Goal: Task Accomplishment & Management: Use online tool/utility

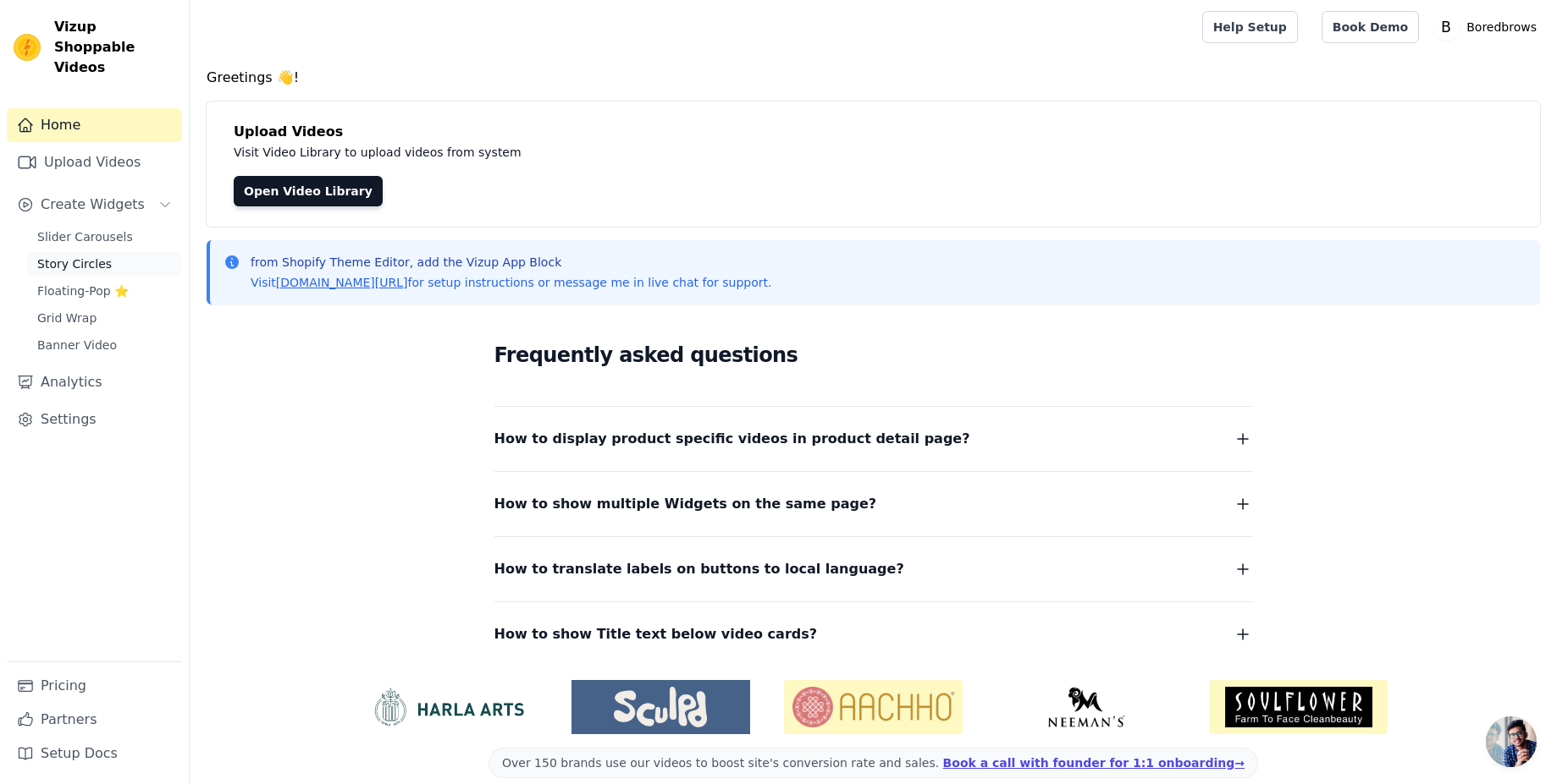
click at [83, 256] on span "Story Circles" at bounding box center [74, 264] width 74 height 17
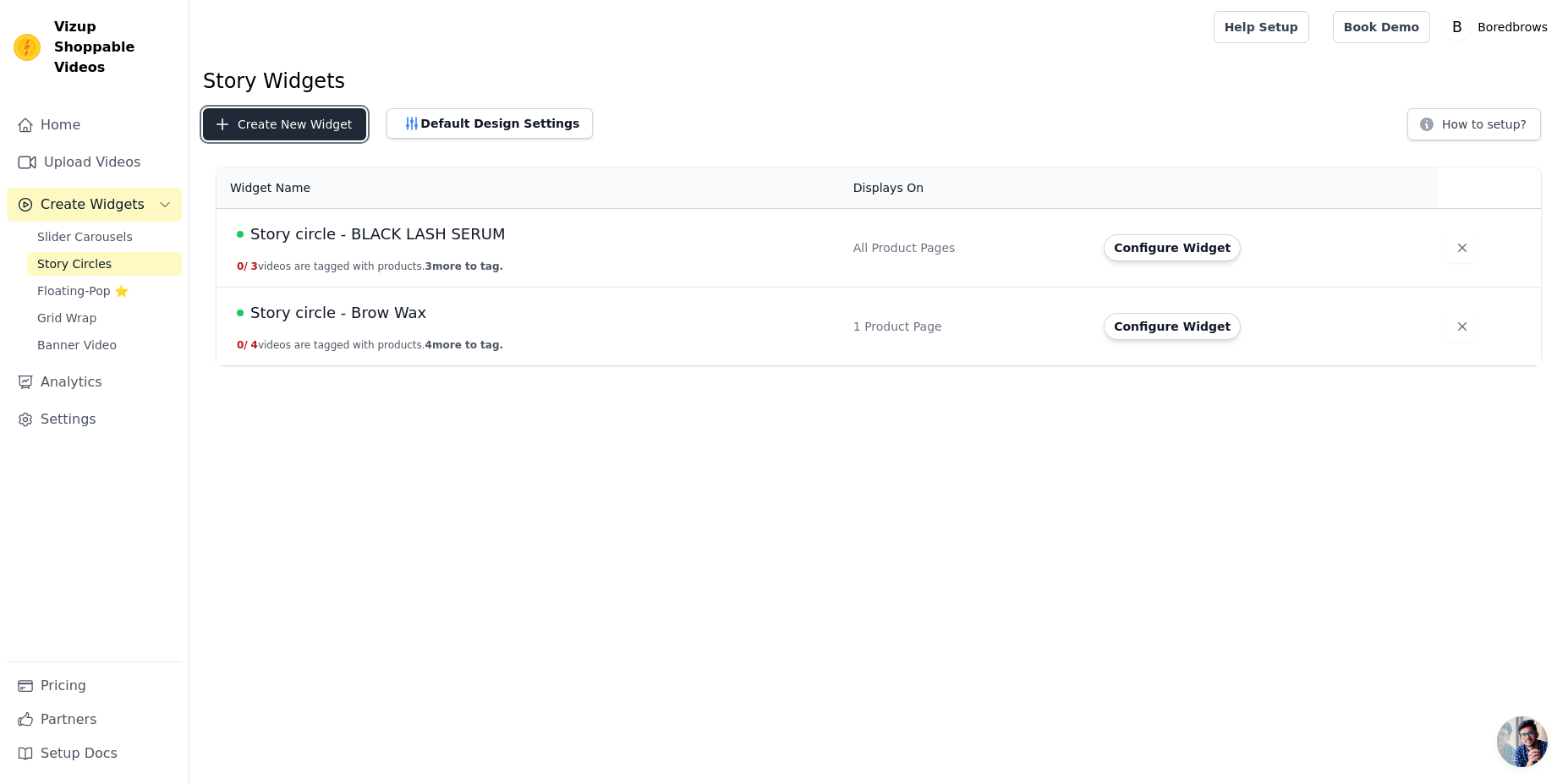
click at [321, 139] on button "Create New Widget" at bounding box center [284, 124] width 163 height 32
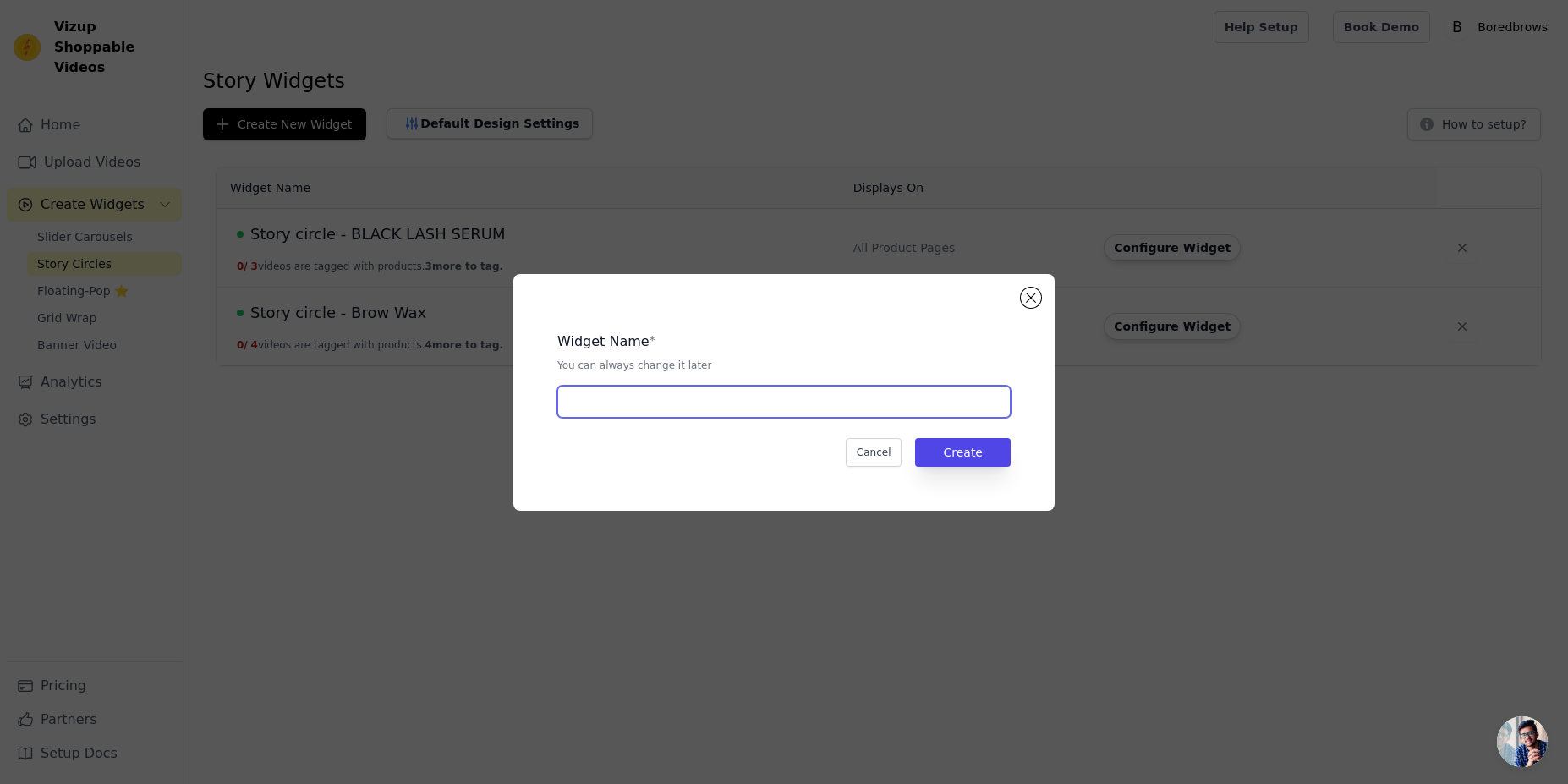
click at [732, 409] on input "text" at bounding box center [784, 401] width 453 height 32
paste input "Brow Styling Wax"
type input "Story circle - Brow Styling Wax"
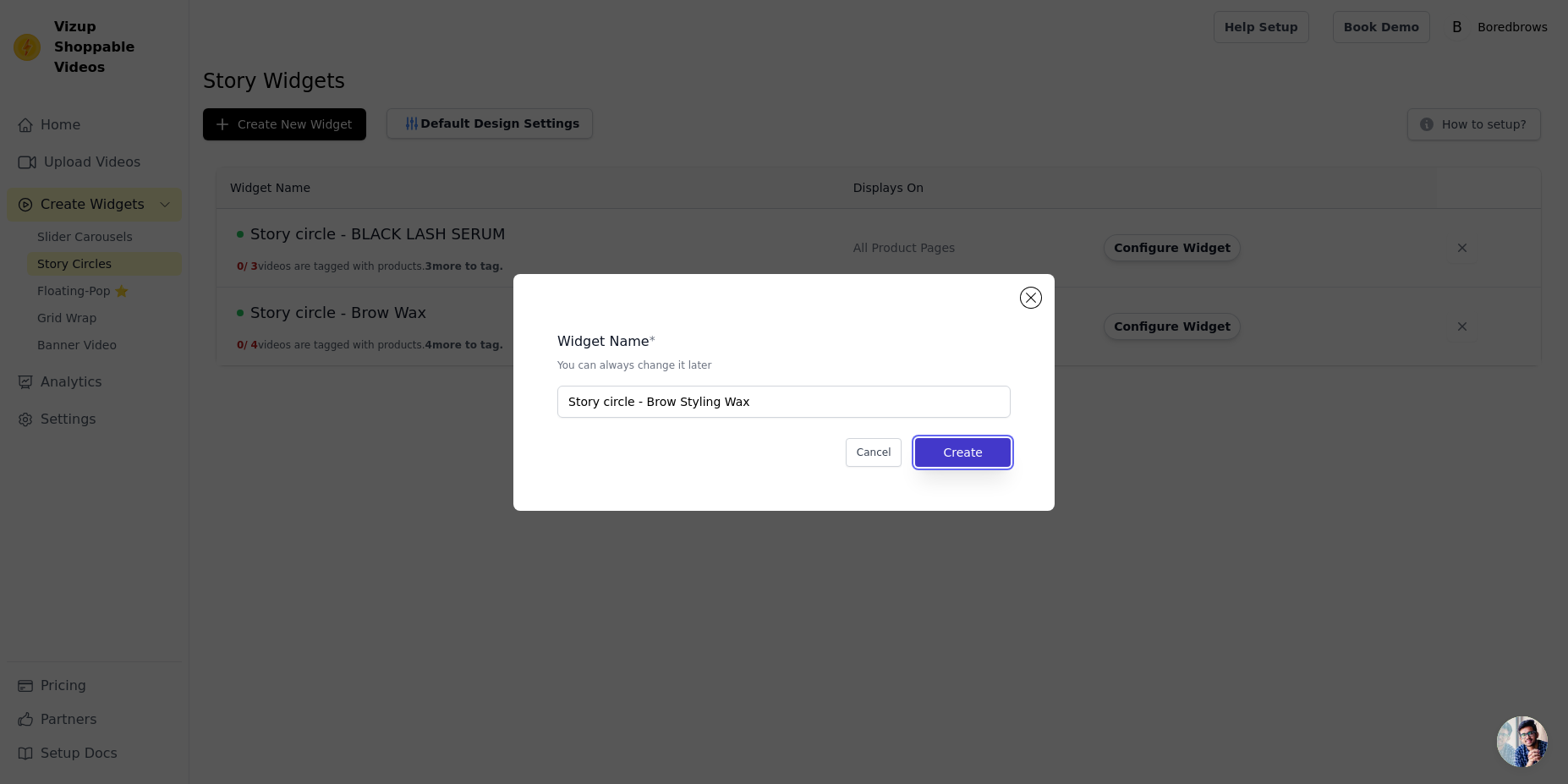
click at [960, 461] on button "Create" at bounding box center [963, 452] width 96 height 28
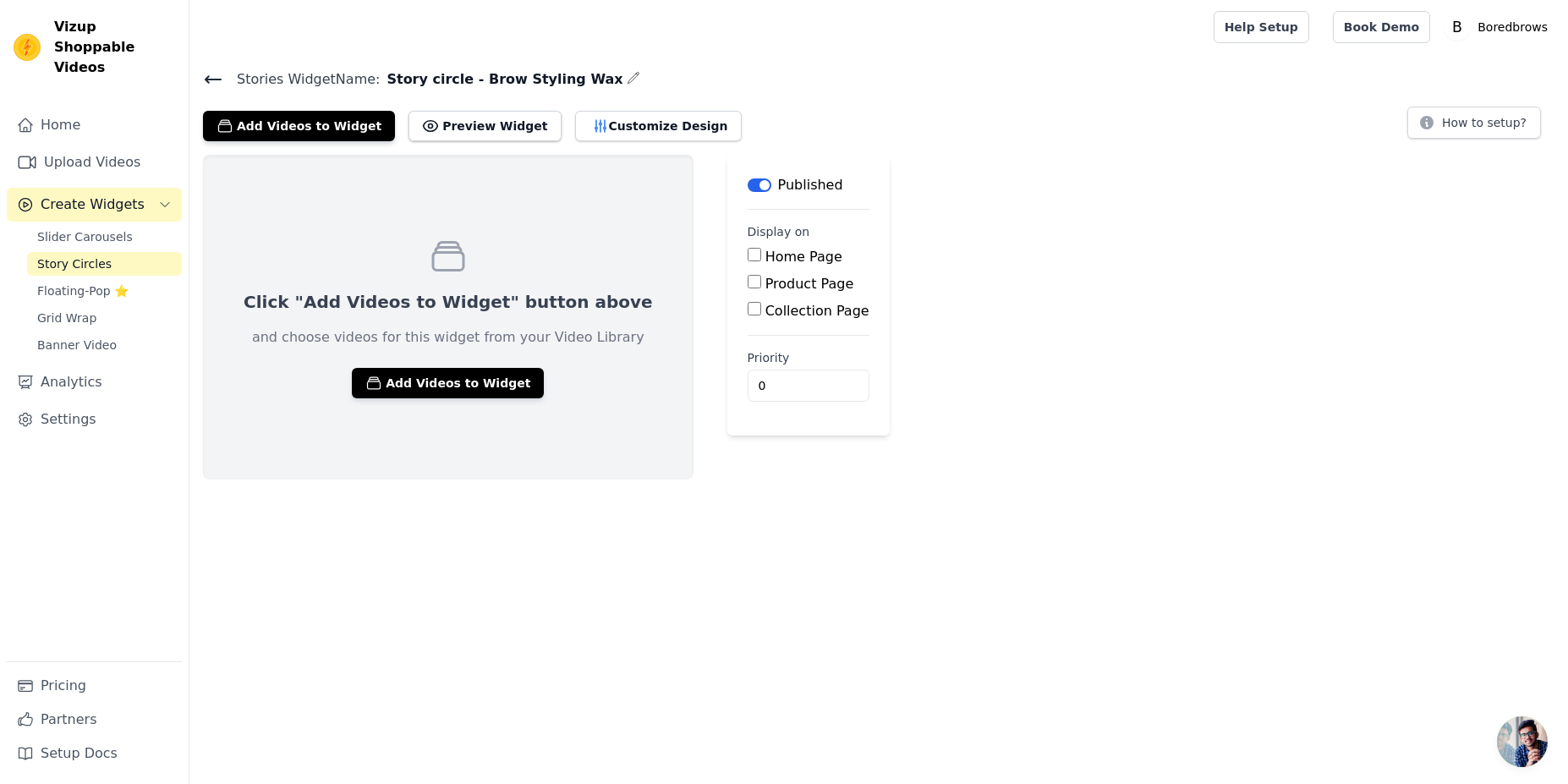
click at [748, 281] on input "Product Page" at bounding box center [754, 281] width 14 height 14
checkbox input "true"
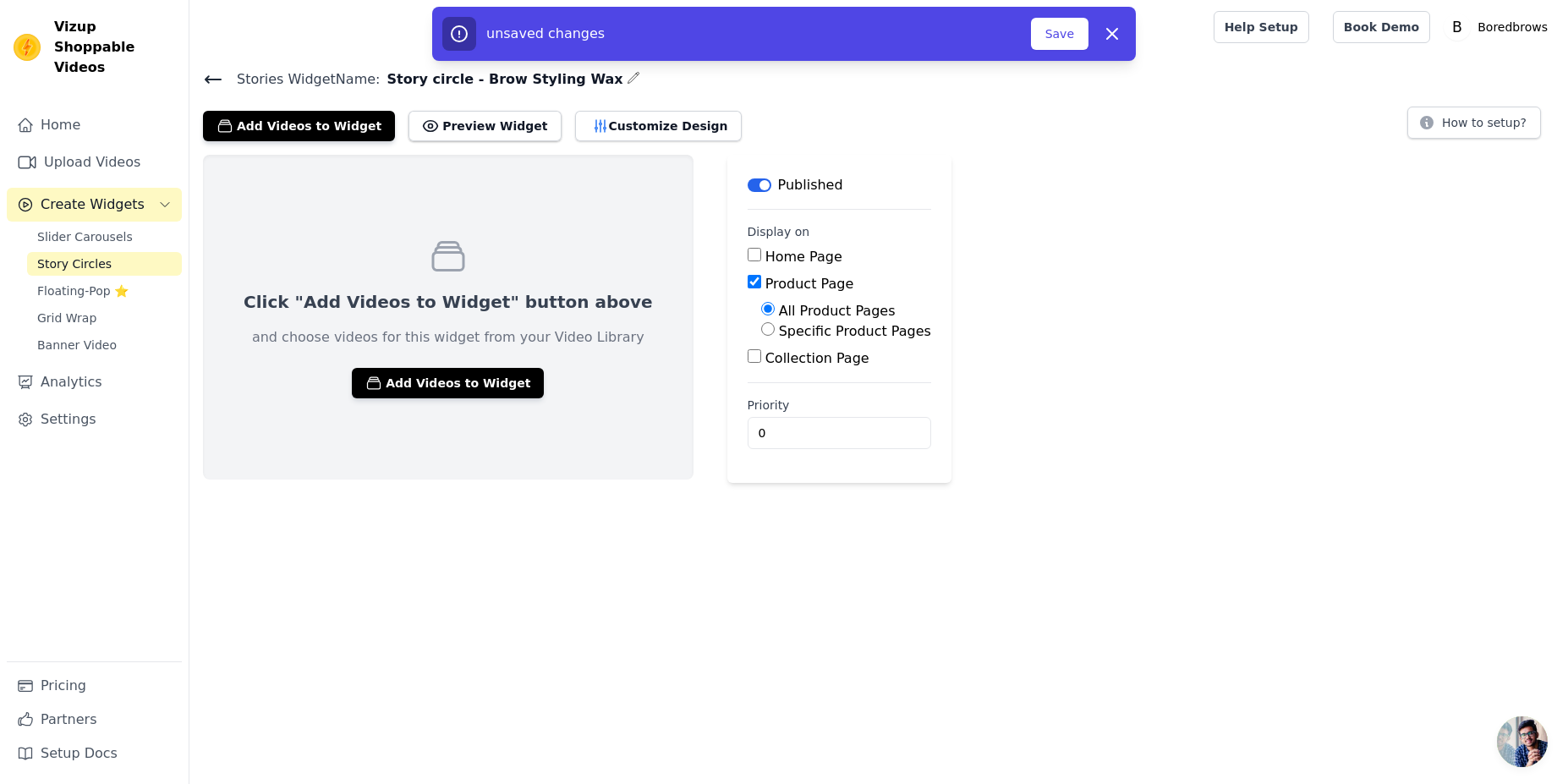
click at [761, 332] on input "Specific Product Pages" at bounding box center [767, 329] width 14 height 14
radio input "true"
click at [761, 378] on button "Select Products" at bounding box center [817, 369] width 113 height 28
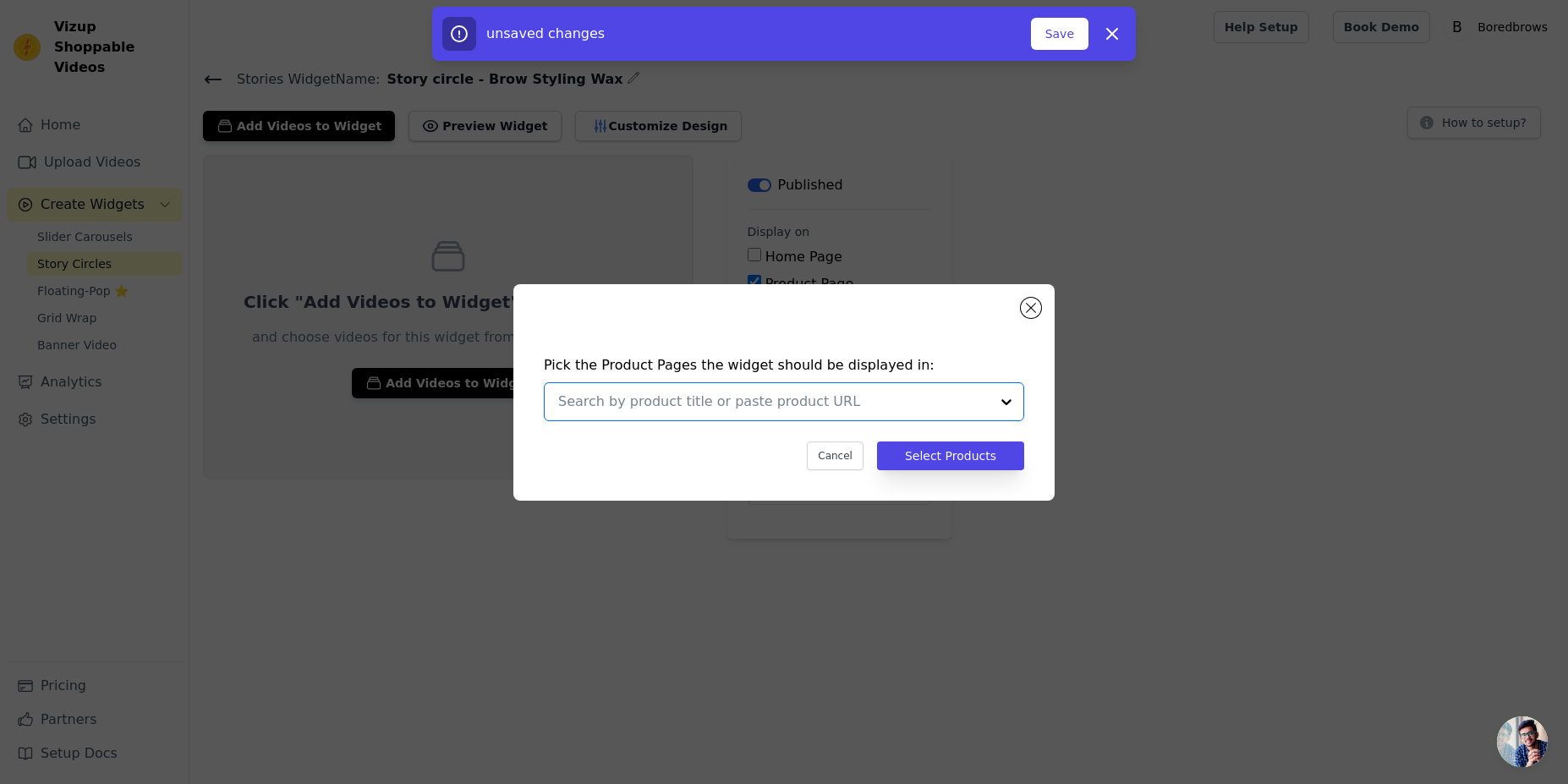
click at [759, 403] on input "text" at bounding box center [773, 402] width 431 height 20
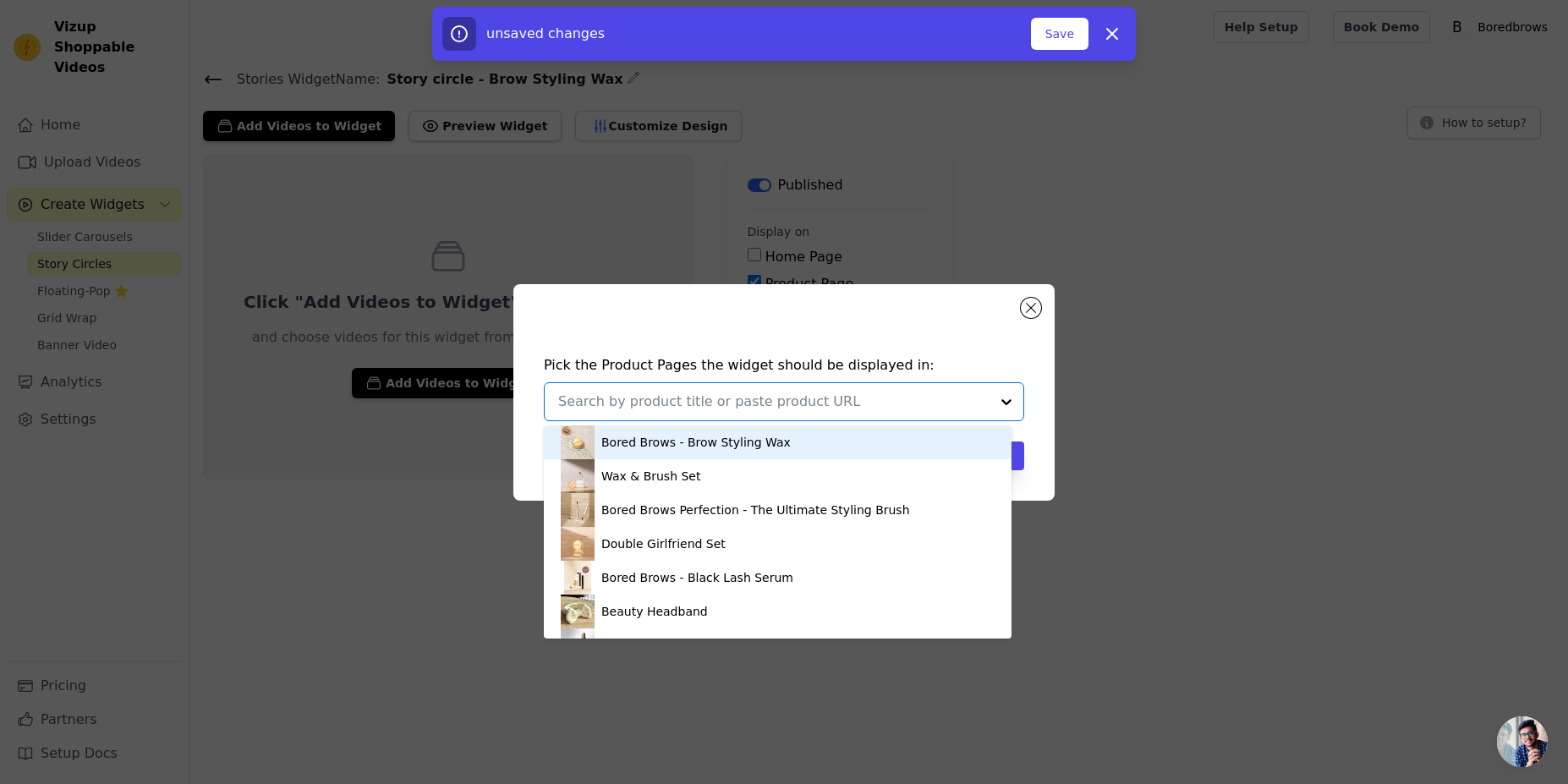
click at [739, 436] on div "Bored Brows - Brow Styling Wax" at bounding box center [695, 442] width 189 height 17
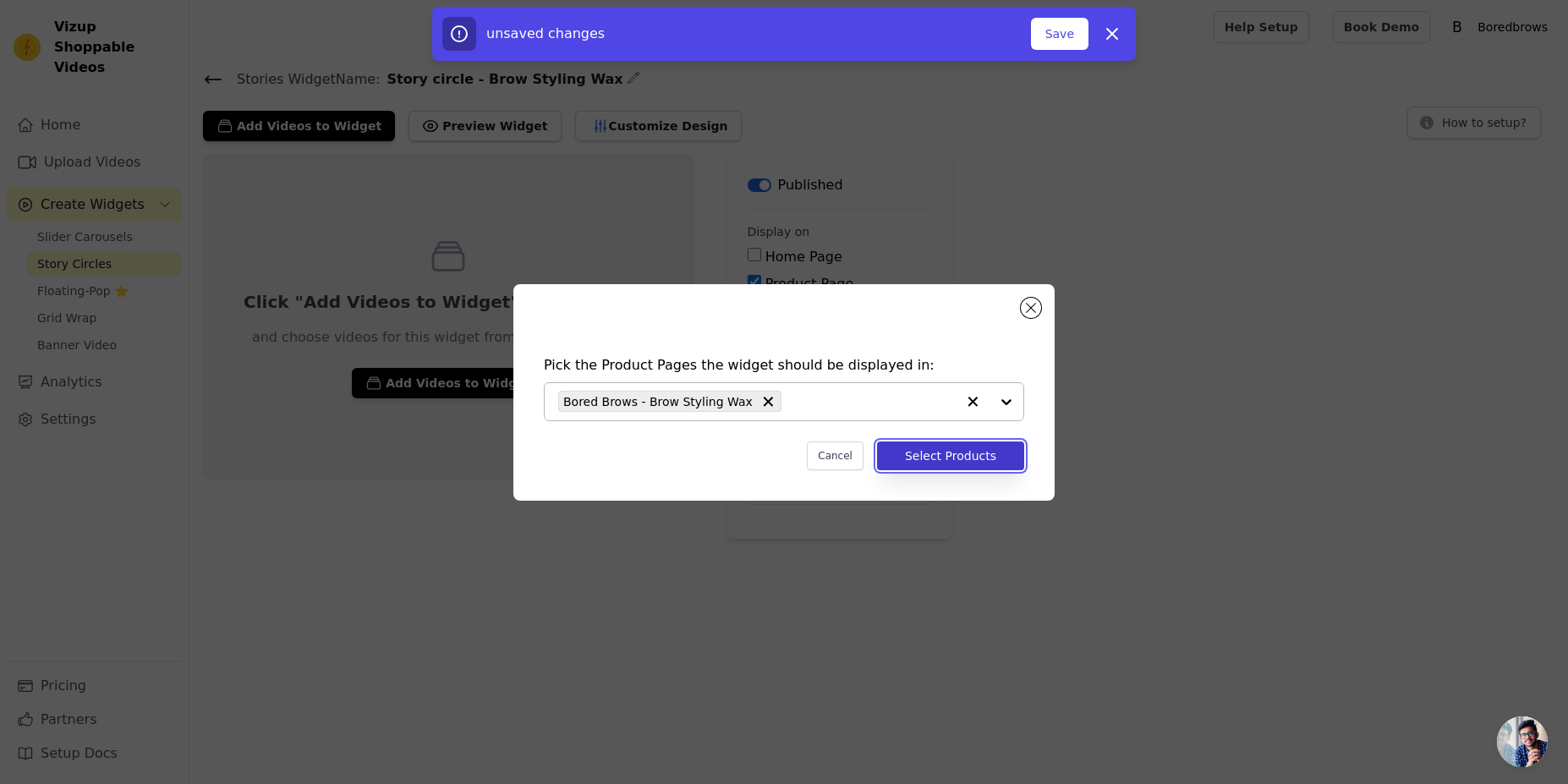
click at [931, 460] on button "Select Products" at bounding box center [950, 455] width 147 height 28
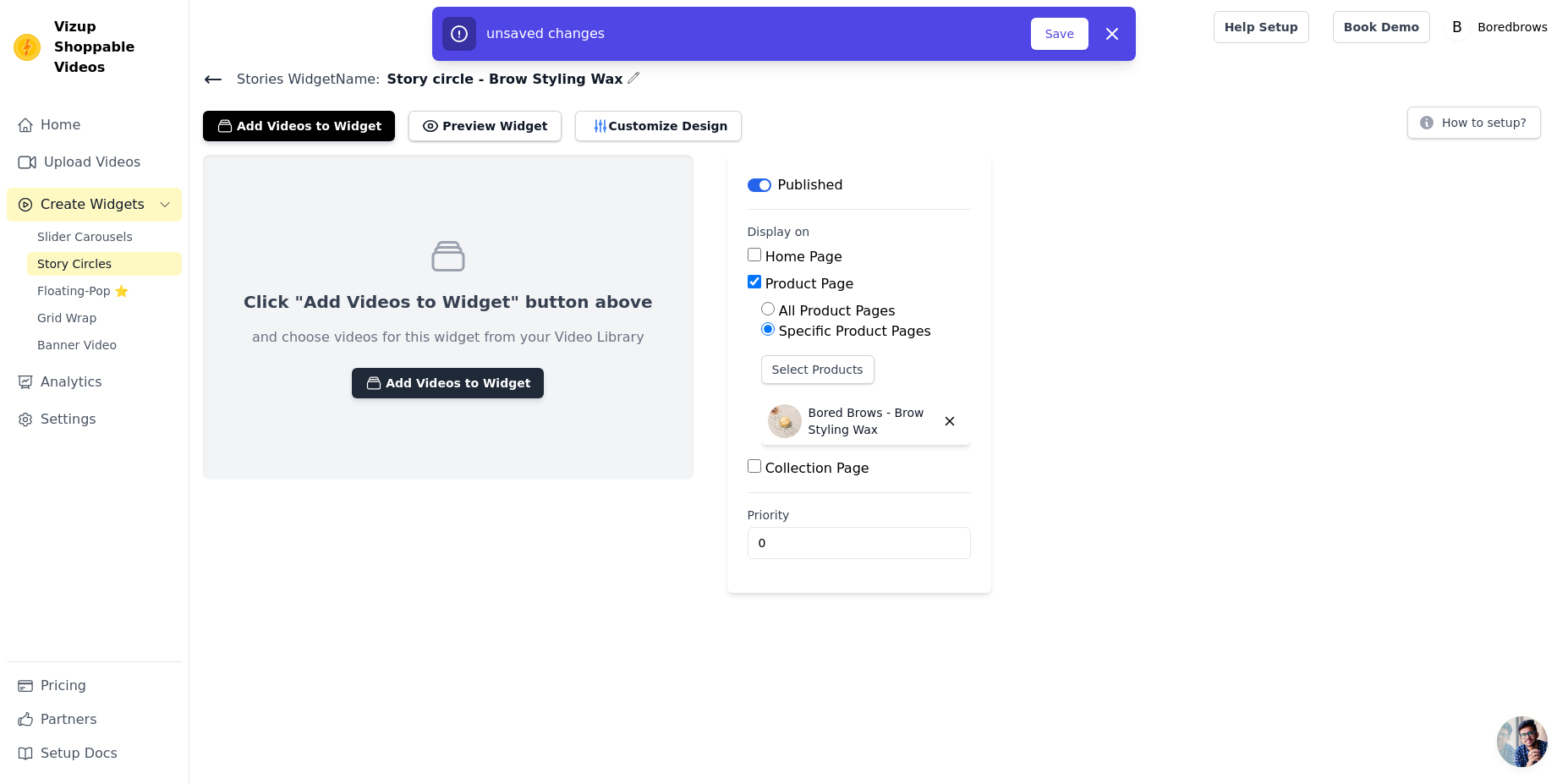
click at [419, 388] on button "Add Videos to Widget" at bounding box center [447, 383] width 192 height 30
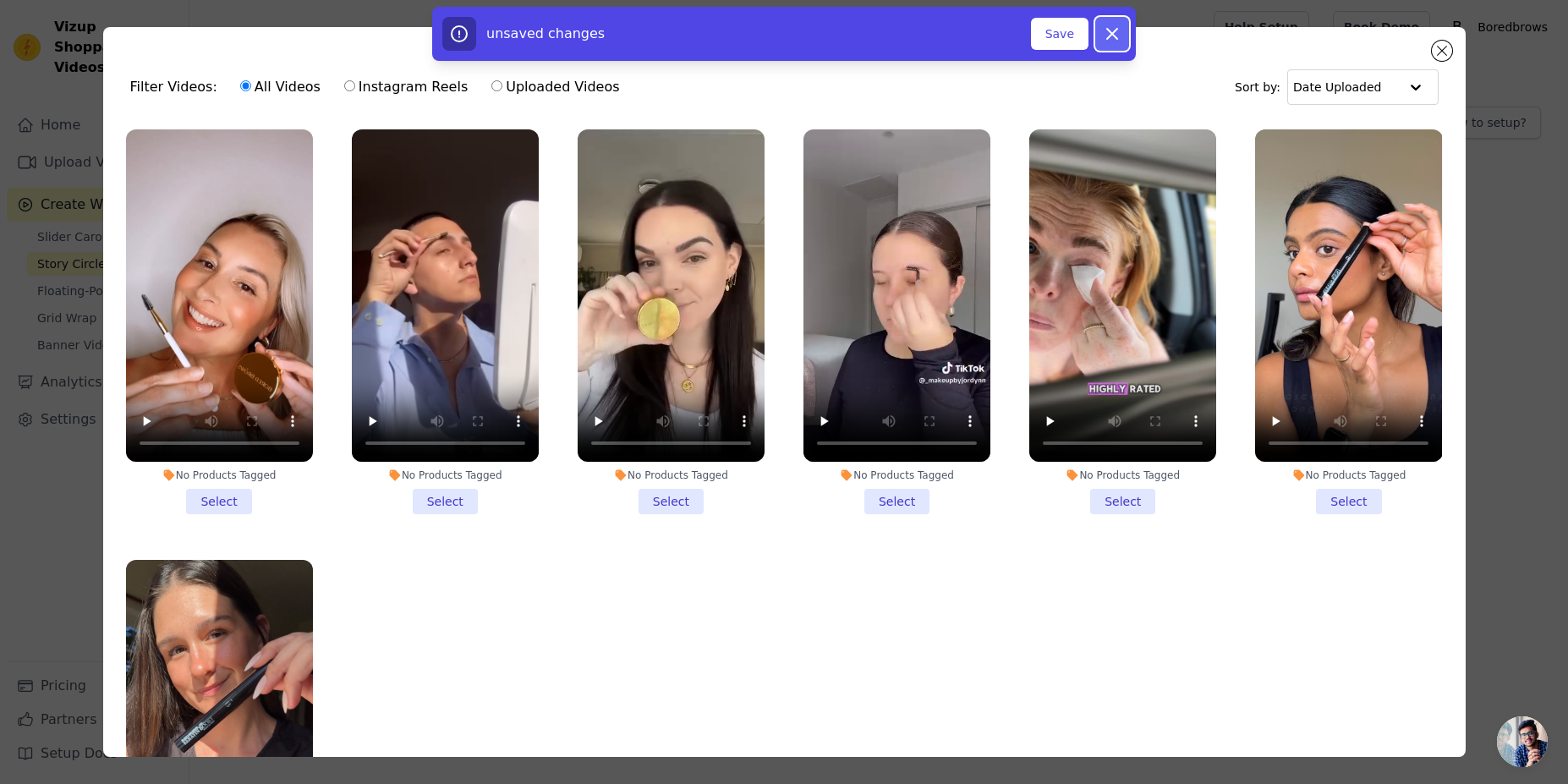
click at [1107, 40] on icon "button" at bounding box center [1112, 34] width 20 height 20
checkbox input "false"
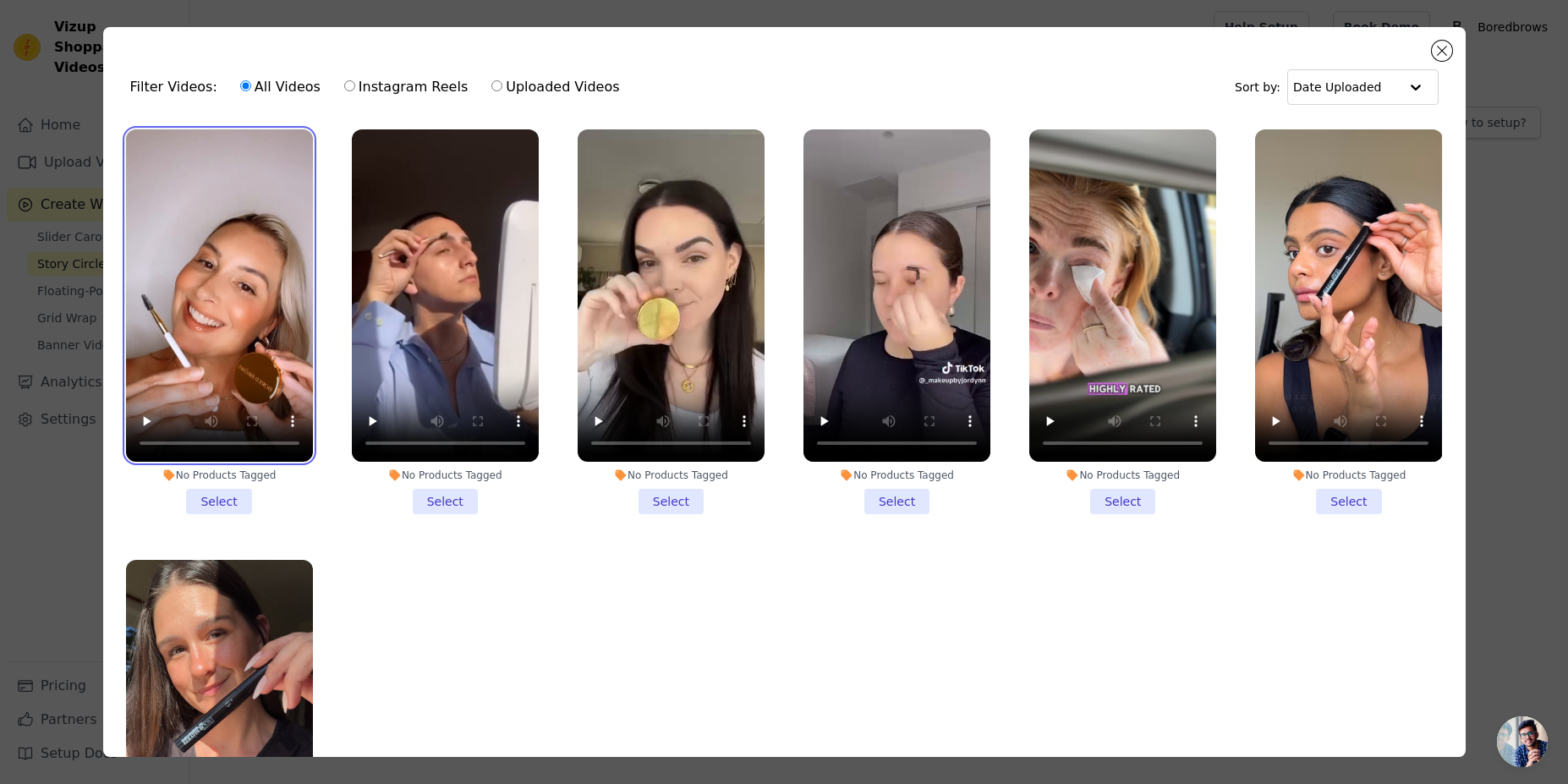
click at [206, 288] on video at bounding box center [219, 296] width 187 height 333
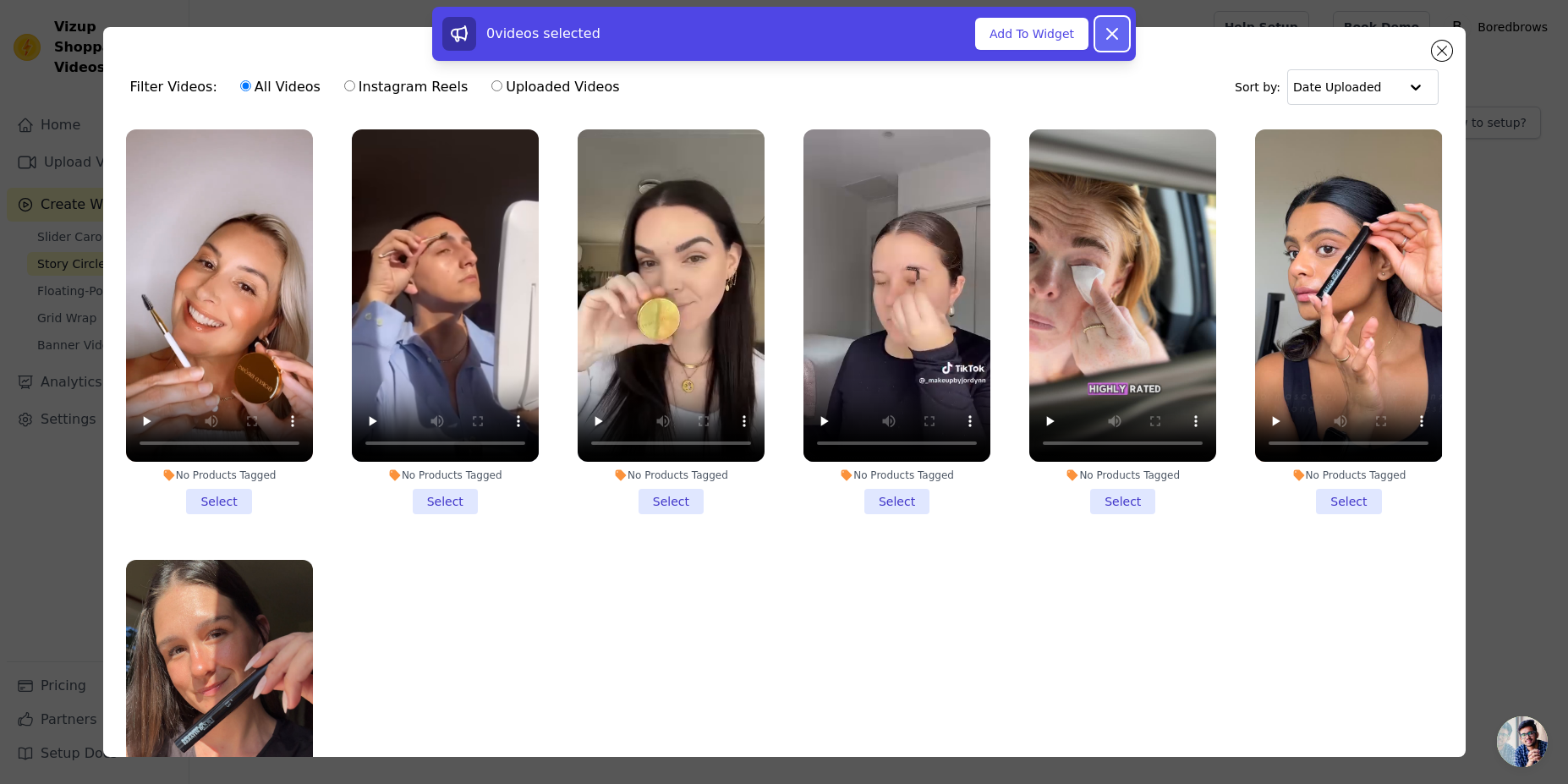
click at [1107, 34] on icon at bounding box center [1112, 34] width 20 height 20
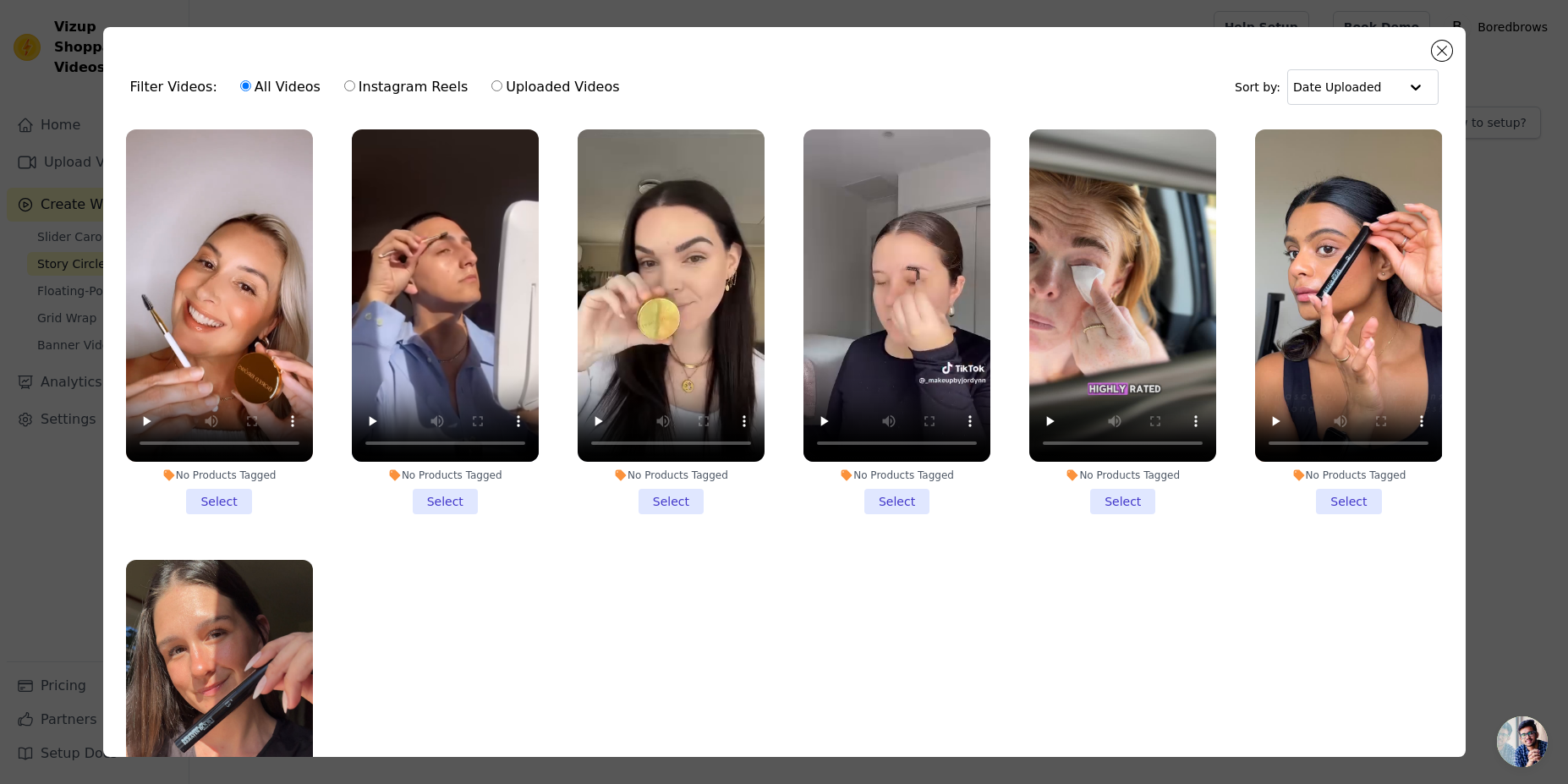
click at [491, 85] on input "Uploaded Videos" at bounding box center [497, 86] width 11 height 11
radio input "true"
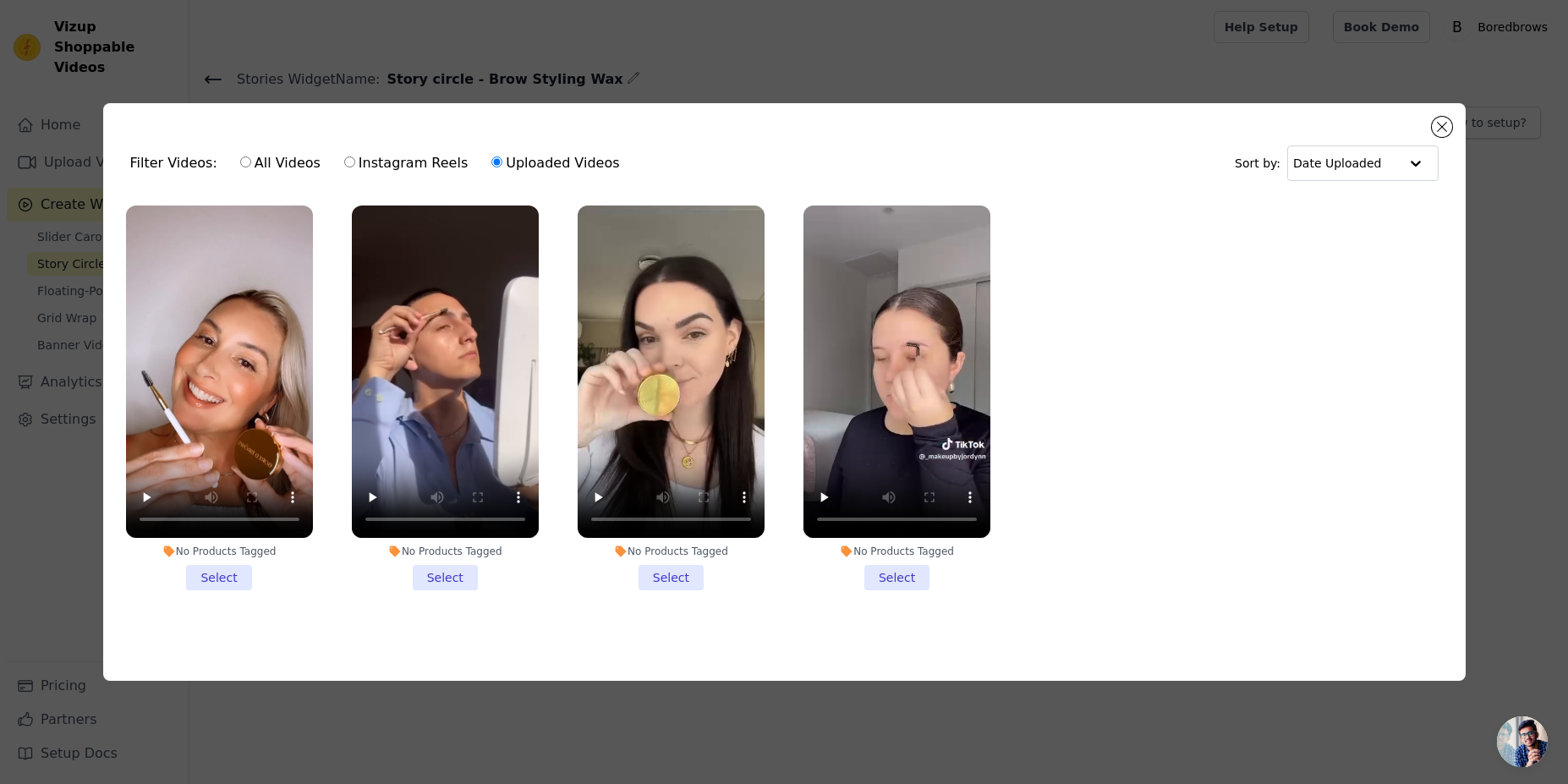
click at [240, 159] on input "All Videos" at bounding box center [246, 162] width 11 height 11
radio input "true"
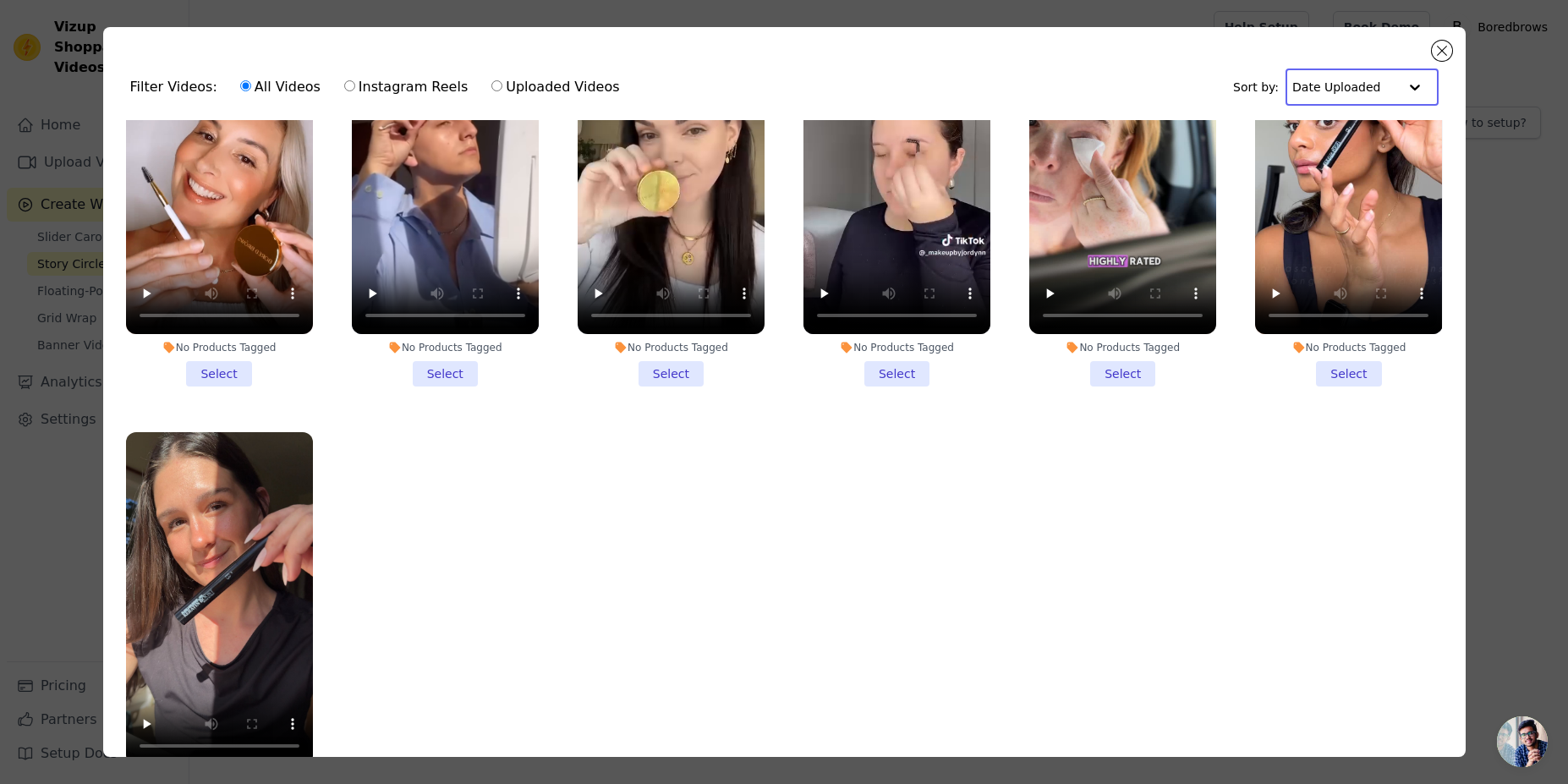
click at [1359, 98] on input "text" at bounding box center [1344, 87] width 105 height 34
click at [1436, 59] on div "Filter Videos: All Videos Instagram Reels Uploaded Videos Sort by: Date Uploade…" at bounding box center [784, 392] width 1363 height 730
click at [1439, 54] on button "Close modal" at bounding box center [1442, 50] width 20 height 20
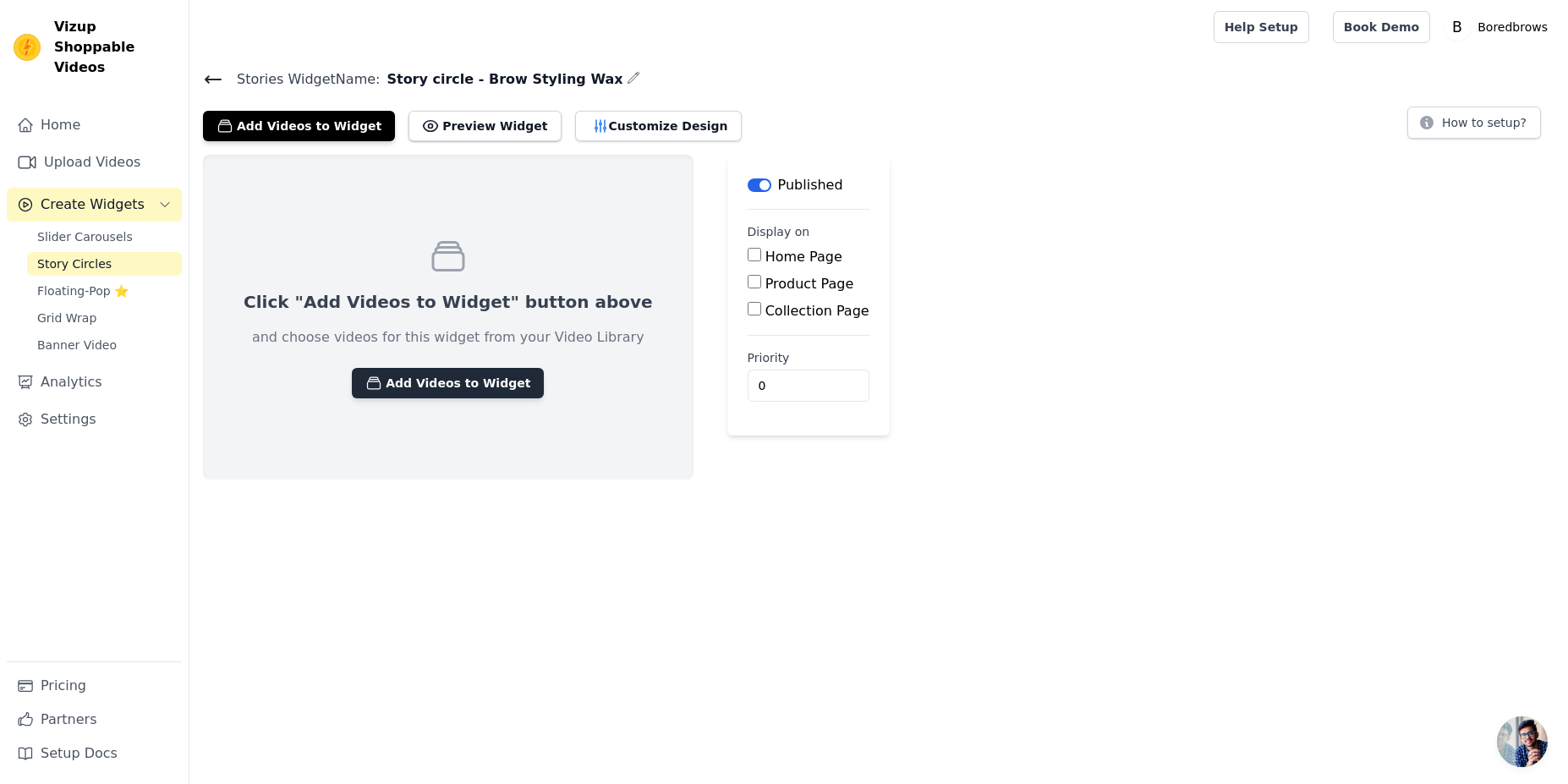
click at [483, 389] on button "Add Videos to Widget" at bounding box center [447, 383] width 192 height 30
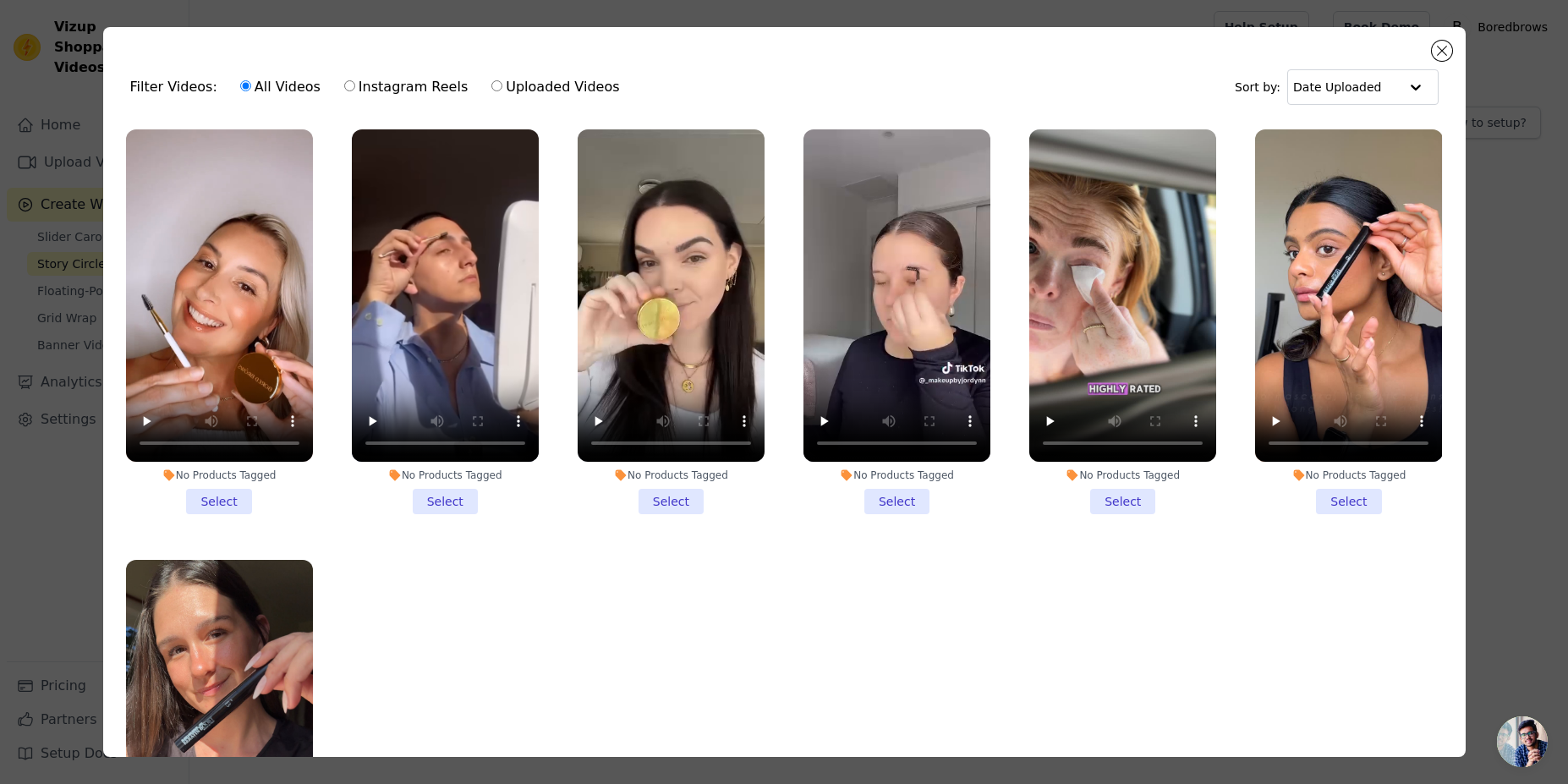
click at [491, 86] on input "Uploaded Videos" at bounding box center [497, 86] width 11 height 11
radio input "true"
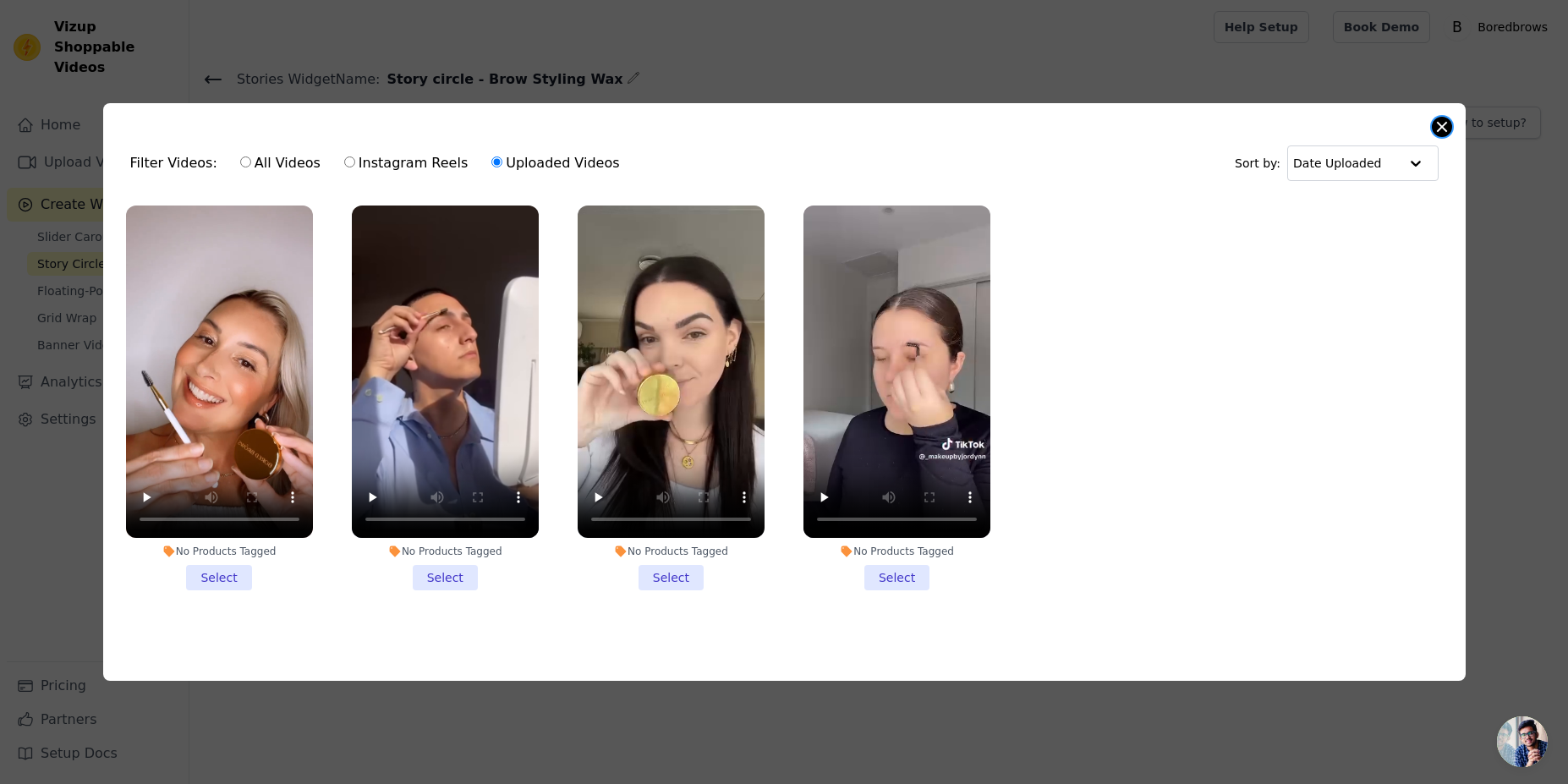
click at [1437, 128] on button "Close modal" at bounding box center [1442, 127] width 20 height 20
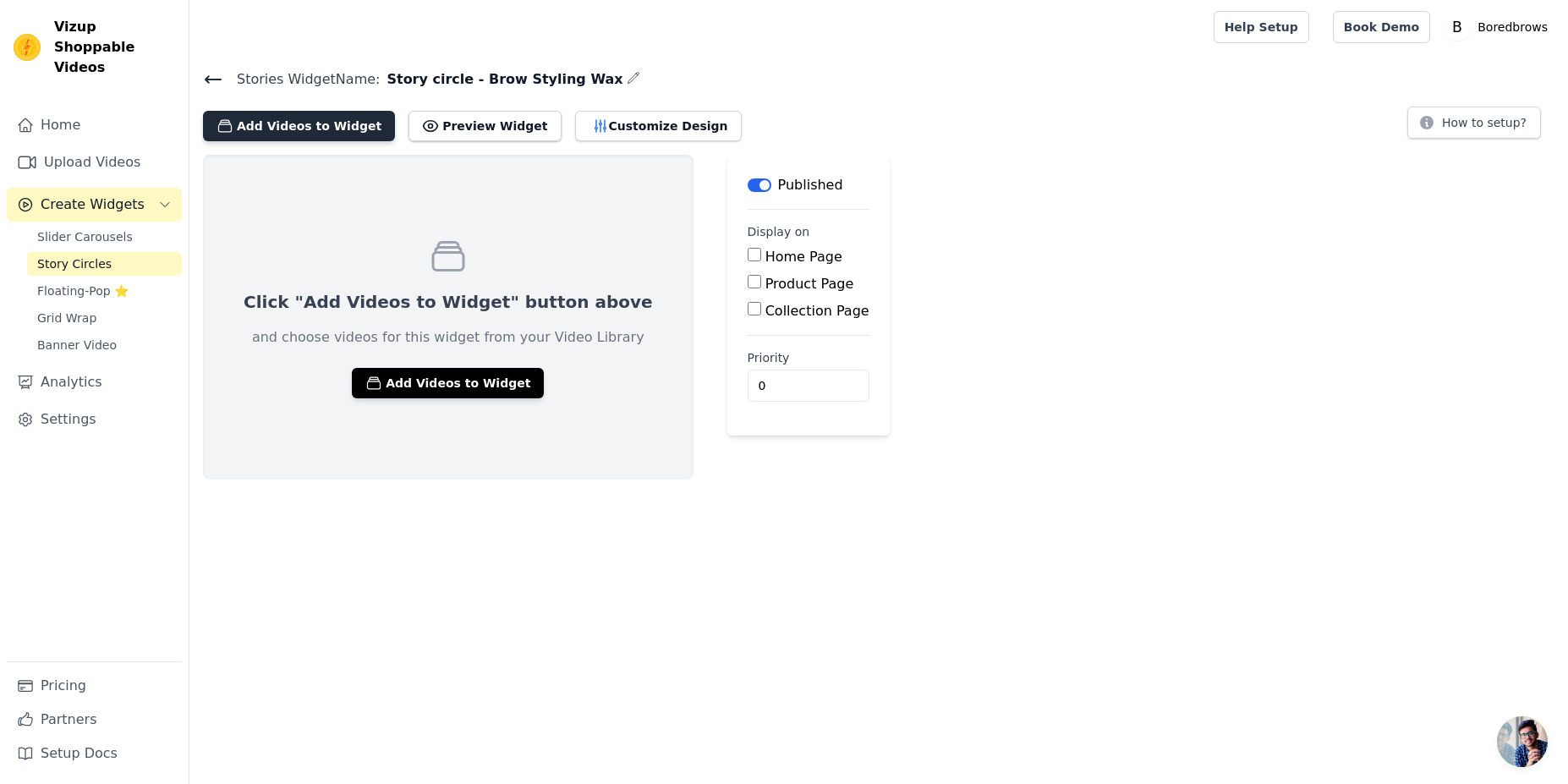
click at [320, 132] on button "Add Videos to Widget" at bounding box center [299, 125] width 192 height 30
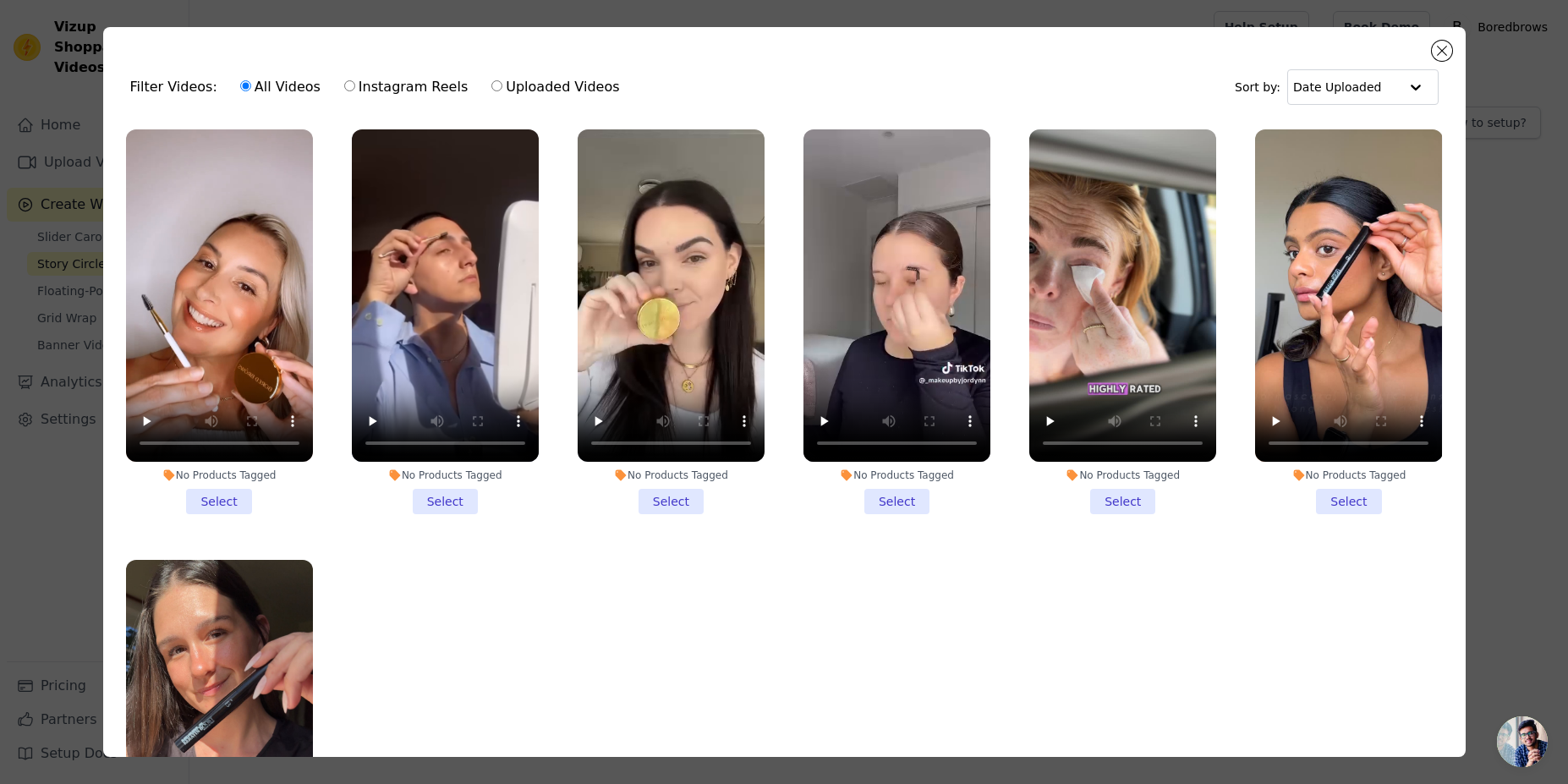
click at [344, 84] on input "Instagram Reels" at bounding box center [350, 86] width 11 height 11
radio input "true"
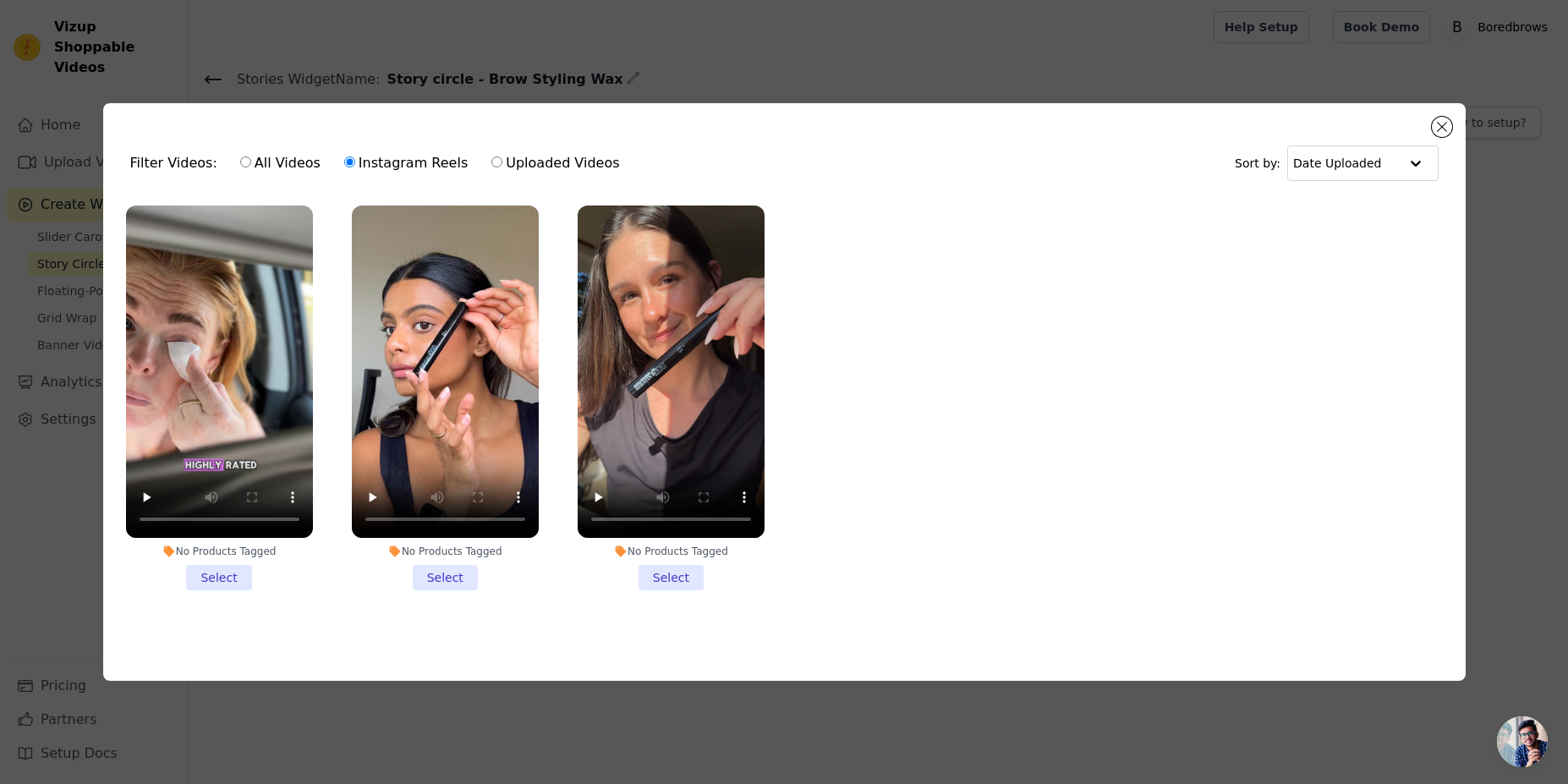
drag, startPoint x: 490, startPoint y: 157, endPoint x: 481, endPoint y: 154, distance: 9.5
click at [490, 158] on label "Uploaded Videos" at bounding box center [555, 164] width 130 height 22
click at [491, 158] on input "Uploaded Videos" at bounding box center [497, 162] width 11 height 11
radio input "true"
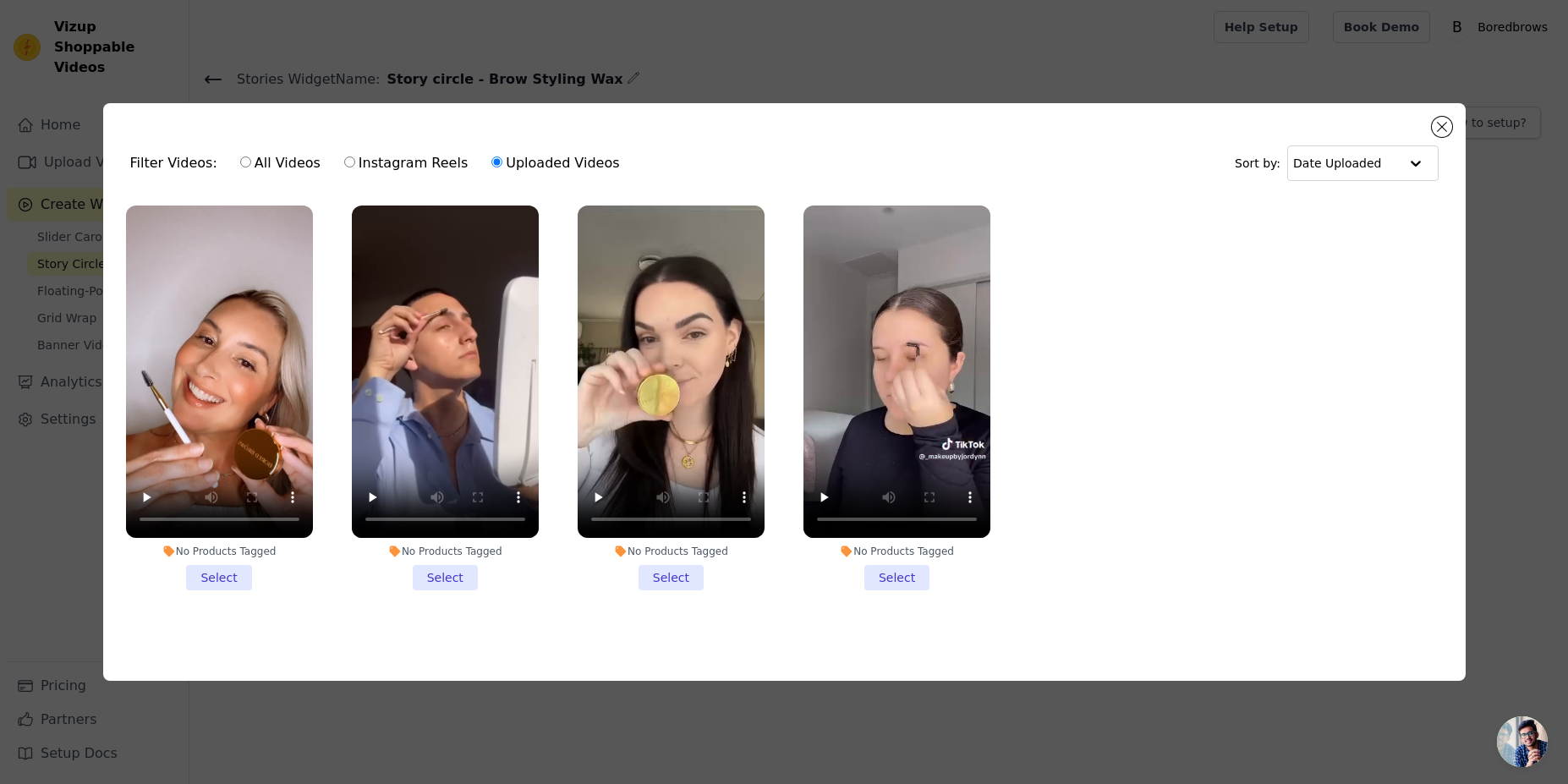
click at [240, 158] on input "All Videos" at bounding box center [246, 162] width 11 height 11
radio input "true"
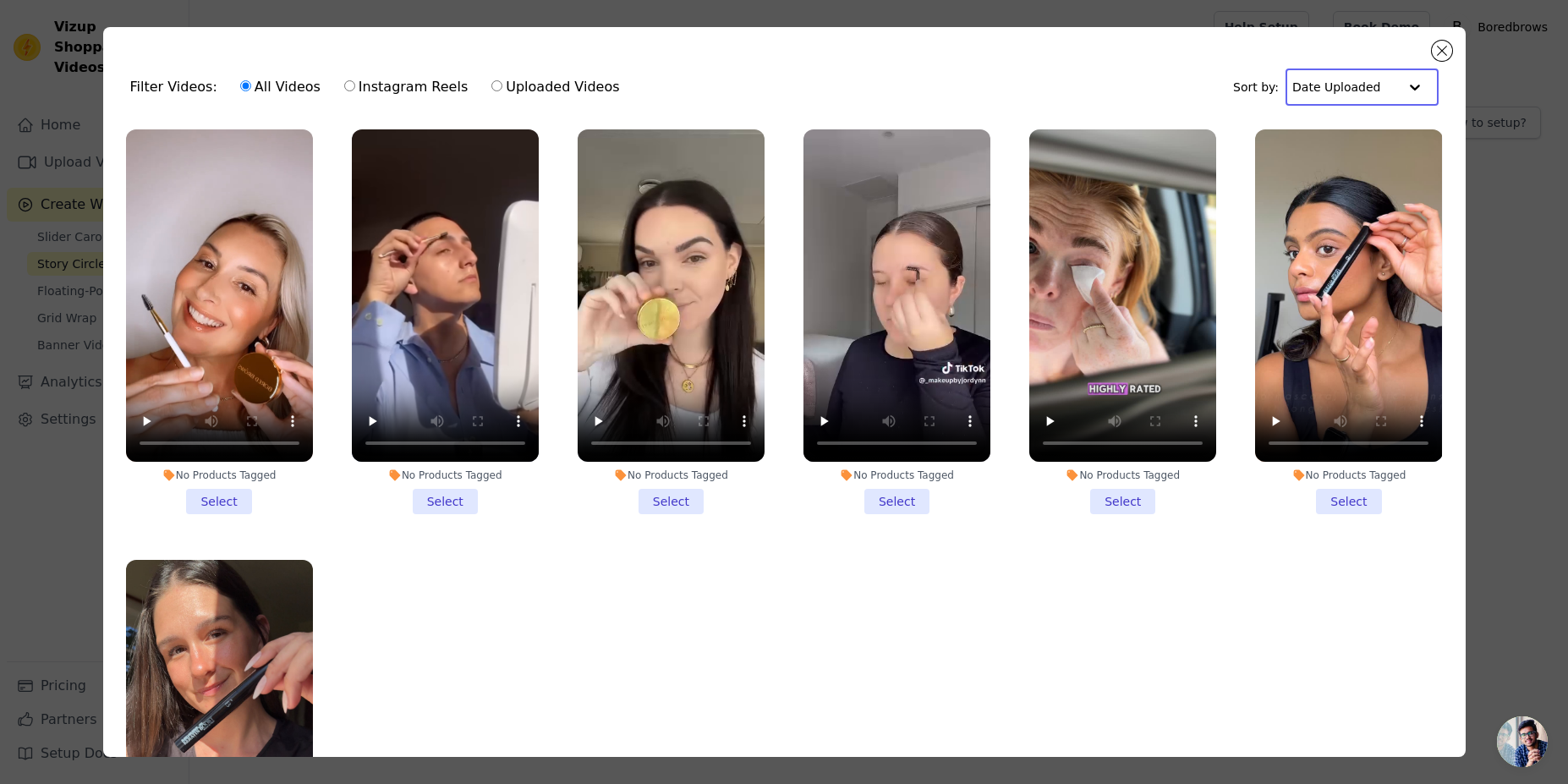
click at [1344, 94] on input "text" at bounding box center [1344, 87] width 105 height 34
click at [490, 79] on label "Uploaded Videos" at bounding box center [555, 87] width 130 height 22
click at [491, 80] on input "Uploaded Videos" at bounding box center [497, 86] width 11 height 11
radio input "true"
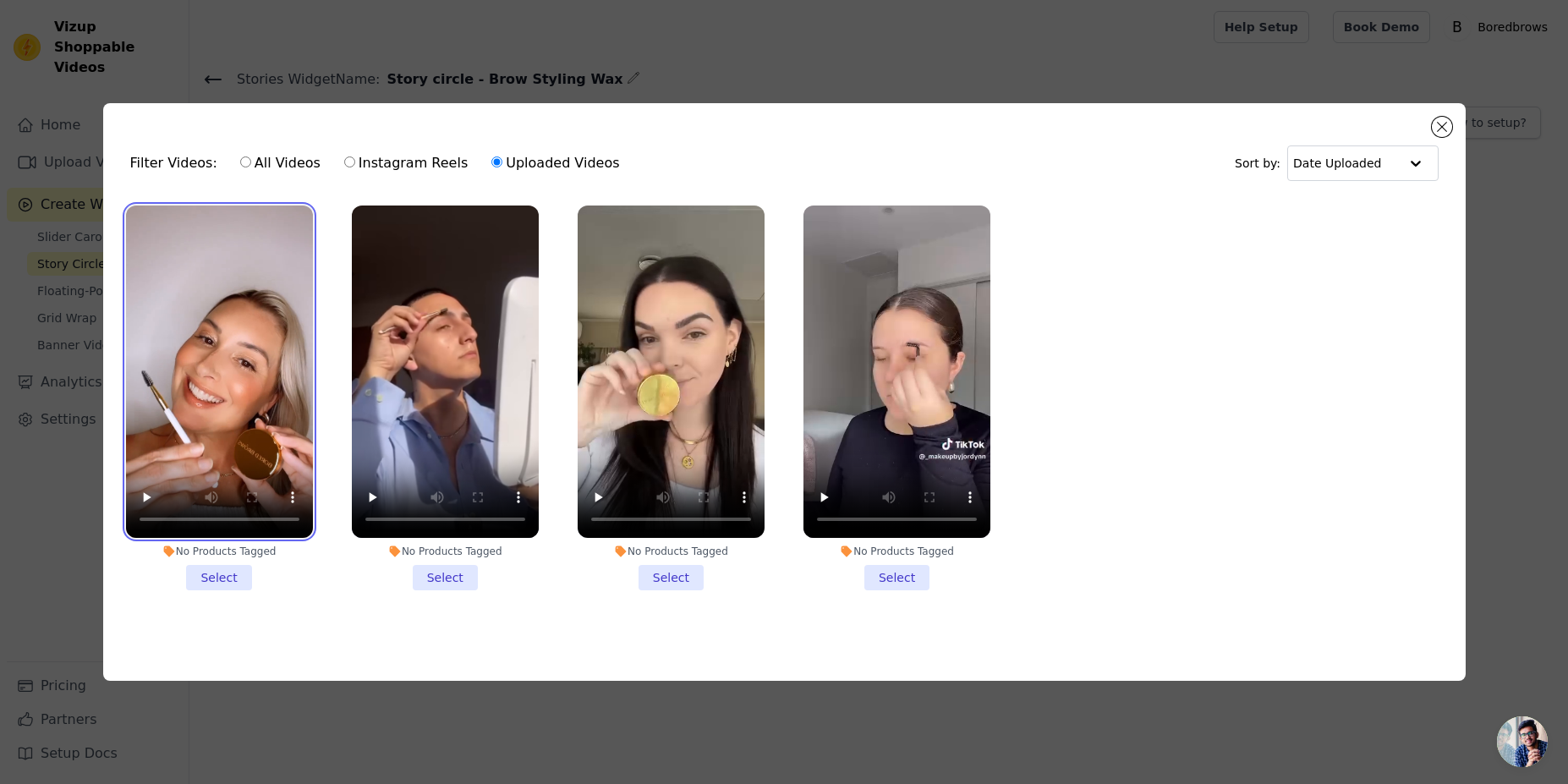
click at [198, 337] on video at bounding box center [219, 372] width 187 height 333
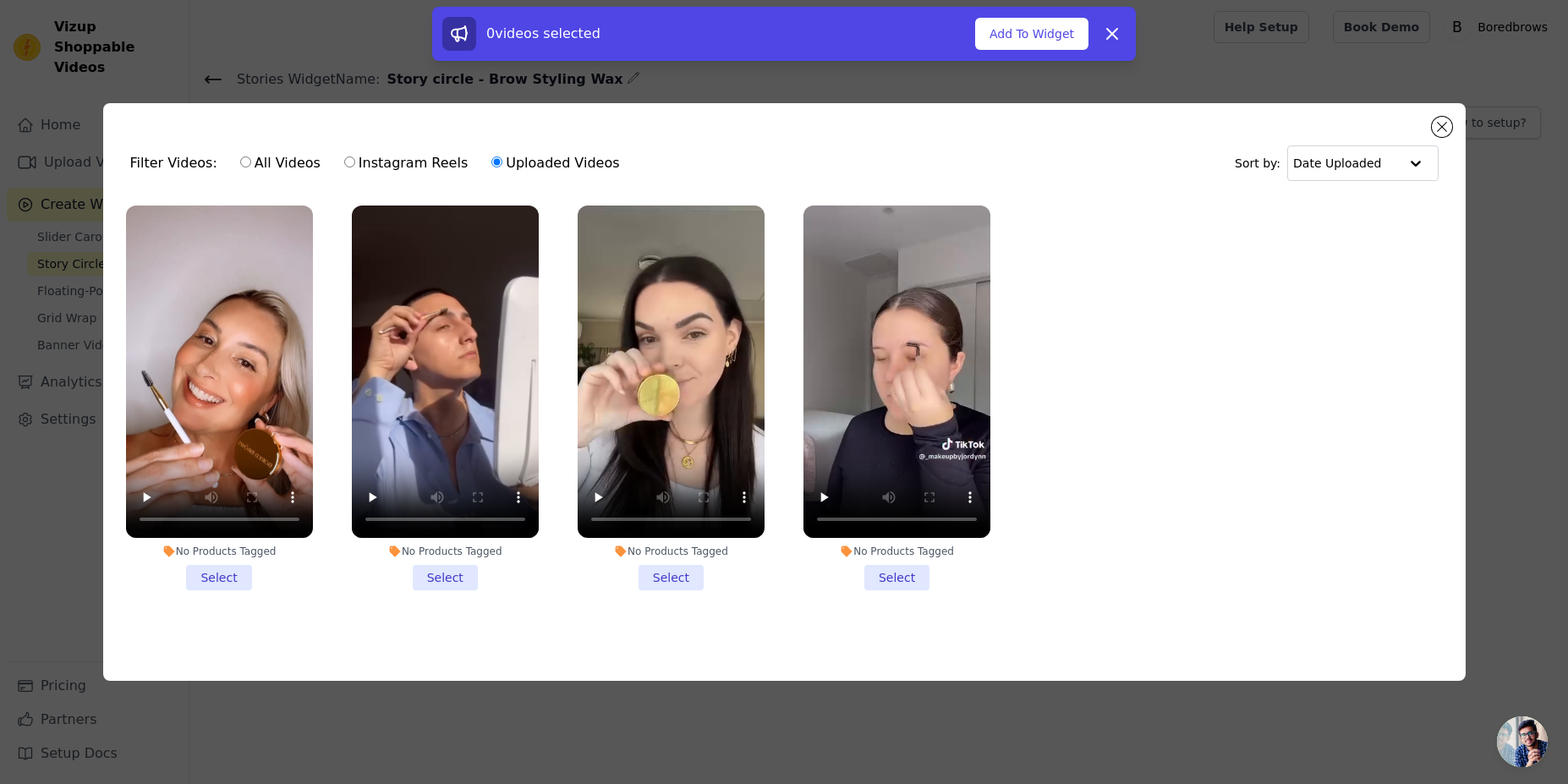
click at [1198, 340] on ul "No Products Tagged Select No Products Tagged Select No Products Tagged Select N…" at bounding box center [784, 411] width 1335 height 430
click at [1033, 33] on button "Add To Widget" at bounding box center [1032, 33] width 113 height 32
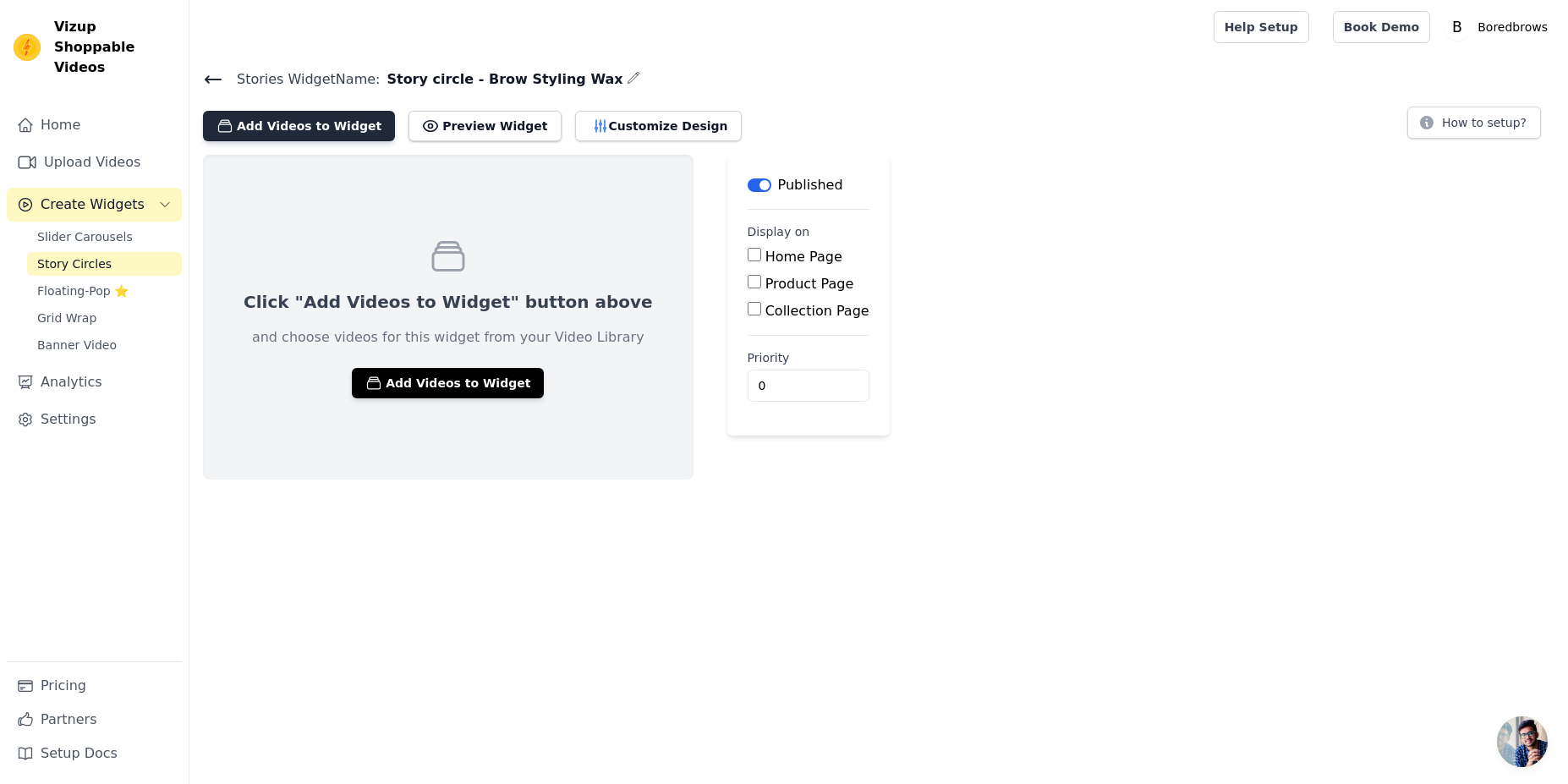
click at [312, 132] on button "Add Videos to Widget" at bounding box center [299, 125] width 192 height 30
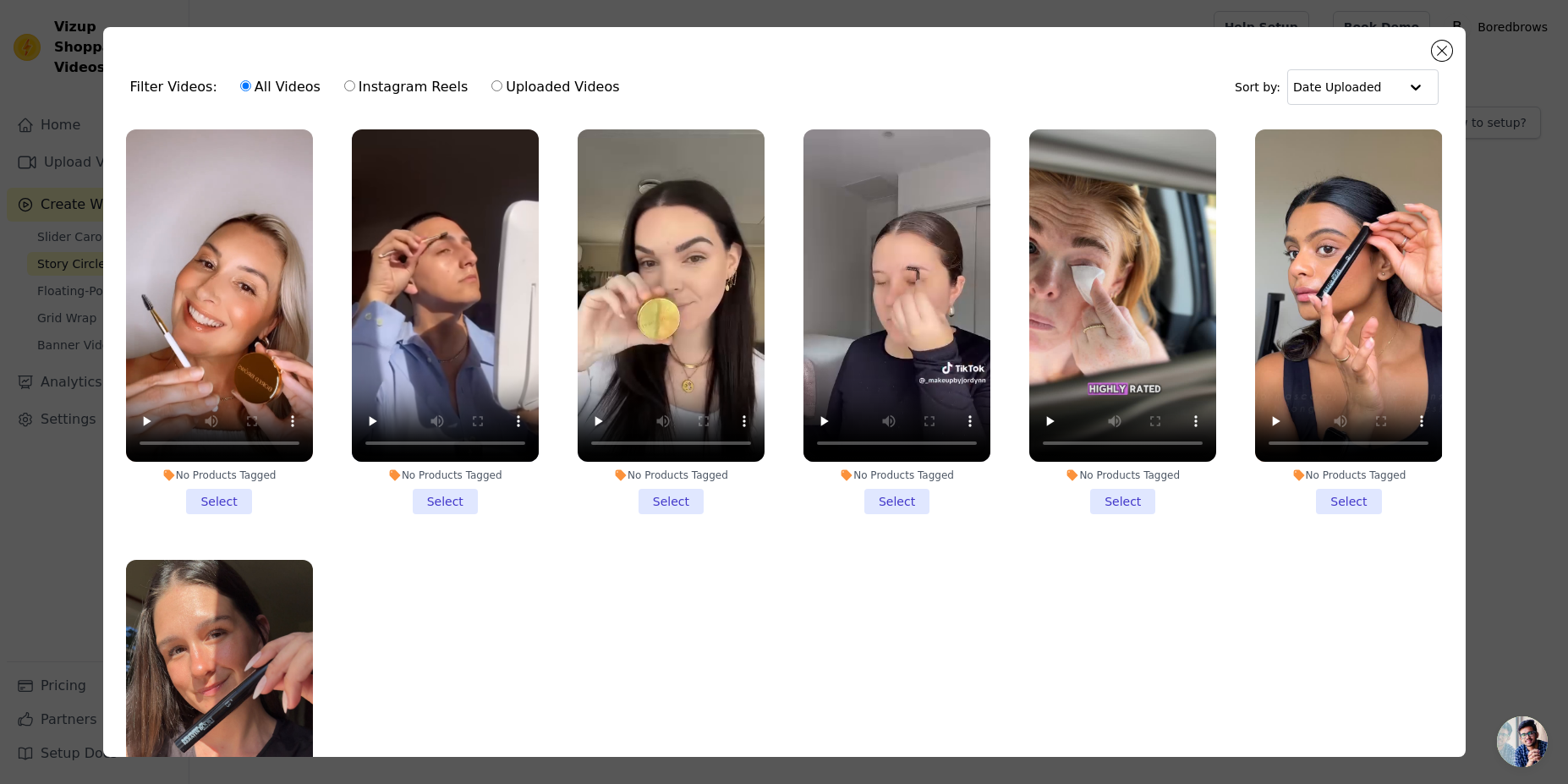
click at [179, 83] on div "Filter Videos: All Videos Instagram Reels Uploaded Videos" at bounding box center [380, 87] width 499 height 39
click at [1433, 59] on div "Filter Videos: All Videos Instagram Reels Uploaded Videos Sort by: Date Uploaded" at bounding box center [784, 87] width 1335 height 66
click at [1437, 54] on button "Close modal" at bounding box center [1442, 50] width 20 height 20
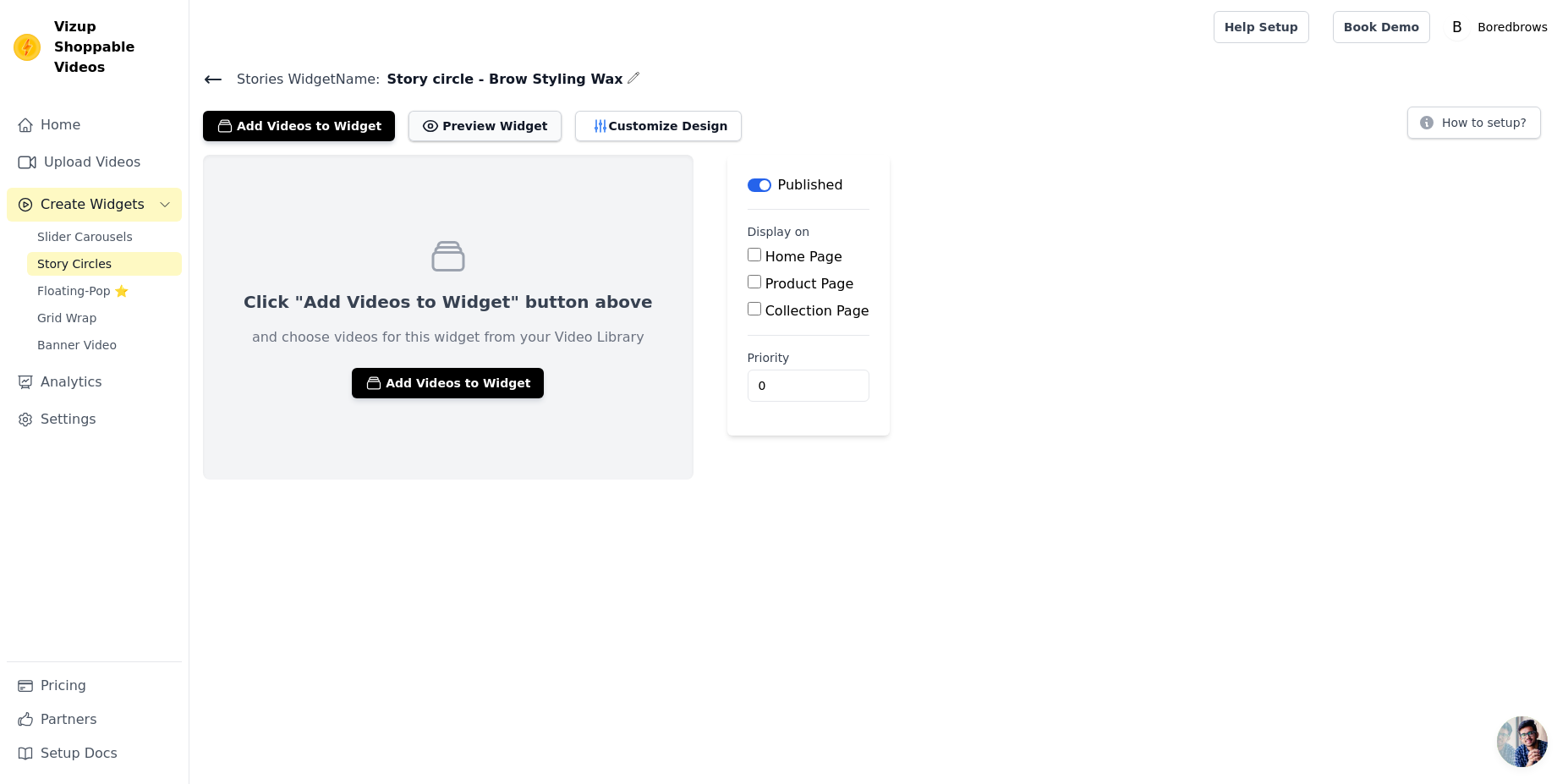
click at [459, 128] on button "Preview Widget" at bounding box center [484, 125] width 153 height 30
click at [748, 281] on input "Product Page" at bounding box center [754, 281] width 14 height 14
checkbox input "true"
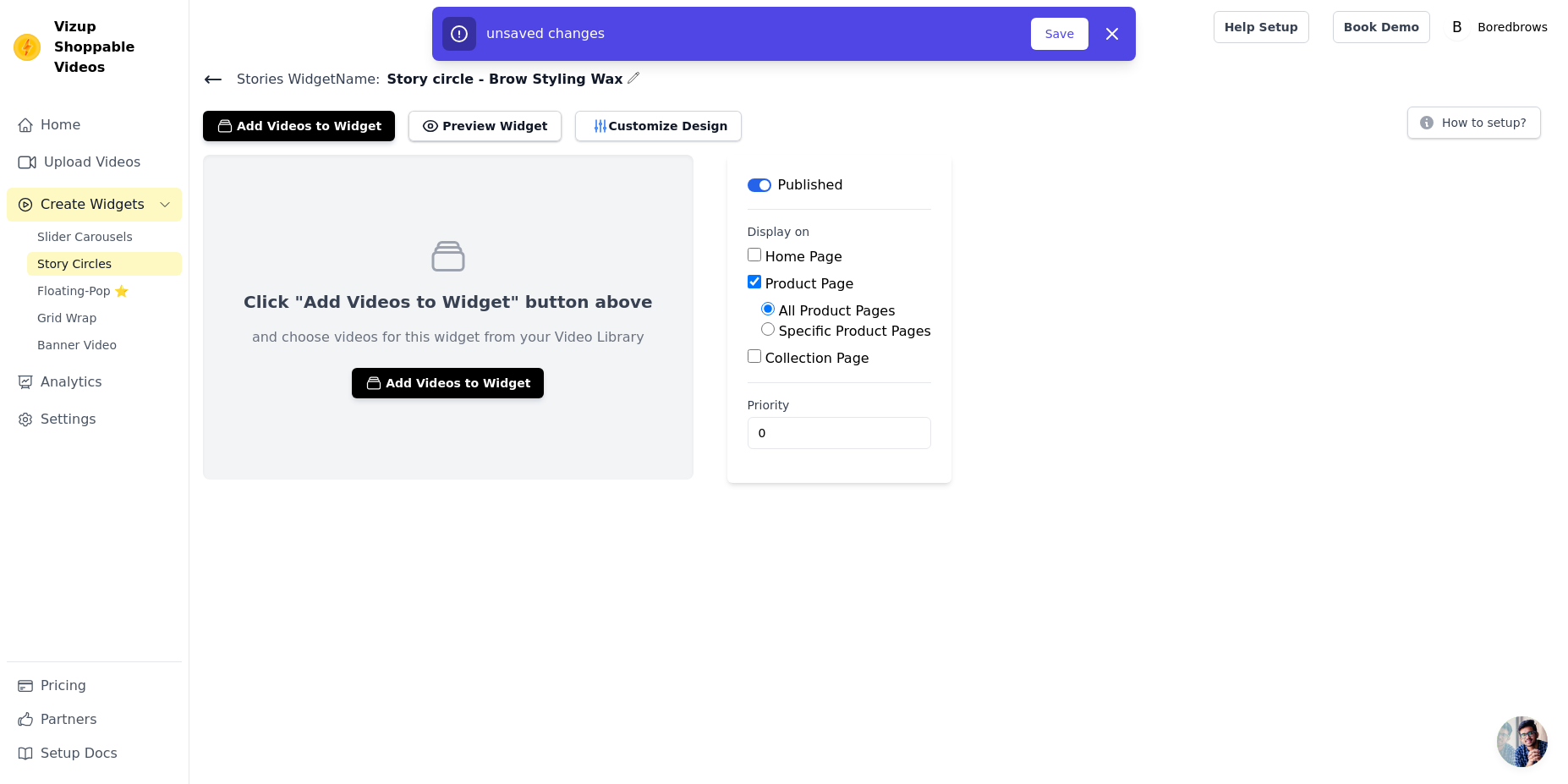
click at [761, 336] on div "Specific Product Pages" at bounding box center [846, 332] width 170 height 20
click at [761, 331] on input "Specific Product Pages" at bounding box center [767, 329] width 14 height 14
radio input "true"
click at [771, 378] on button "Select Products" at bounding box center [817, 369] width 113 height 28
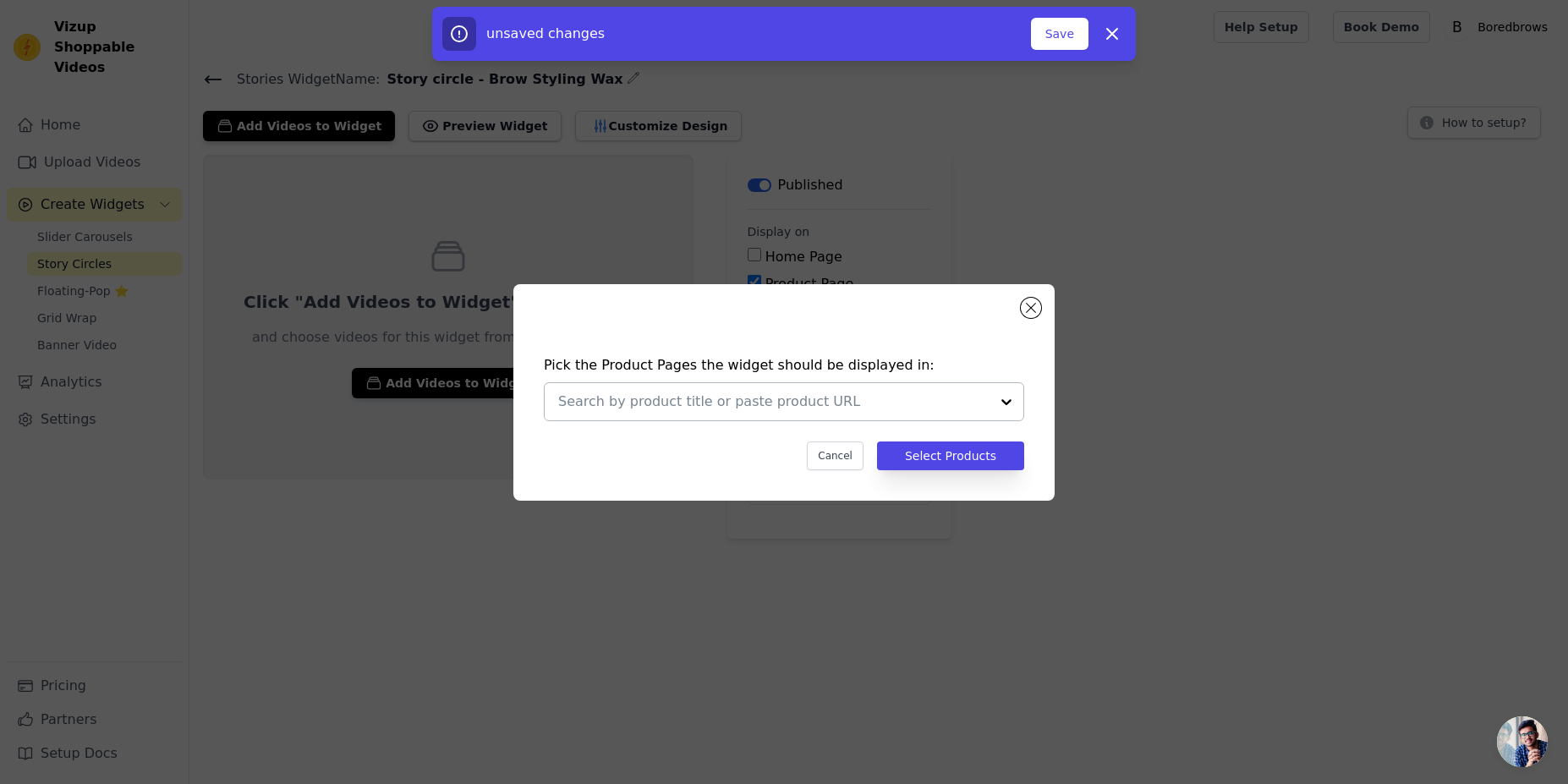
click at [947, 405] on input "text" at bounding box center [773, 402] width 431 height 20
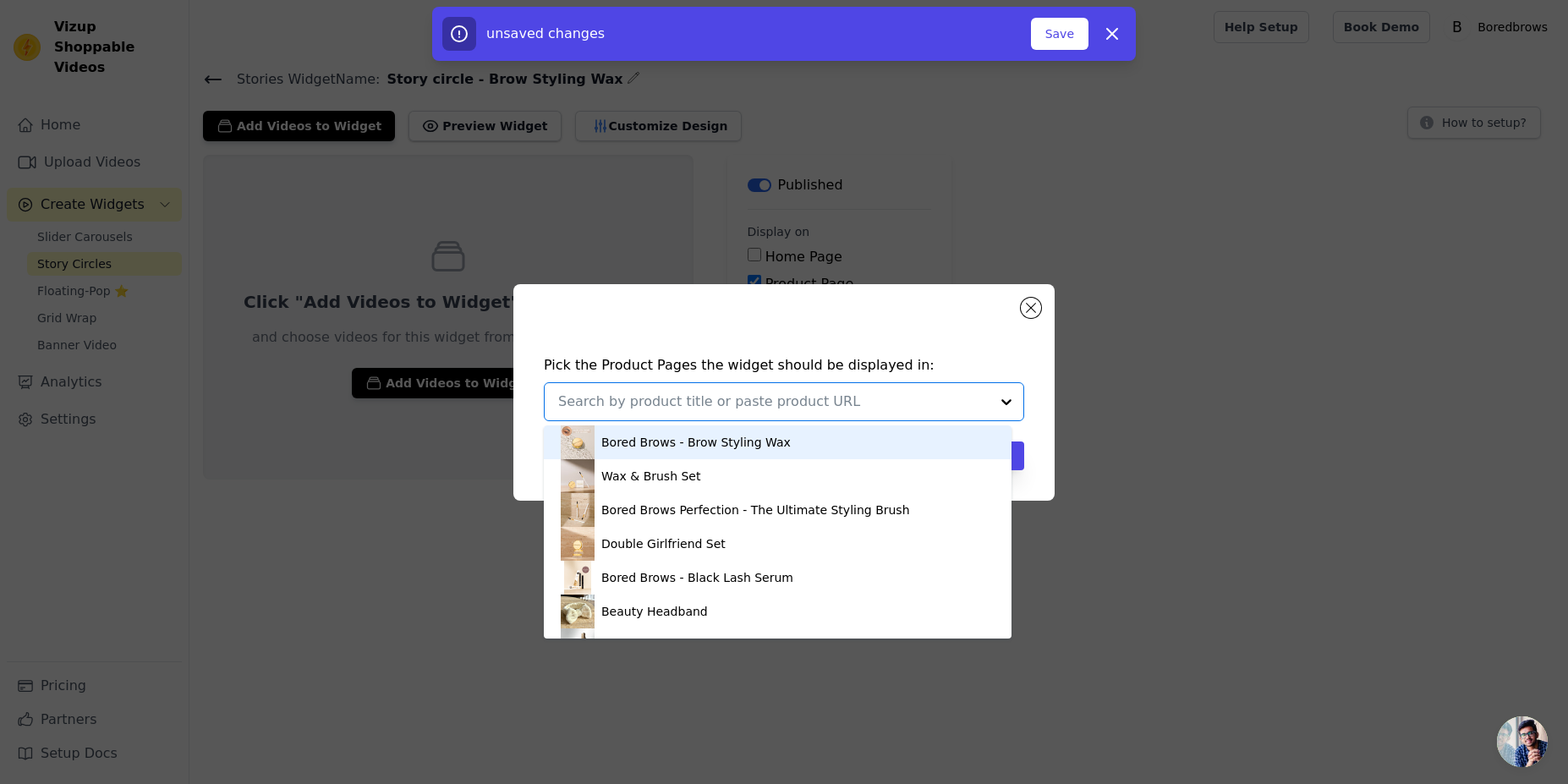
click at [810, 438] on div "Bored Brows - Brow Styling Wax" at bounding box center [777, 442] width 434 height 34
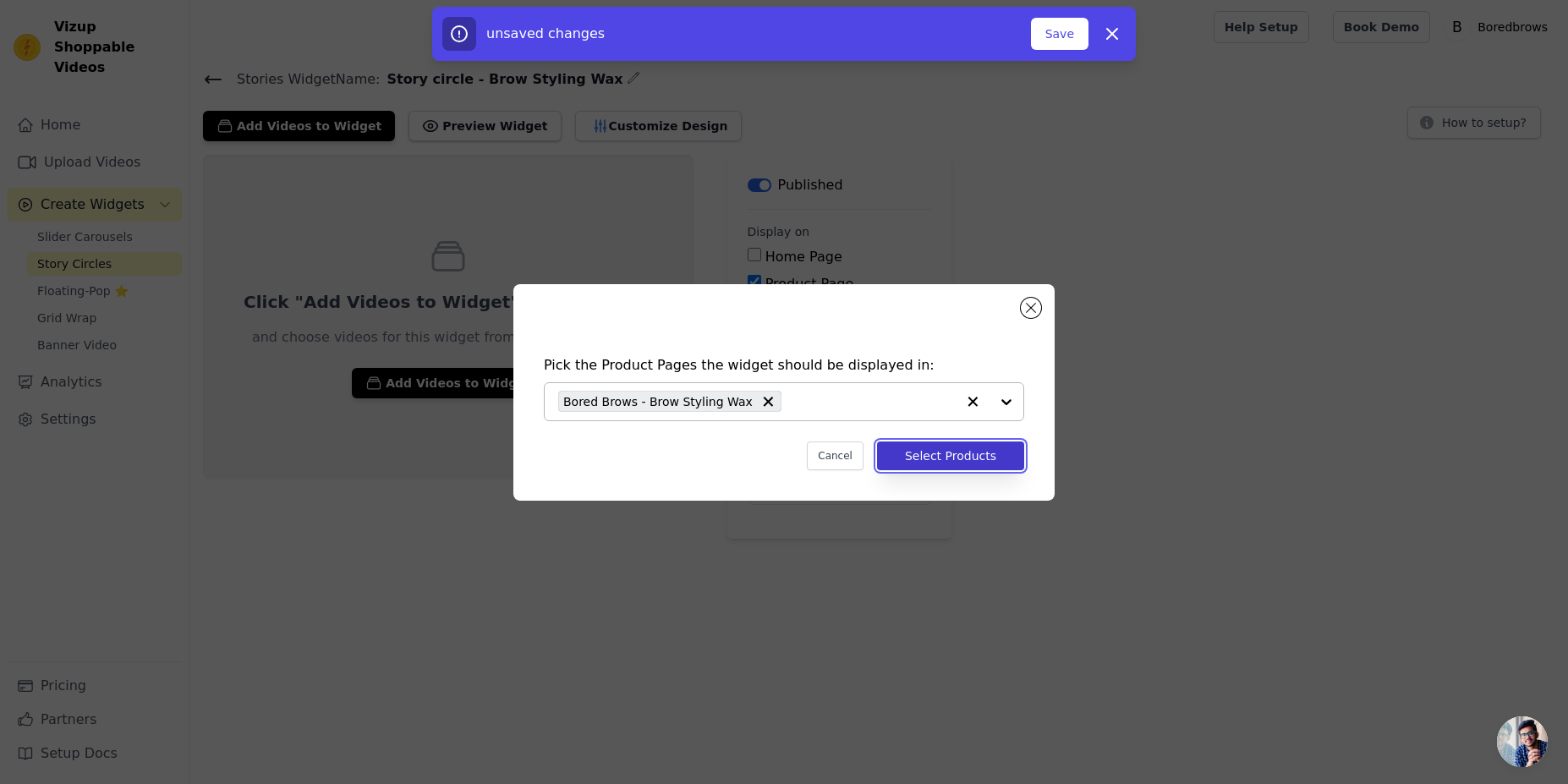
click at [982, 457] on button "Select Products" at bounding box center [950, 455] width 147 height 28
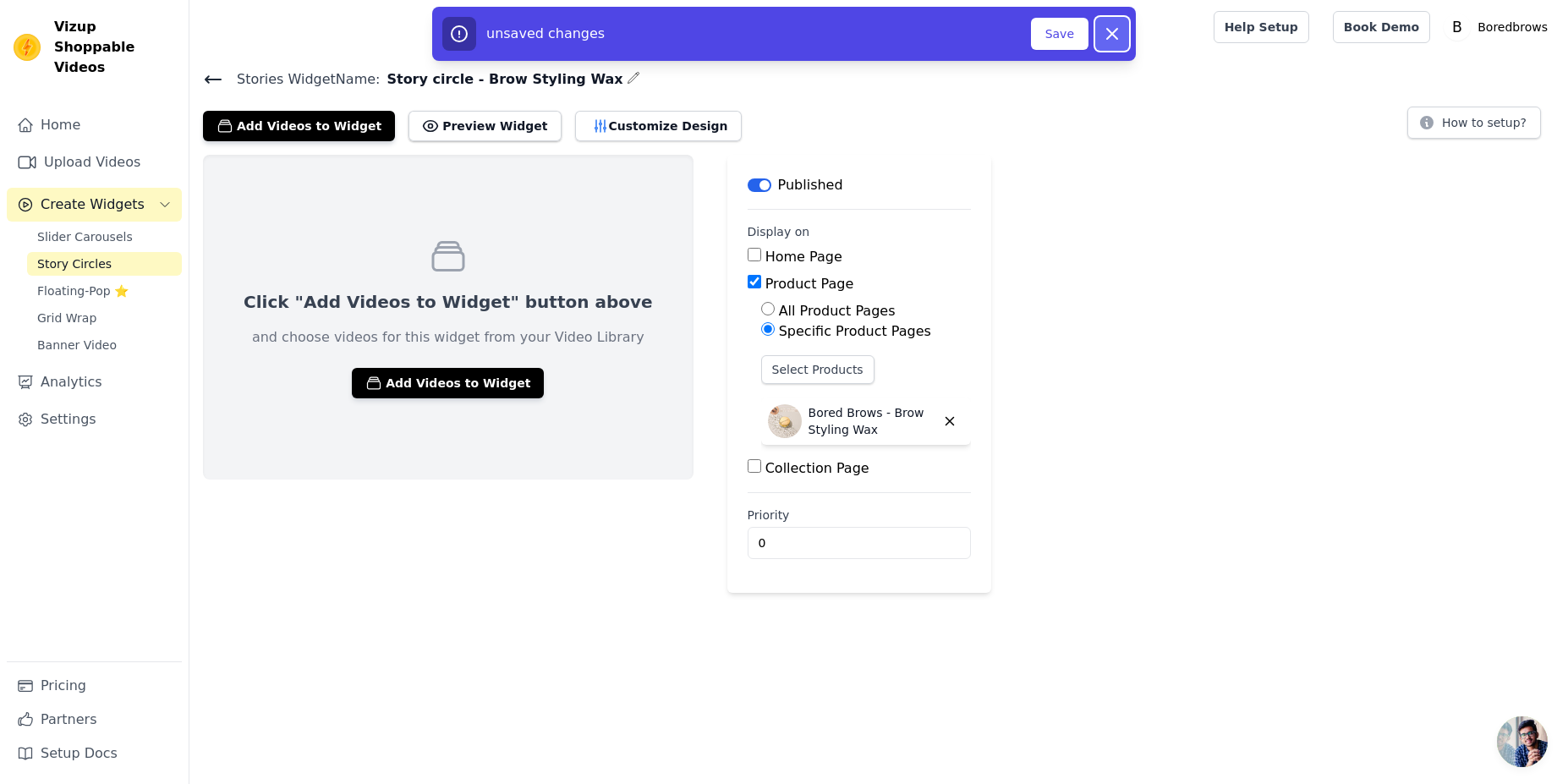
click at [1126, 36] on button "Dismiss" at bounding box center [1111, 34] width 34 height 34
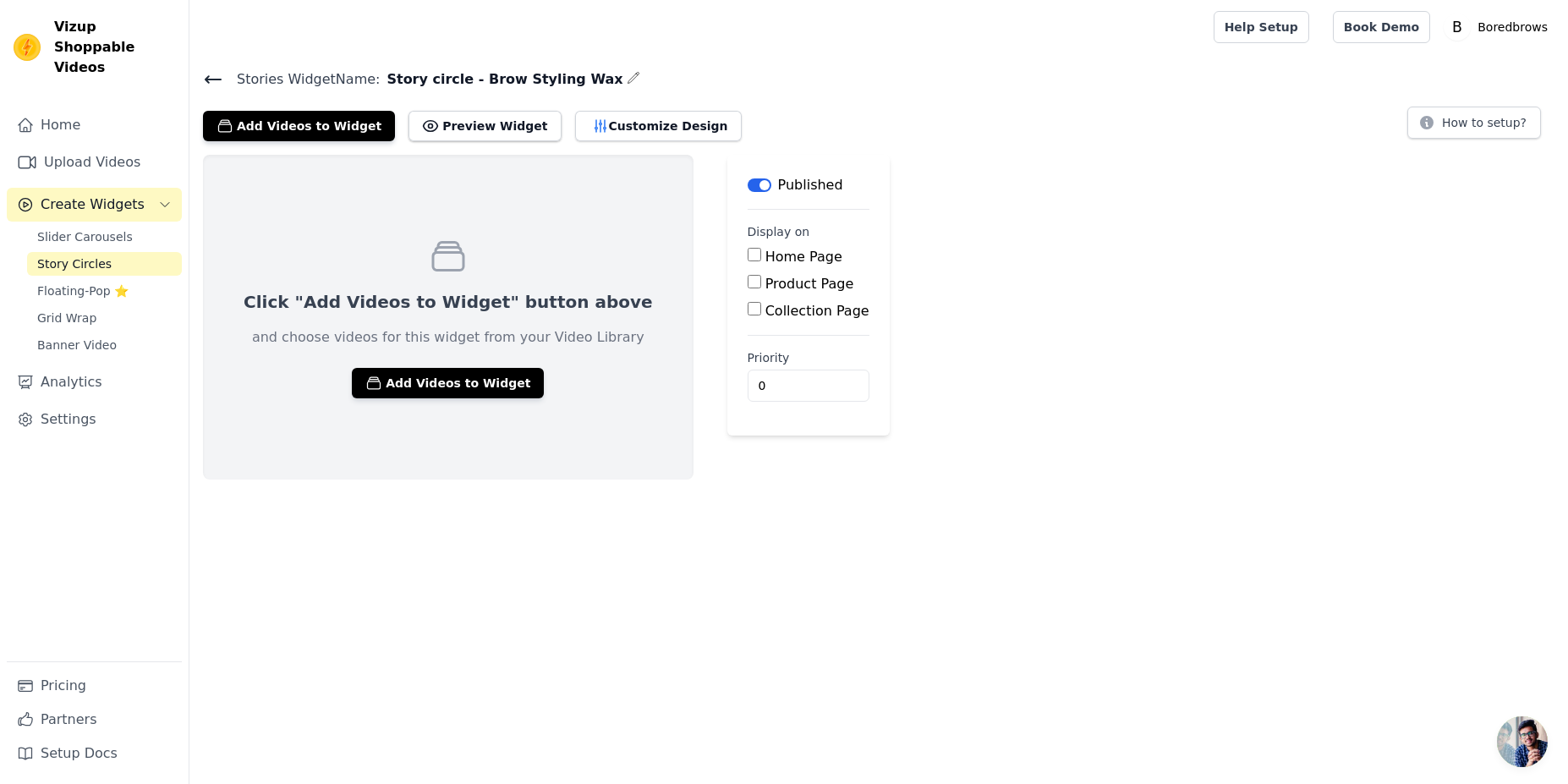
click at [748, 284] on input "Product Page" at bounding box center [754, 281] width 14 height 14
checkbox input "true"
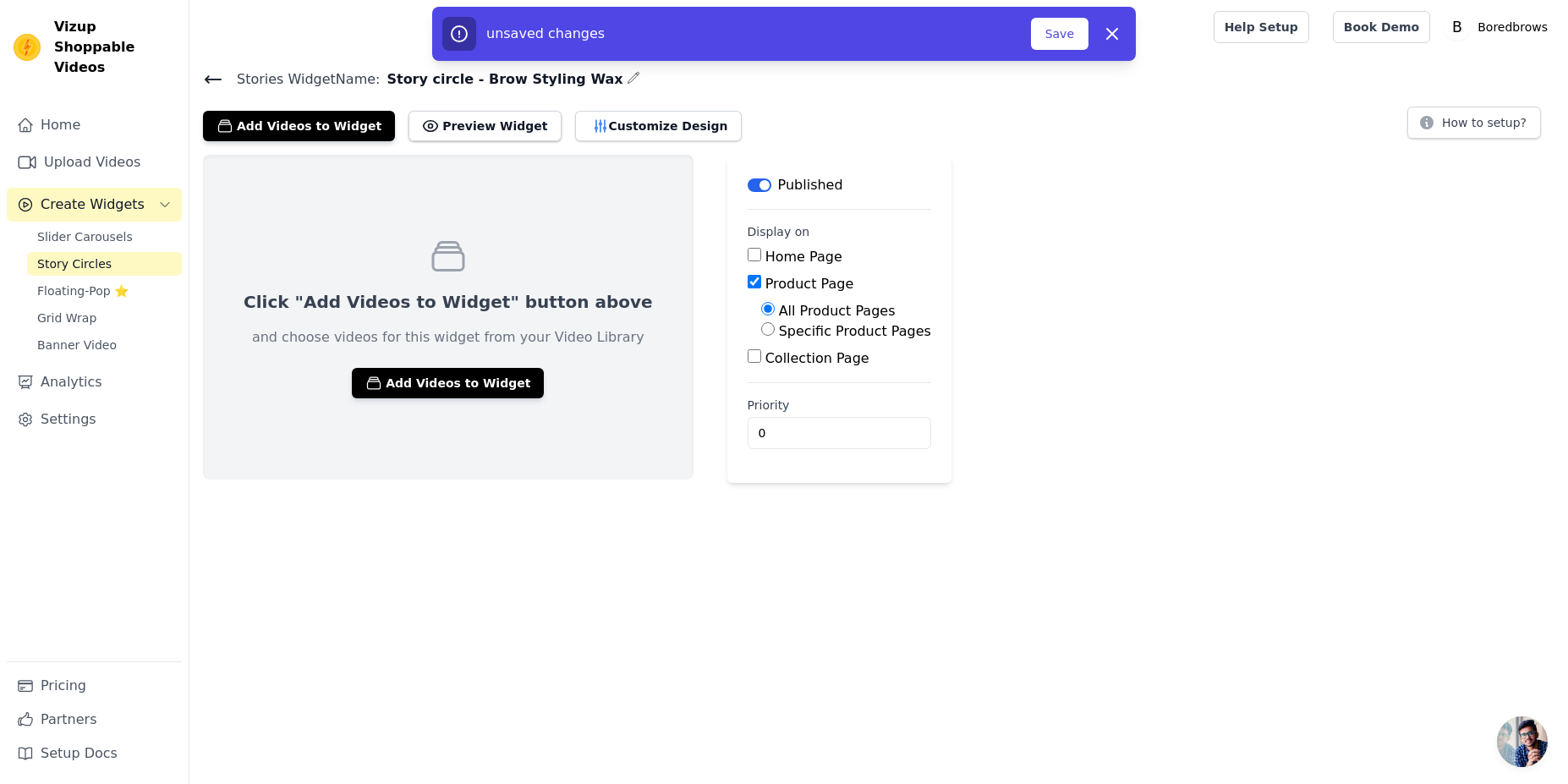
click at [761, 330] on input "Specific Product Pages" at bounding box center [767, 329] width 14 height 14
radio input "true"
click at [519, 543] on div "Click "Add Videos to Widget" button above and choose videos for this widget fro…" at bounding box center [447, 374] width 490 height 439
click at [109, 145] on link "Upload Videos" at bounding box center [94, 162] width 175 height 34
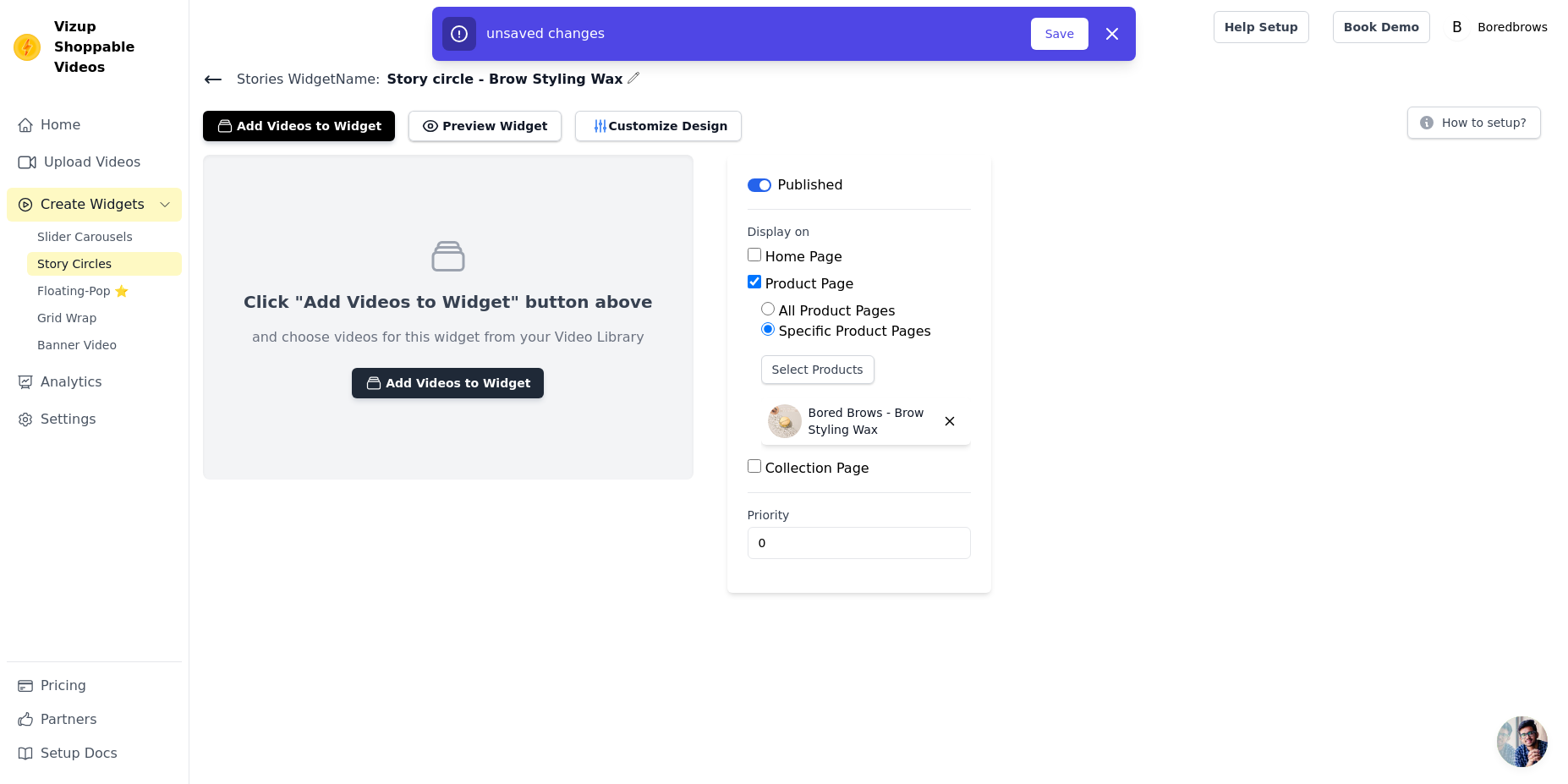
click at [468, 383] on button "Add Videos to Widget" at bounding box center [447, 383] width 192 height 30
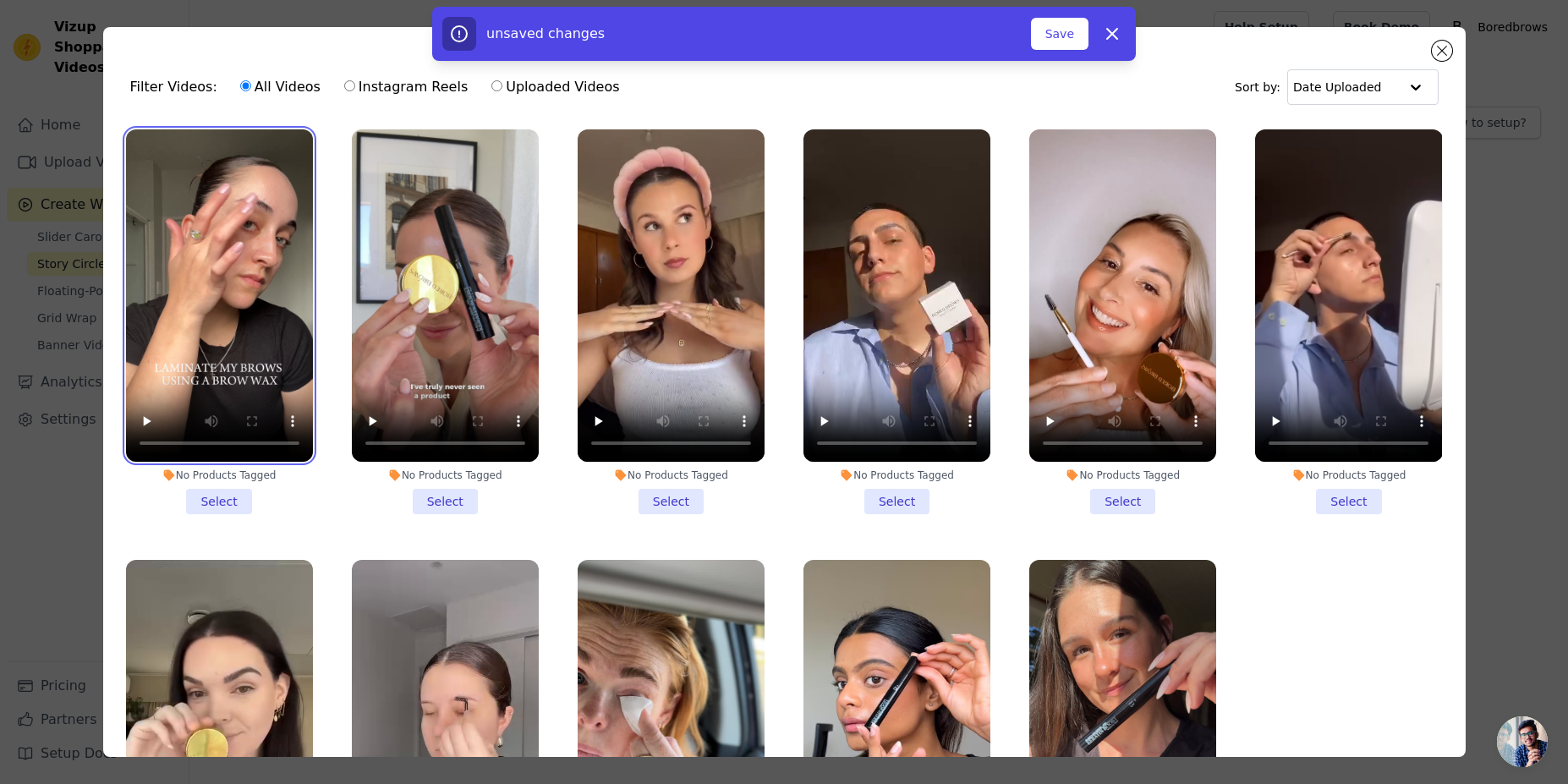
click at [287, 344] on video at bounding box center [219, 296] width 187 height 333
click at [228, 495] on li "No Products Tagged Select" at bounding box center [219, 322] width 187 height 385
click at [0, 0] on input "No Products Tagged Select" at bounding box center [0, 0] width 0 height 0
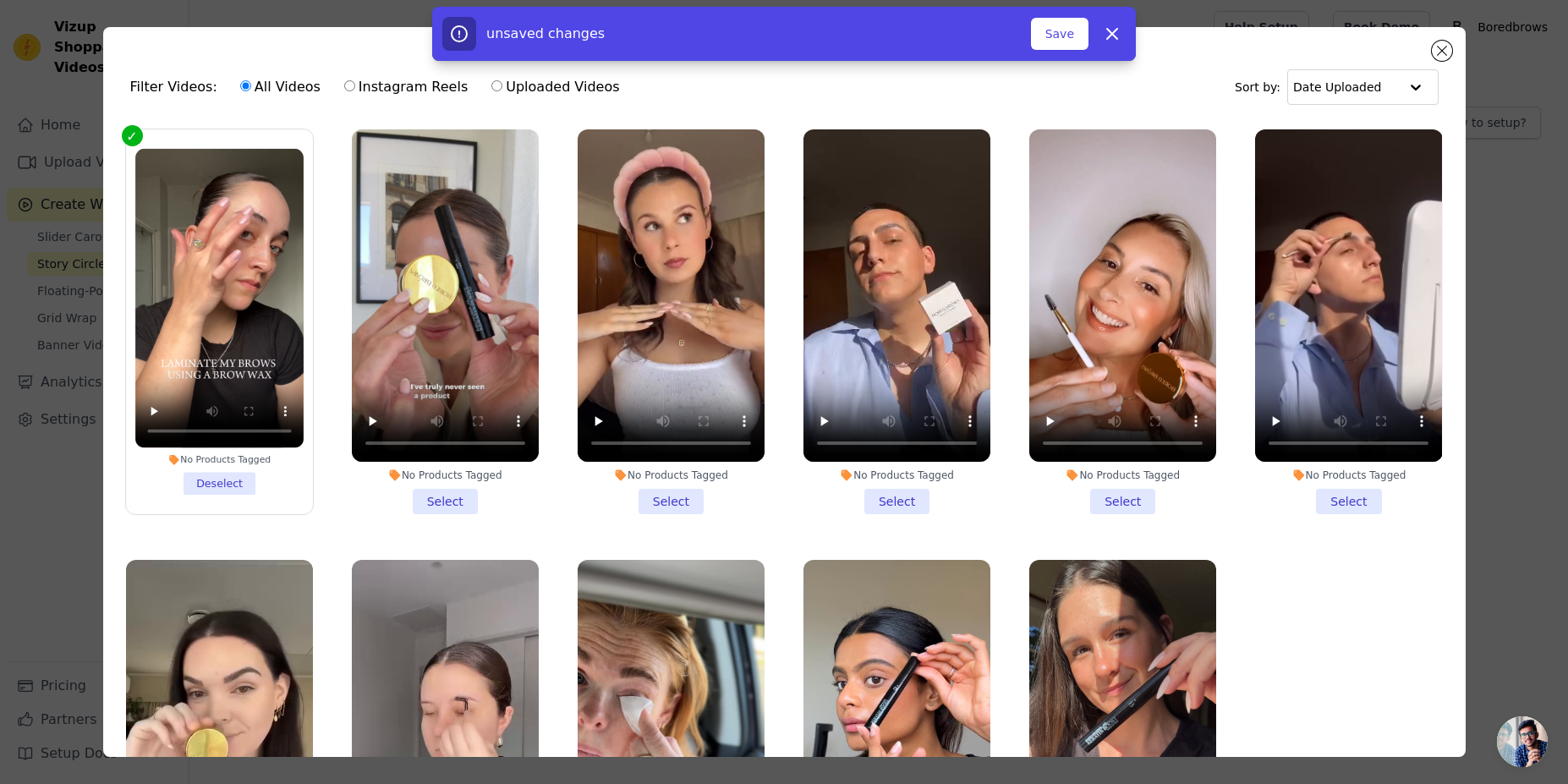
click at [447, 488] on li "No Products Tagged Select" at bounding box center [445, 322] width 187 height 385
click at [0, 0] on input "No Products Tagged Select" at bounding box center [0, 0] width 0 height 0
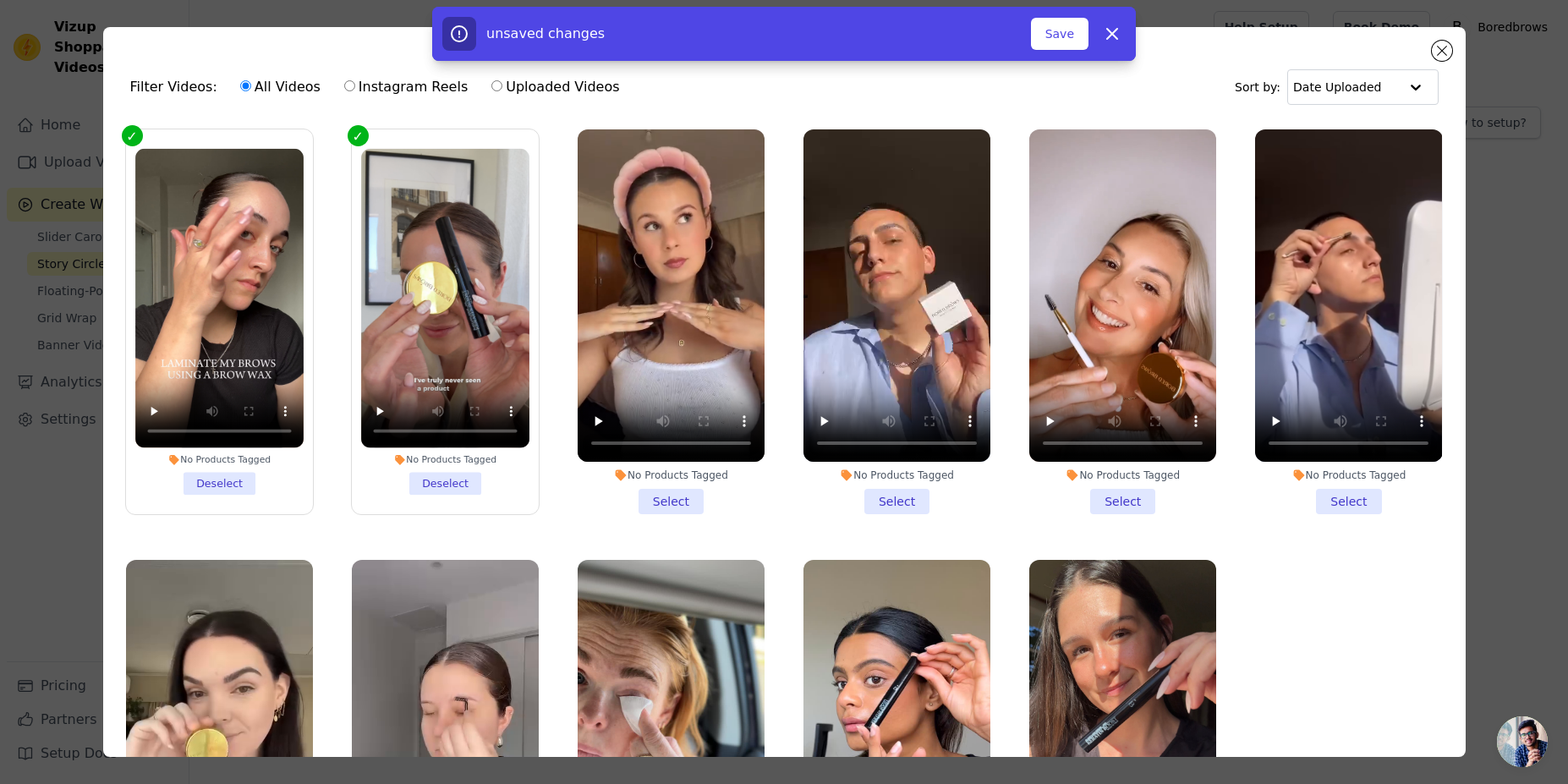
click at [659, 496] on li "No Products Tagged Select" at bounding box center [670, 322] width 187 height 385
click at [0, 0] on input "No Products Tagged Select" at bounding box center [0, 0] width 0 height 0
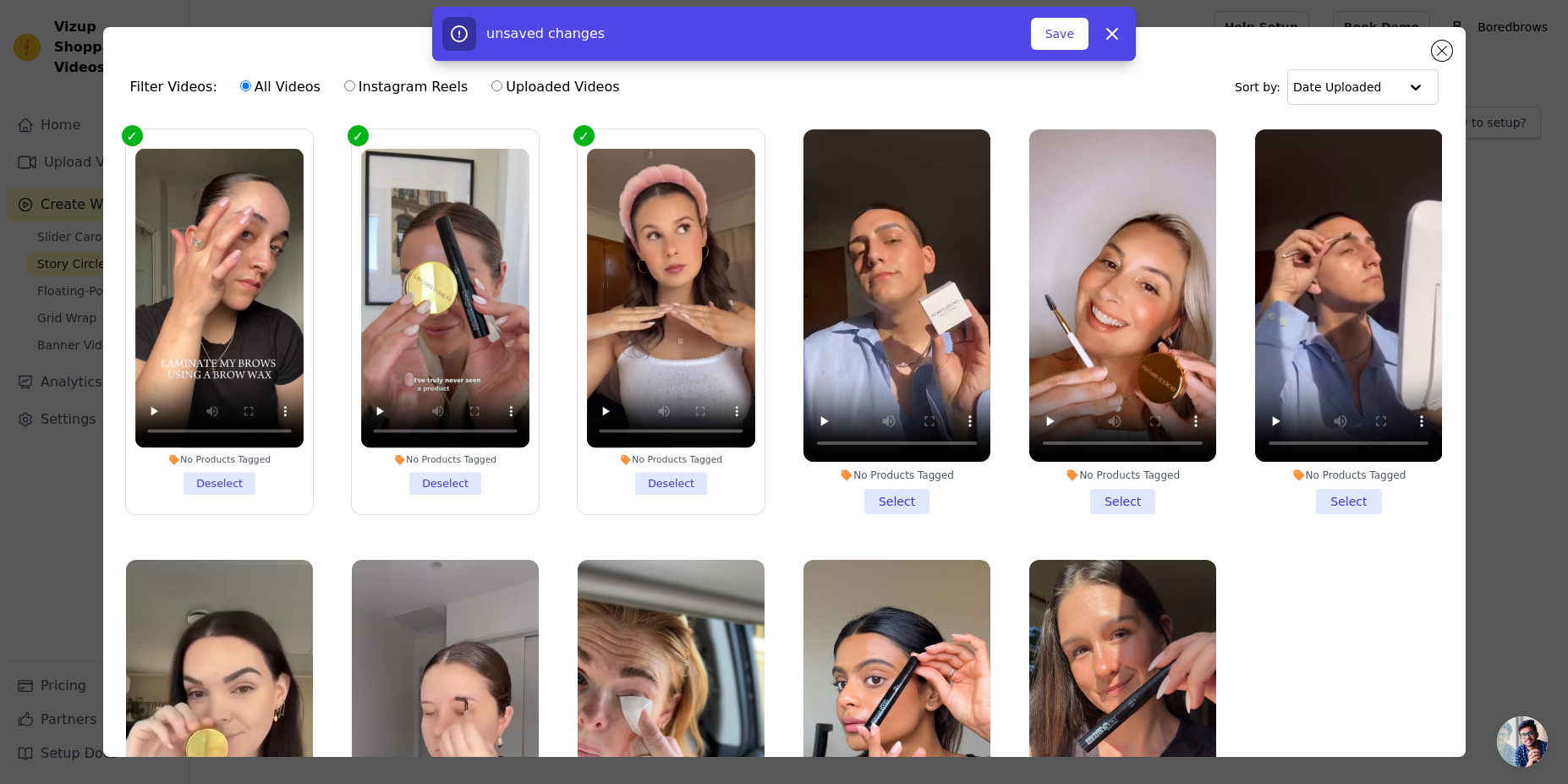
click at [882, 493] on li "No Products Tagged Select" at bounding box center [897, 322] width 187 height 385
click at [0, 0] on input "No Products Tagged Select" at bounding box center [0, 0] width 0 height 0
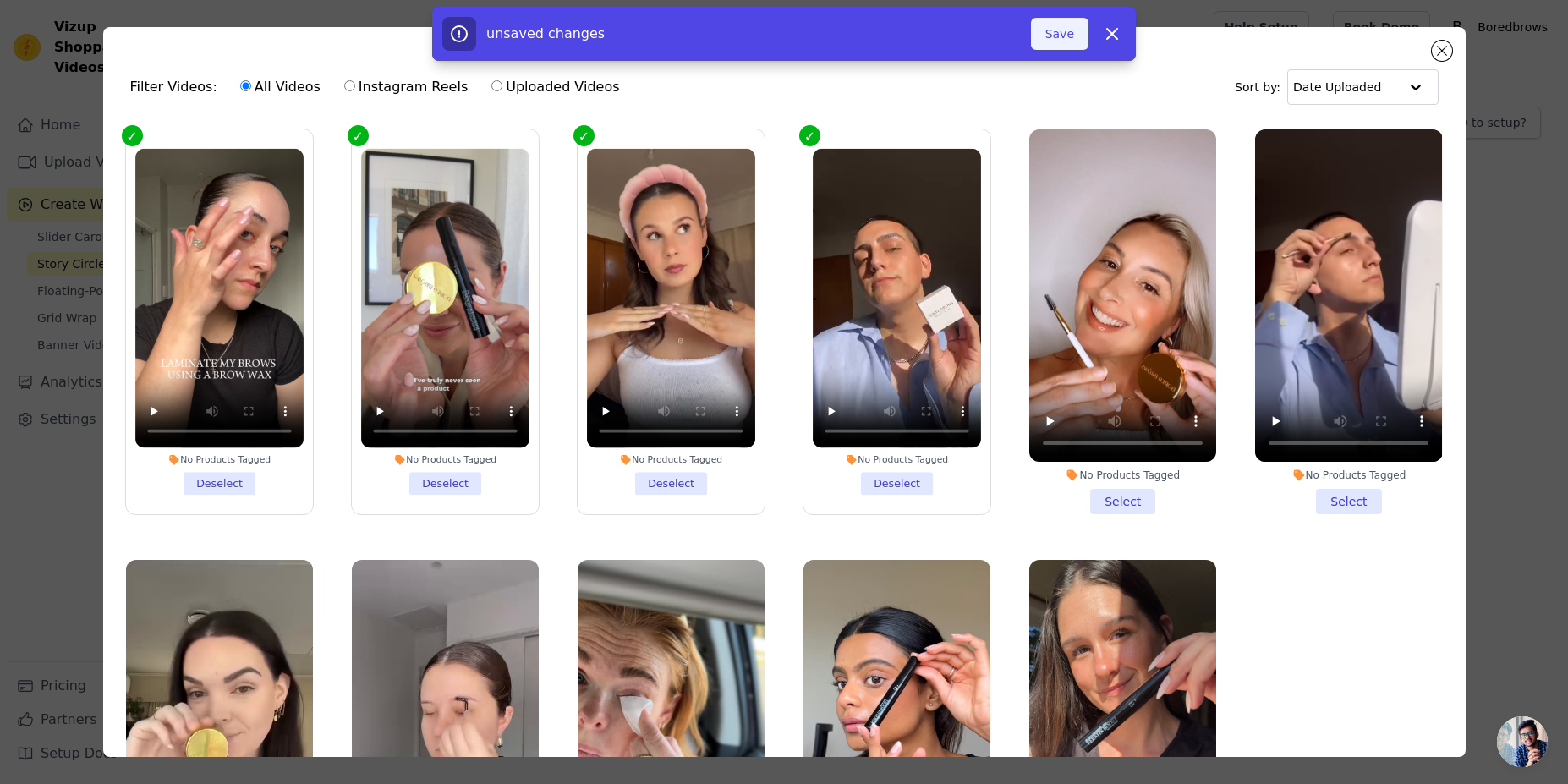
click at [1055, 37] on button "Save" at bounding box center [1059, 33] width 58 height 32
click at [1103, 43] on icon at bounding box center [1112, 34] width 20 height 20
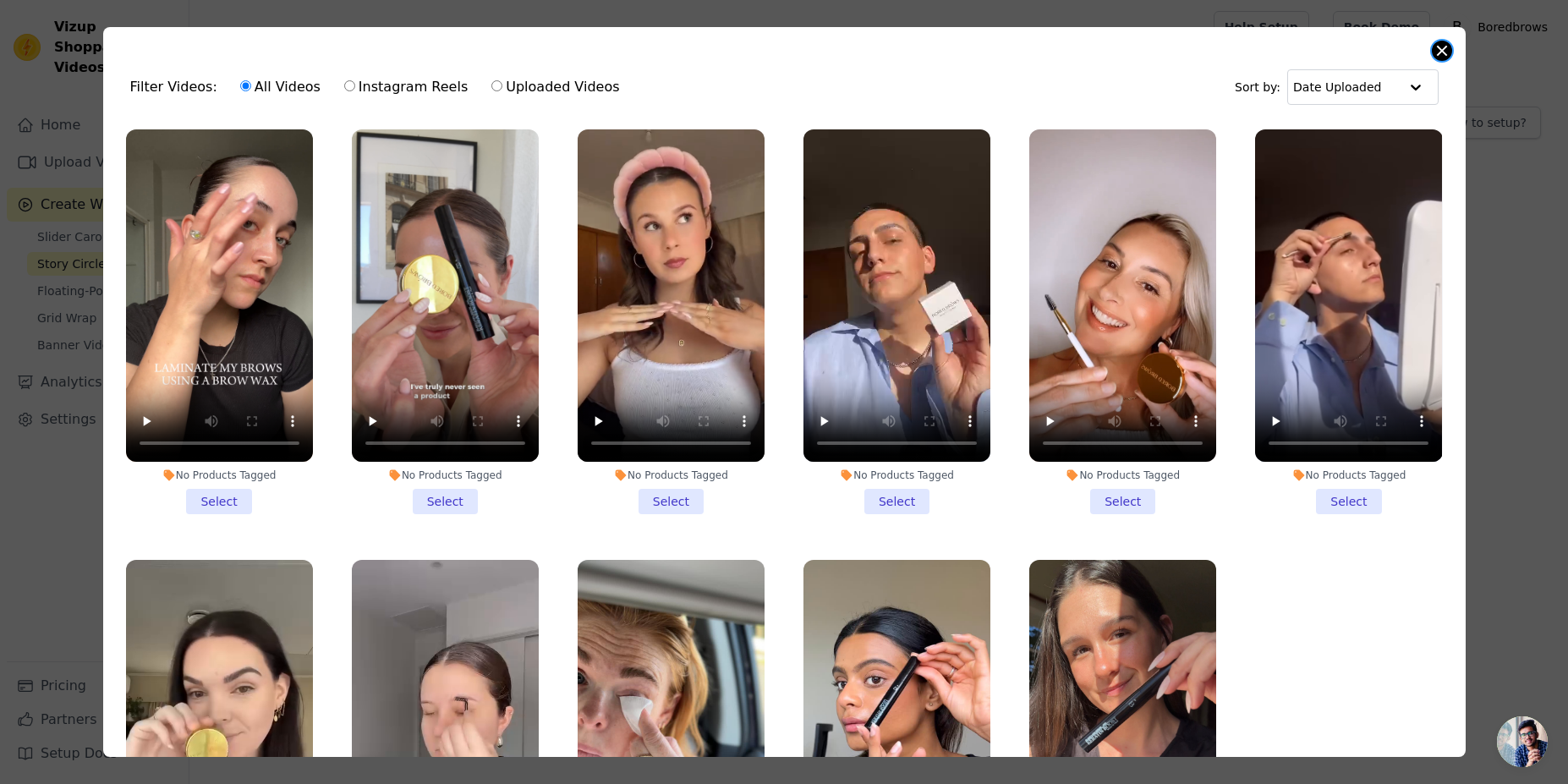
click at [1436, 50] on button "Close modal" at bounding box center [1442, 50] width 20 height 20
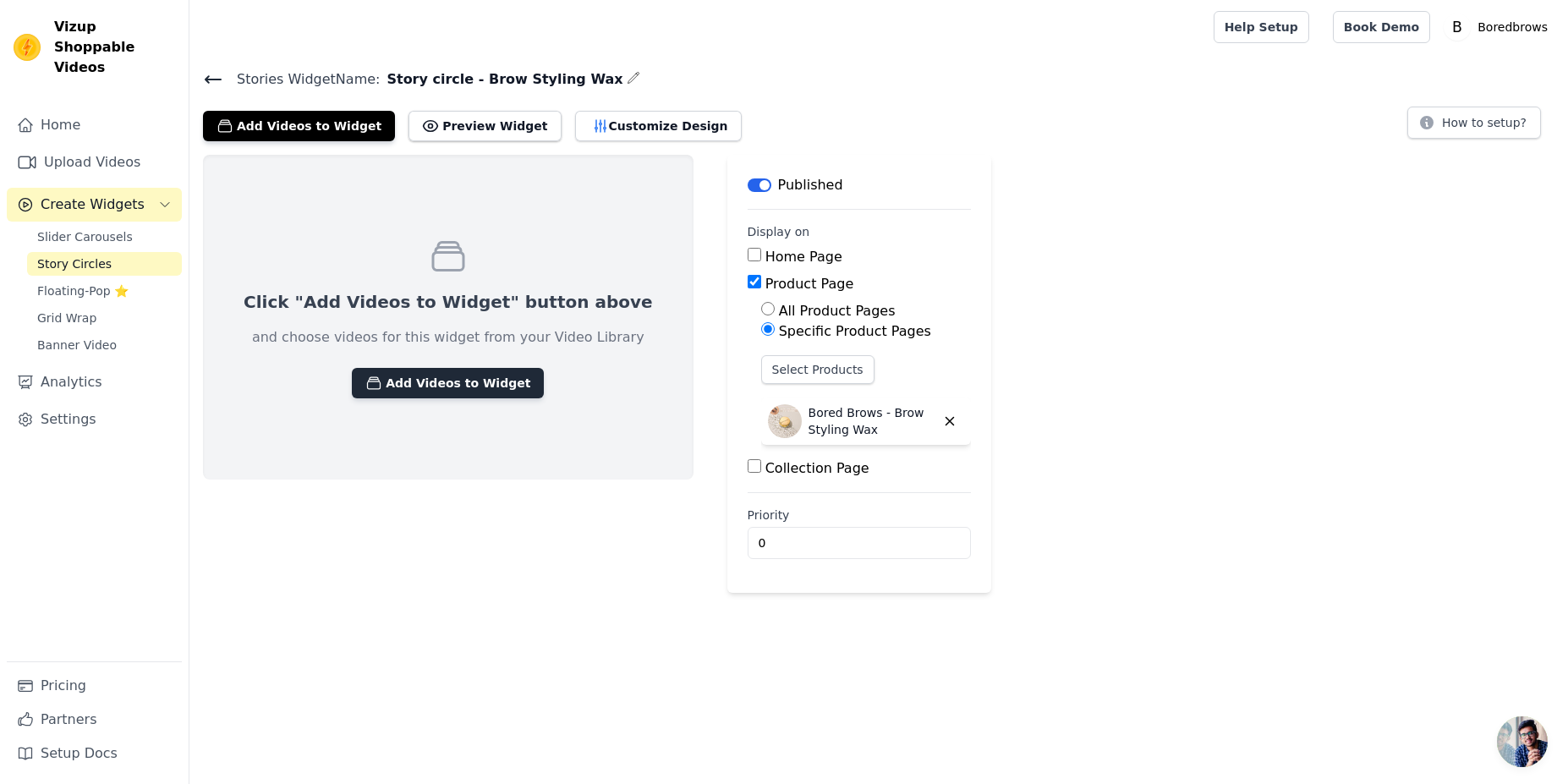
click at [462, 390] on button "Add Videos to Widget" at bounding box center [447, 383] width 192 height 30
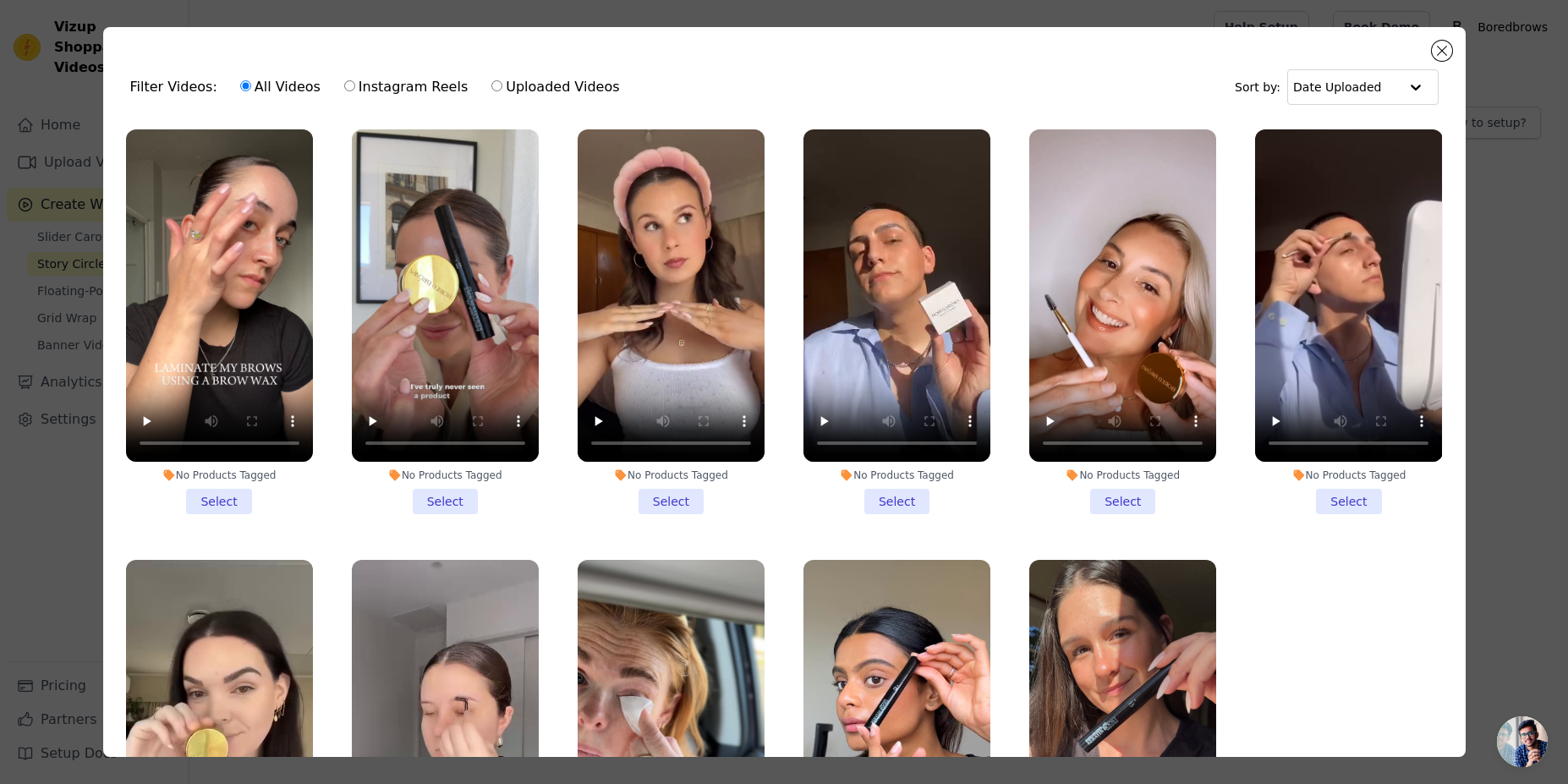
click at [238, 503] on li "No Products Tagged Select" at bounding box center [219, 322] width 187 height 385
click at [0, 0] on input "No Products Tagged Select" at bounding box center [0, 0] width 0 height 0
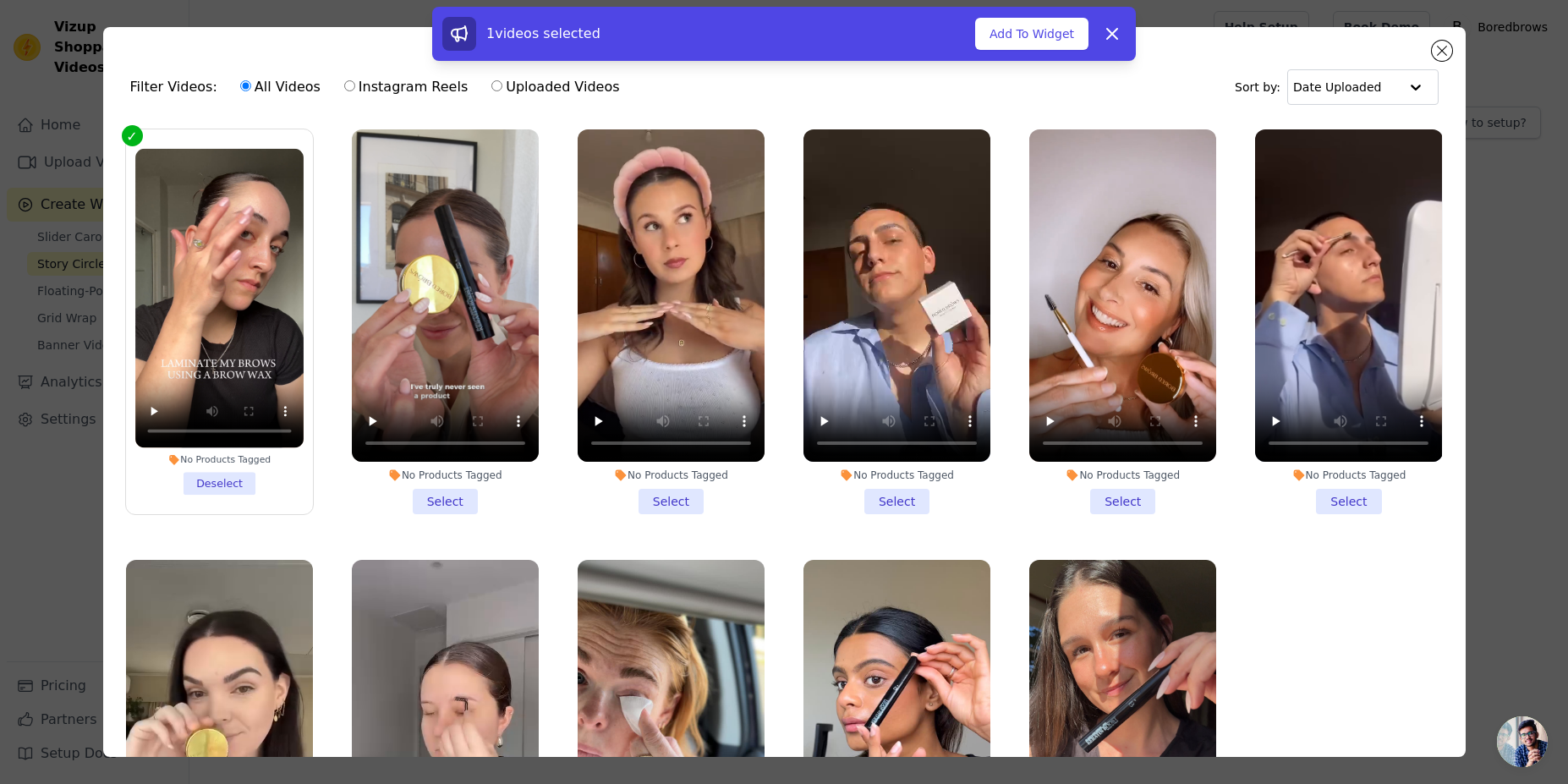
drag, startPoint x: 134, startPoint y: 141, endPoint x: 168, endPoint y: 144, distance: 34.1
click at [134, 142] on label "No Products Tagged Deselect" at bounding box center [219, 322] width 188 height 387
click at [0, 0] on input "No Products Tagged Deselect" at bounding box center [0, 0] width 0 height 0
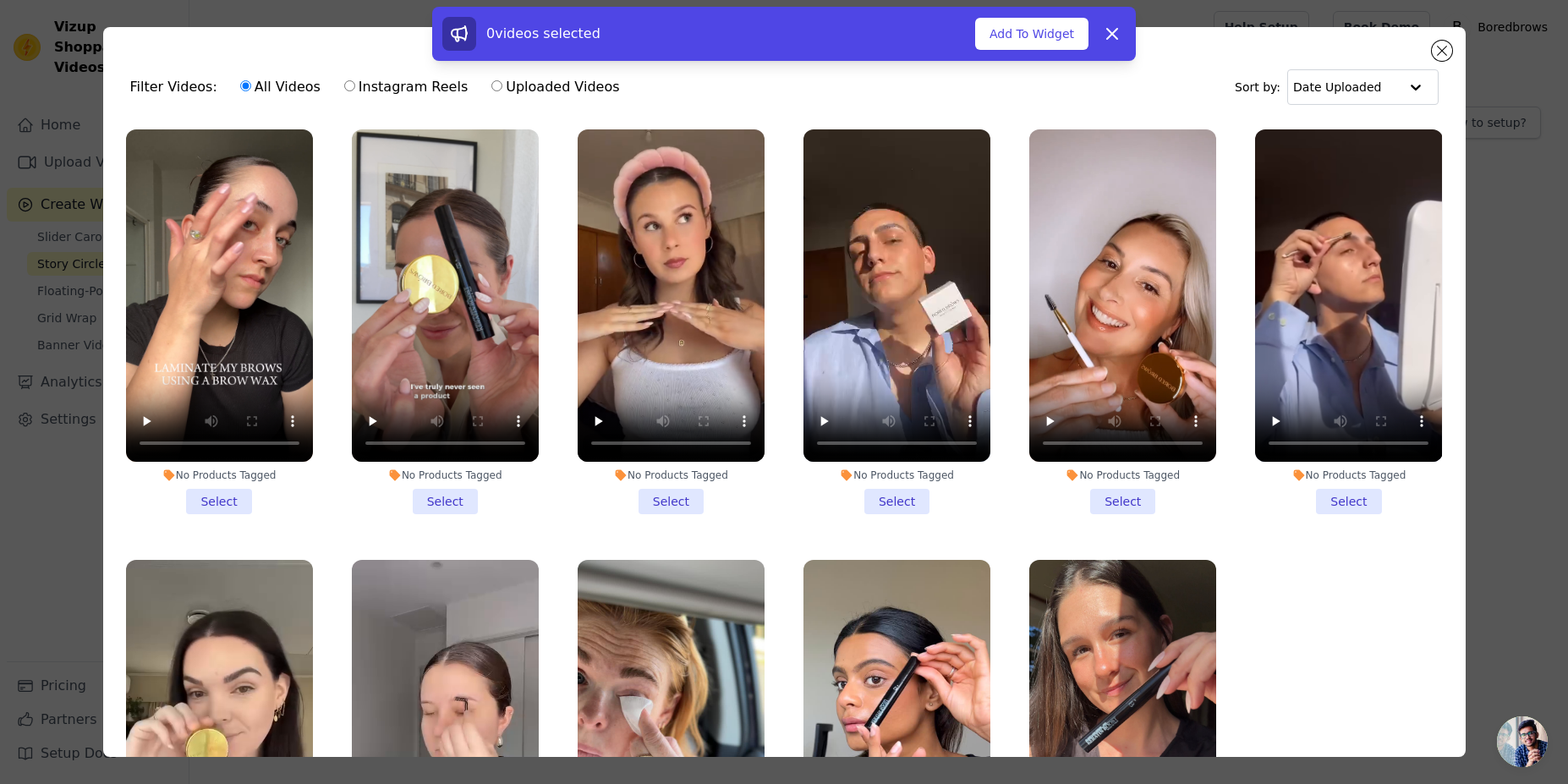
click at [490, 84] on label "Uploaded Videos" at bounding box center [555, 87] width 130 height 22
click at [491, 84] on input "Uploaded Videos" at bounding box center [497, 86] width 11 height 11
radio input "true"
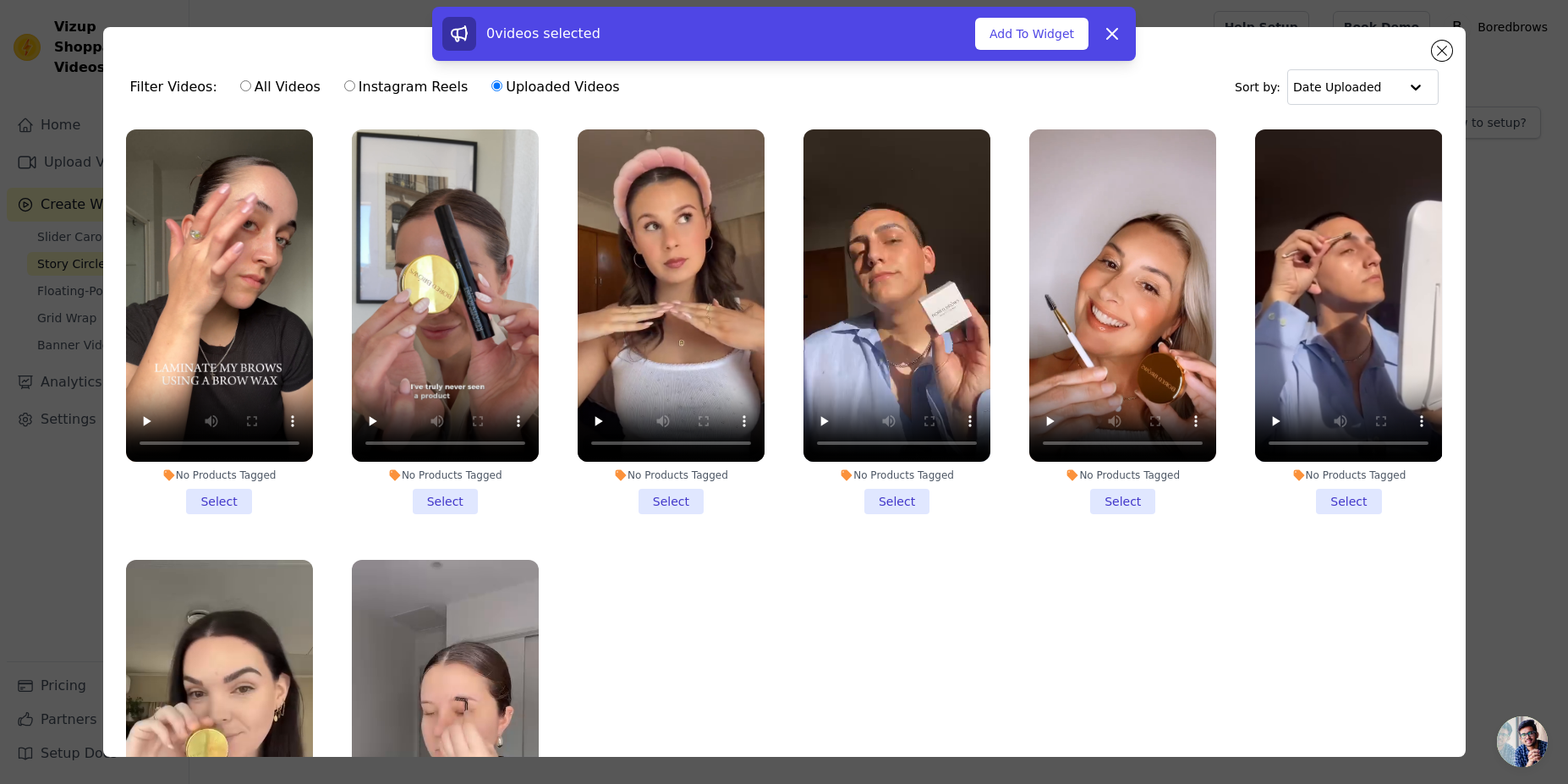
click at [246, 87] on label "All Videos" at bounding box center [280, 87] width 82 height 22
click at [246, 87] on input "All Videos" at bounding box center [246, 86] width 11 height 11
radio input "true"
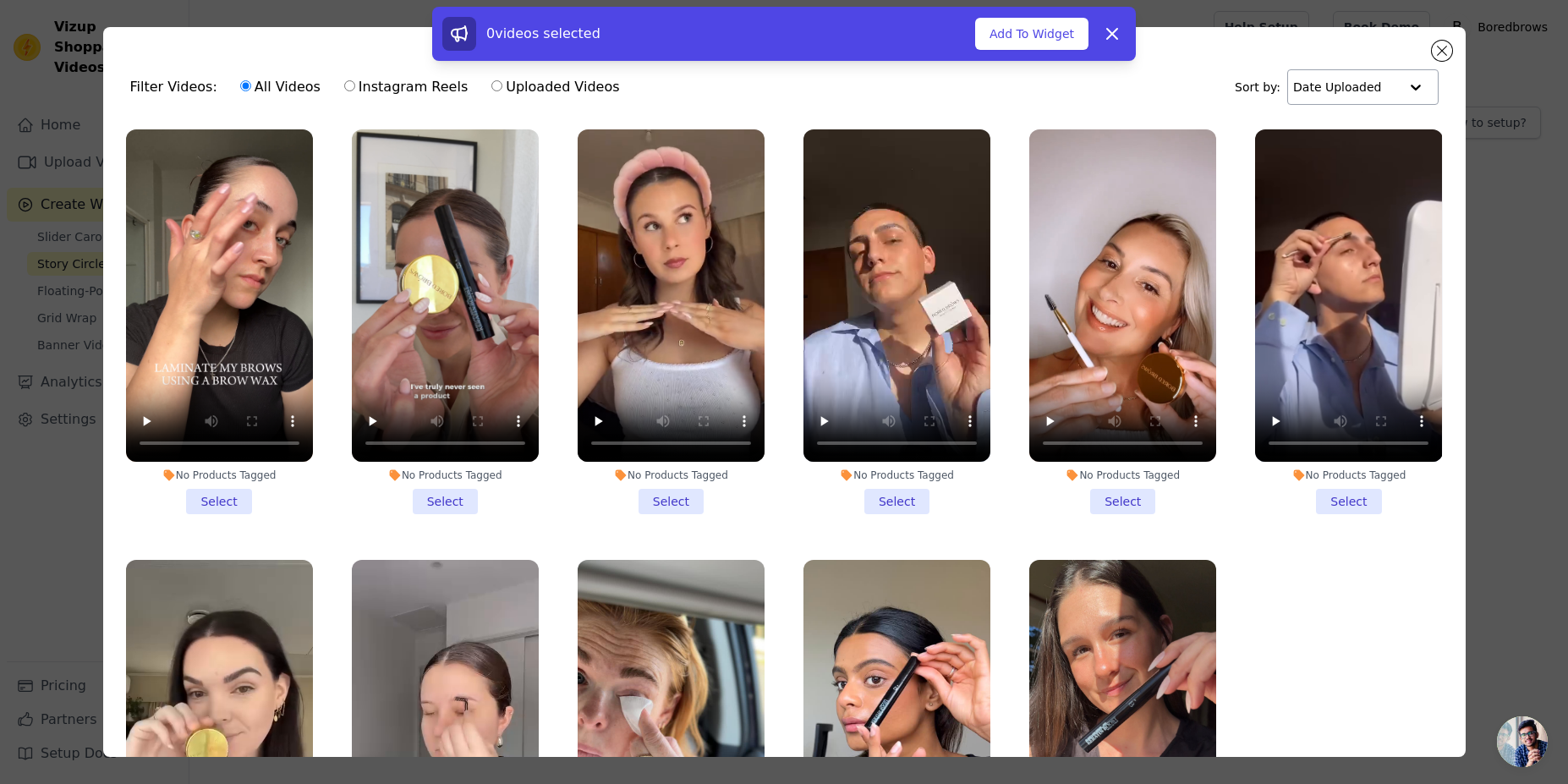
click at [1361, 90] on input "text" at bounding box center [1345, 87] width 105 height 34
click at [1356, 138] on div "Date Created" at bounding box center [1357, 141] width 143 height 20
click at [234, 497] on li "No Products Tagged Select" at bounding box center [219, 322] width 187 height 385
click at [0, 0] on input "No Products Tagged Select" at bounding box center [0, 0] width 0 height 0
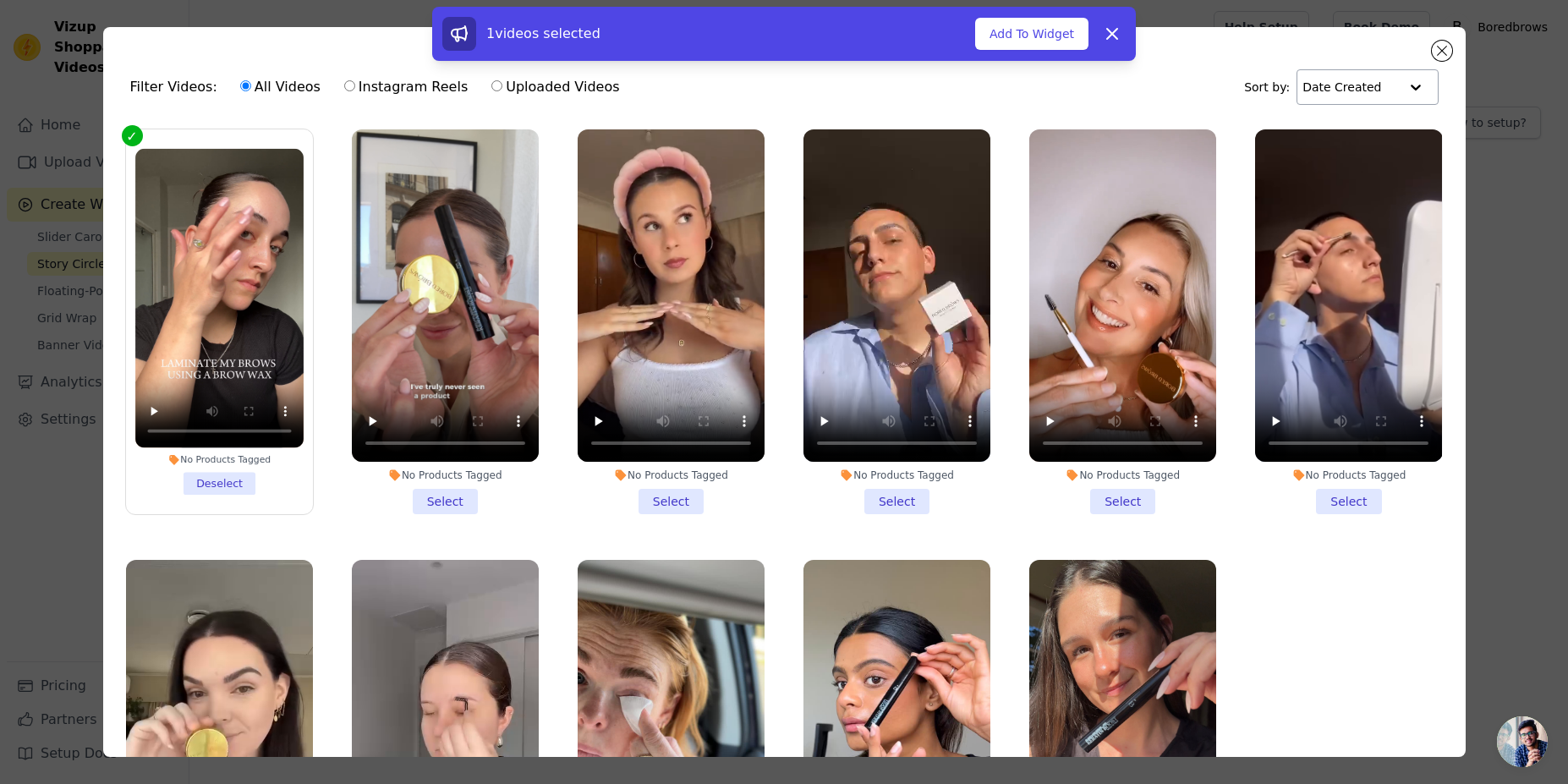
click at [414, 486] on li "No Products Tagged Select" at bounding box center [445, 322] width 187 height 385
click at [0, 0] on input "No Products Tagged Select" at bounding box center [0, 0] width 0 height 0
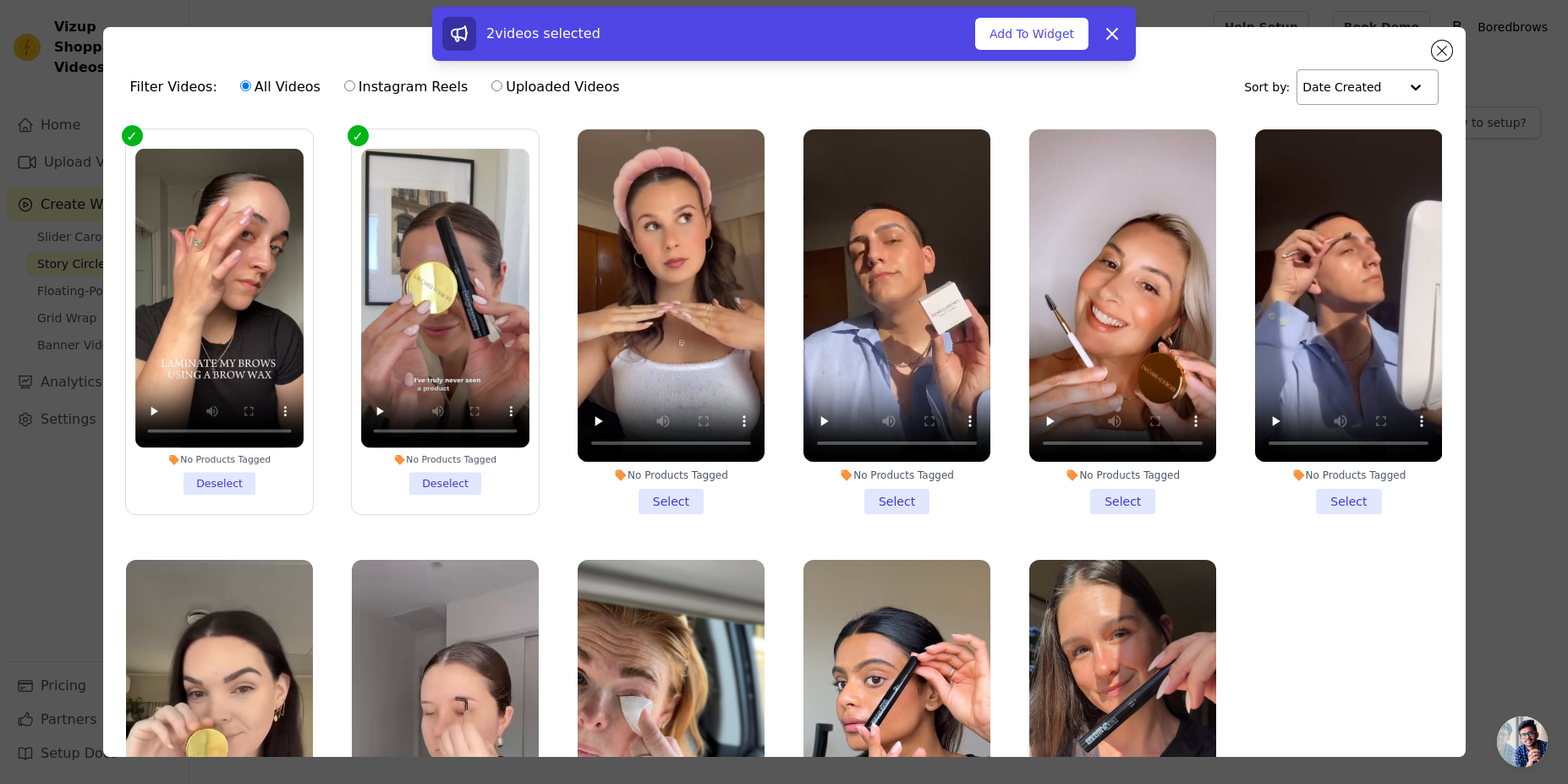
click at [658, 510] on div "No Products Tagged Select" at bounding box center [670, 322] width 205 height 404
click at [678, 502] on li "No Products Tagged Select" at bounding box center [670, 322] width 187 height 385
click at [0, 0] on input "No Products Tagged Select" at bounding box center [0, 0] width 0 height 0
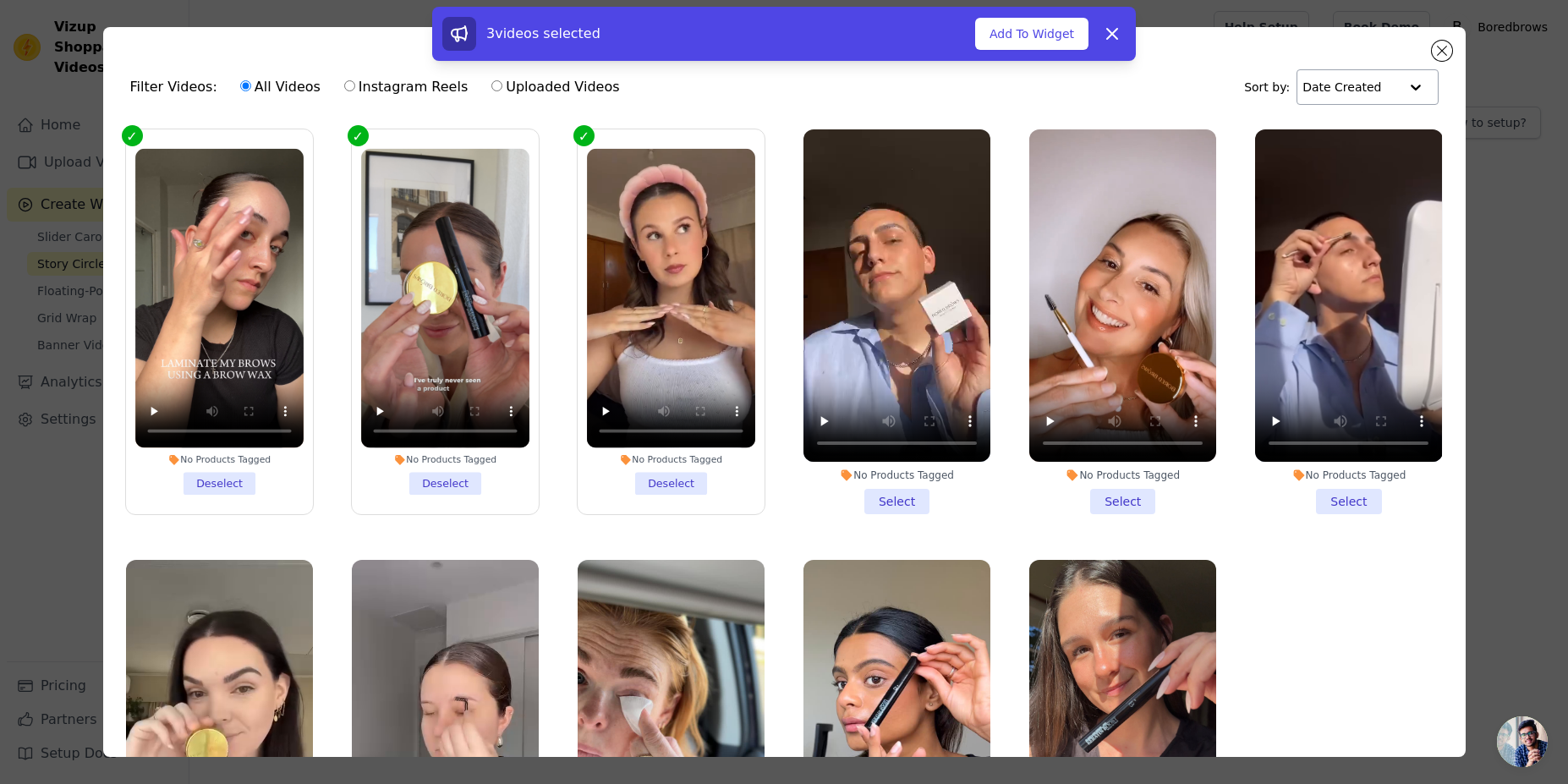
click at [906, 490] on li "No Products Tagged Select" at bounding box center [897, 322] width 187 height 385
click at [0, 0] on input "No Products Tagged Select" at bounding box center [0, 0] width 0 height 0
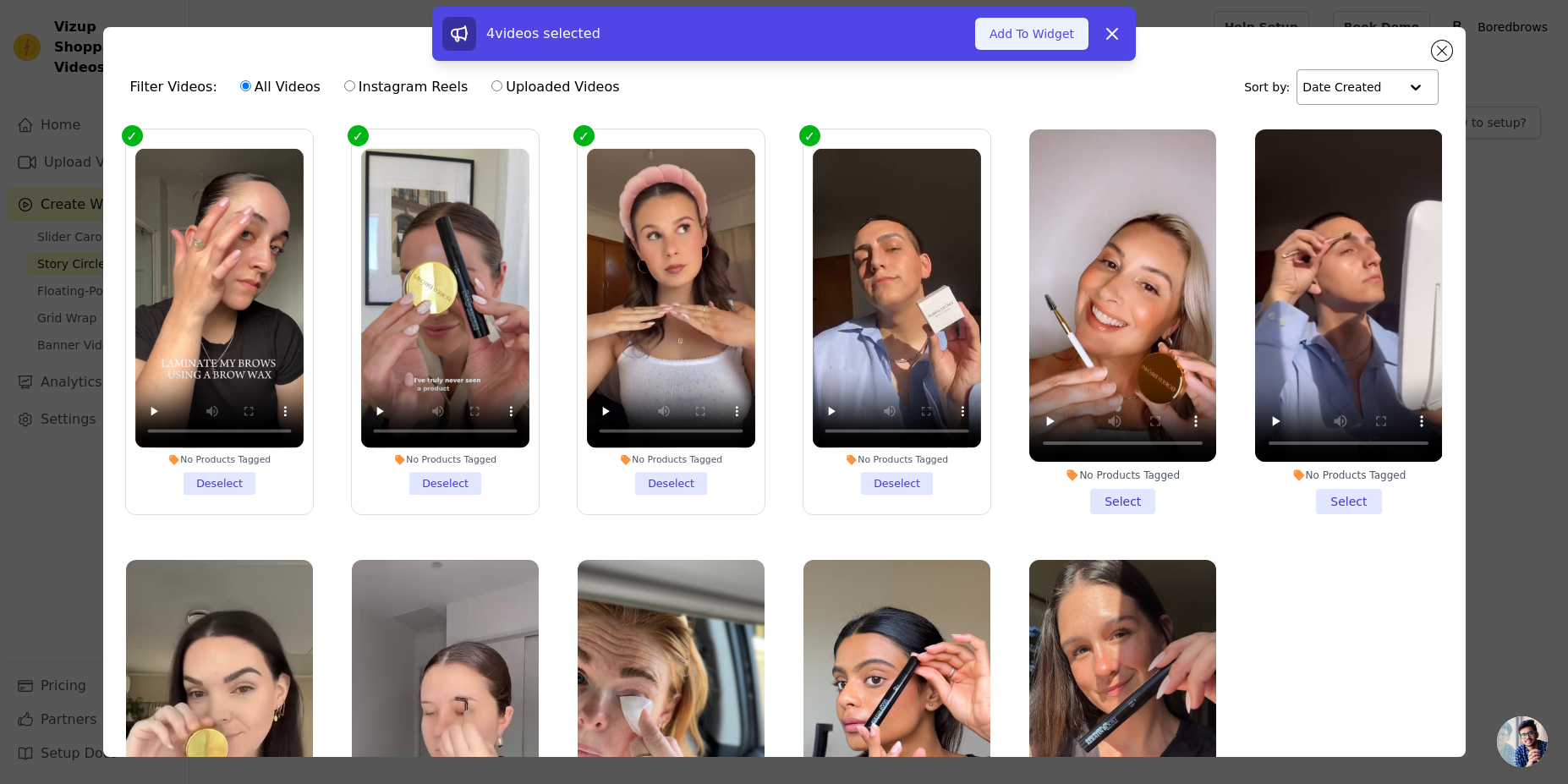
click at [1010, 29] on button "Add To Widget" at bounding box center [1032, 33] width 113 height 32
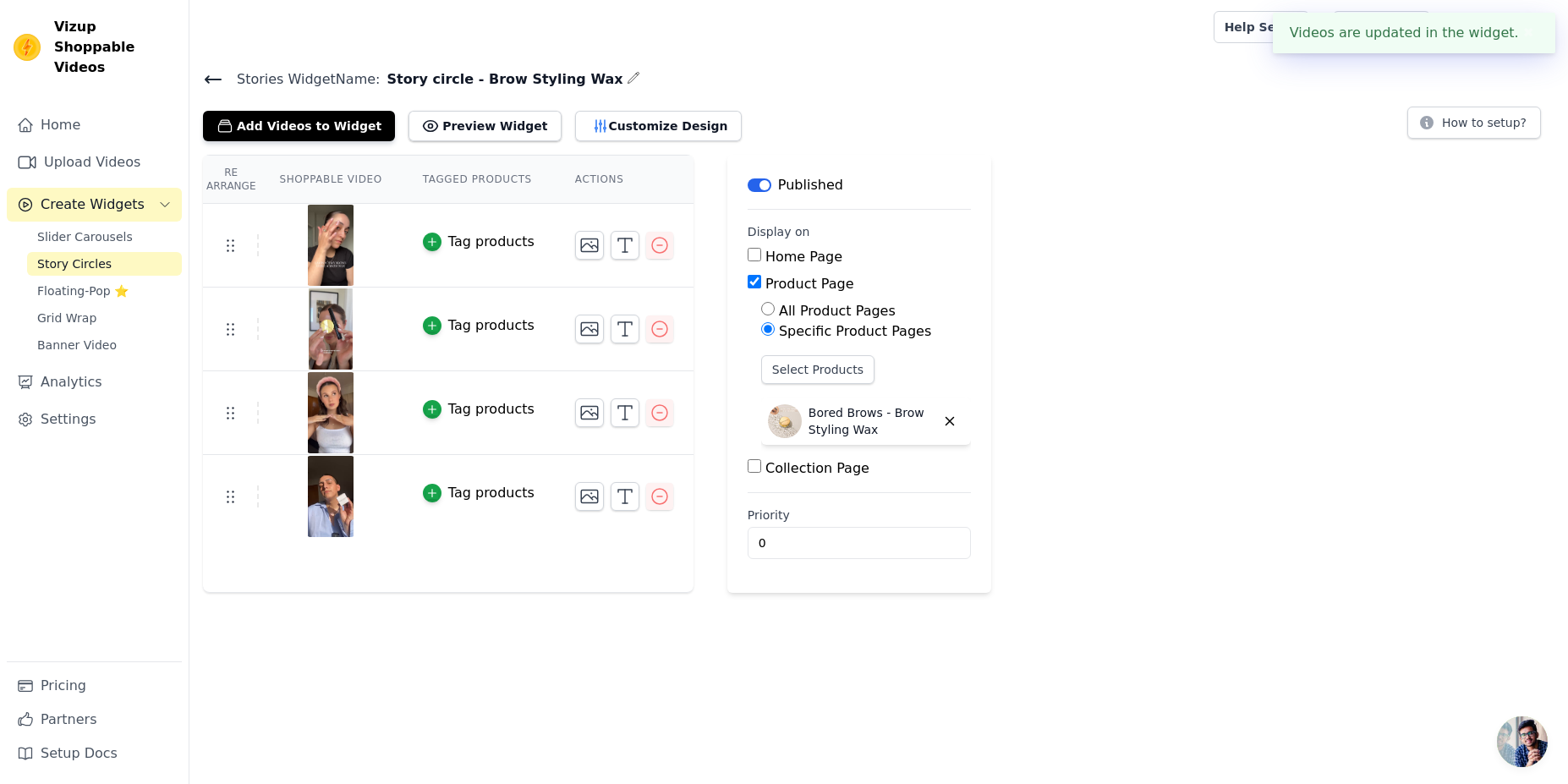
click at [1526, 31] on button "✖" at bounding box center [1528, 33] width 19 height 20
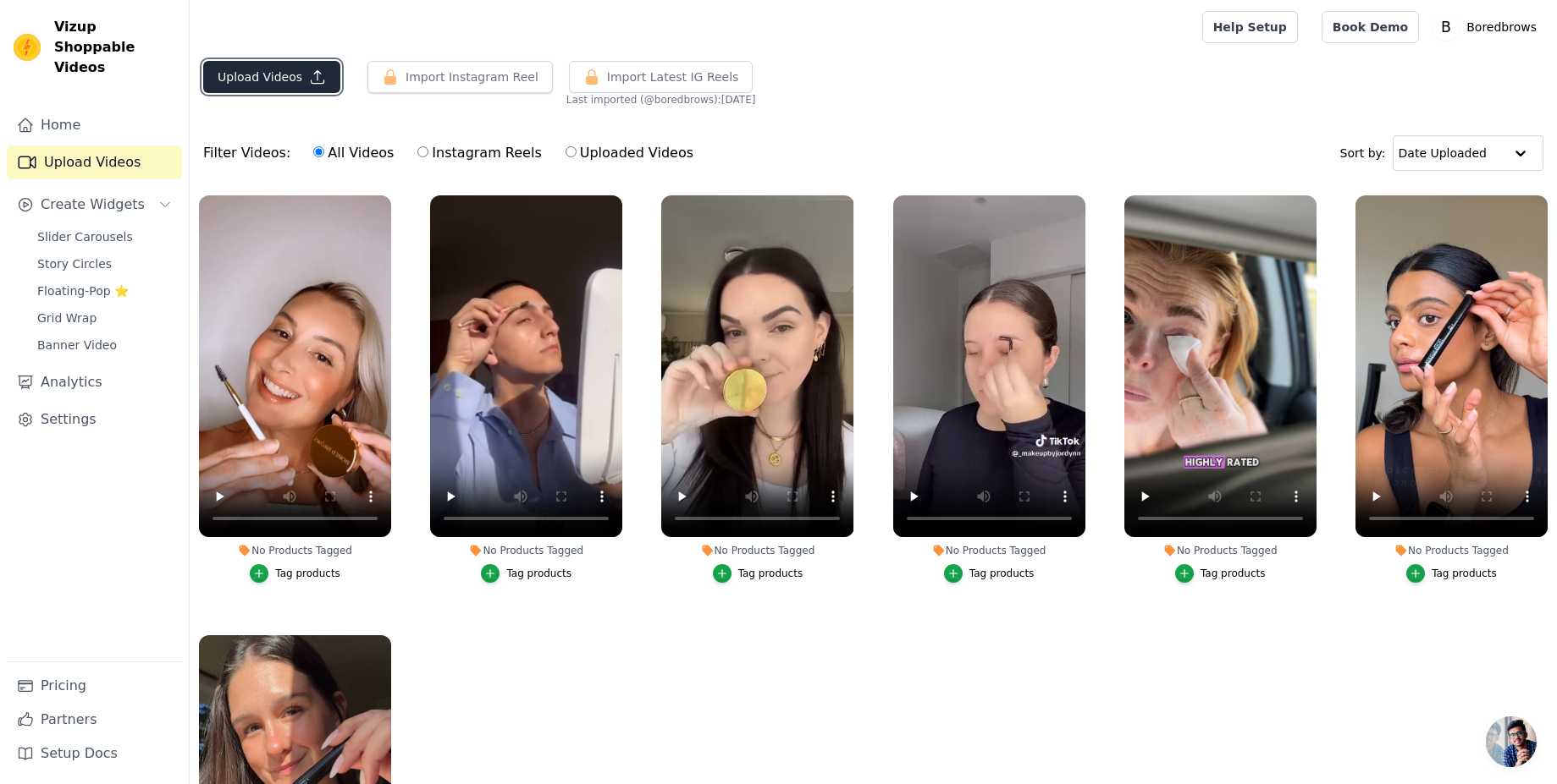
click at [286, 76] on button "Upload Videos" at bounding box center [272, 77] width 137 height 32
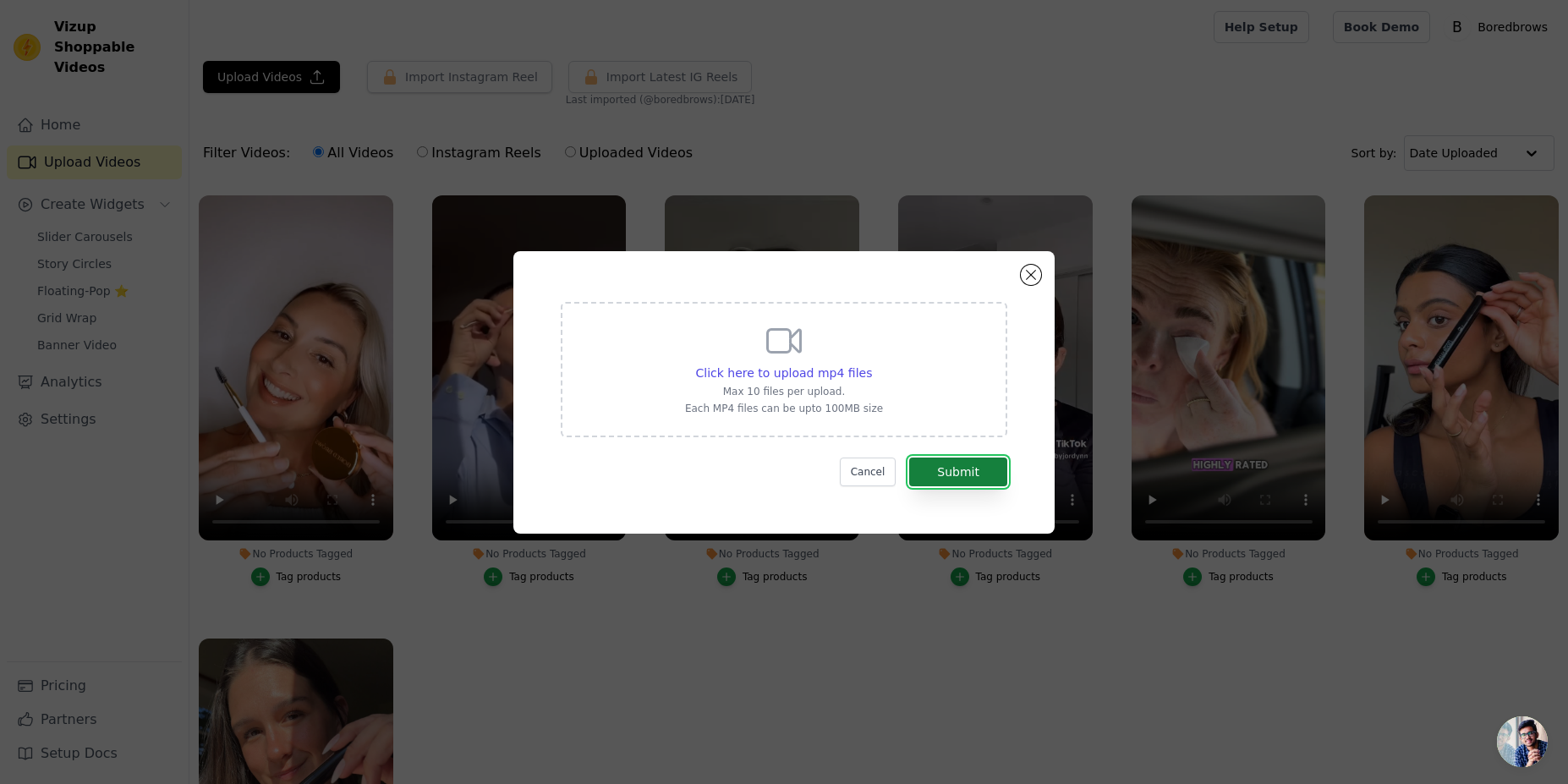
click at [947, 472] on button "Submit" at bounding box center [957, 471] width 98 height 28
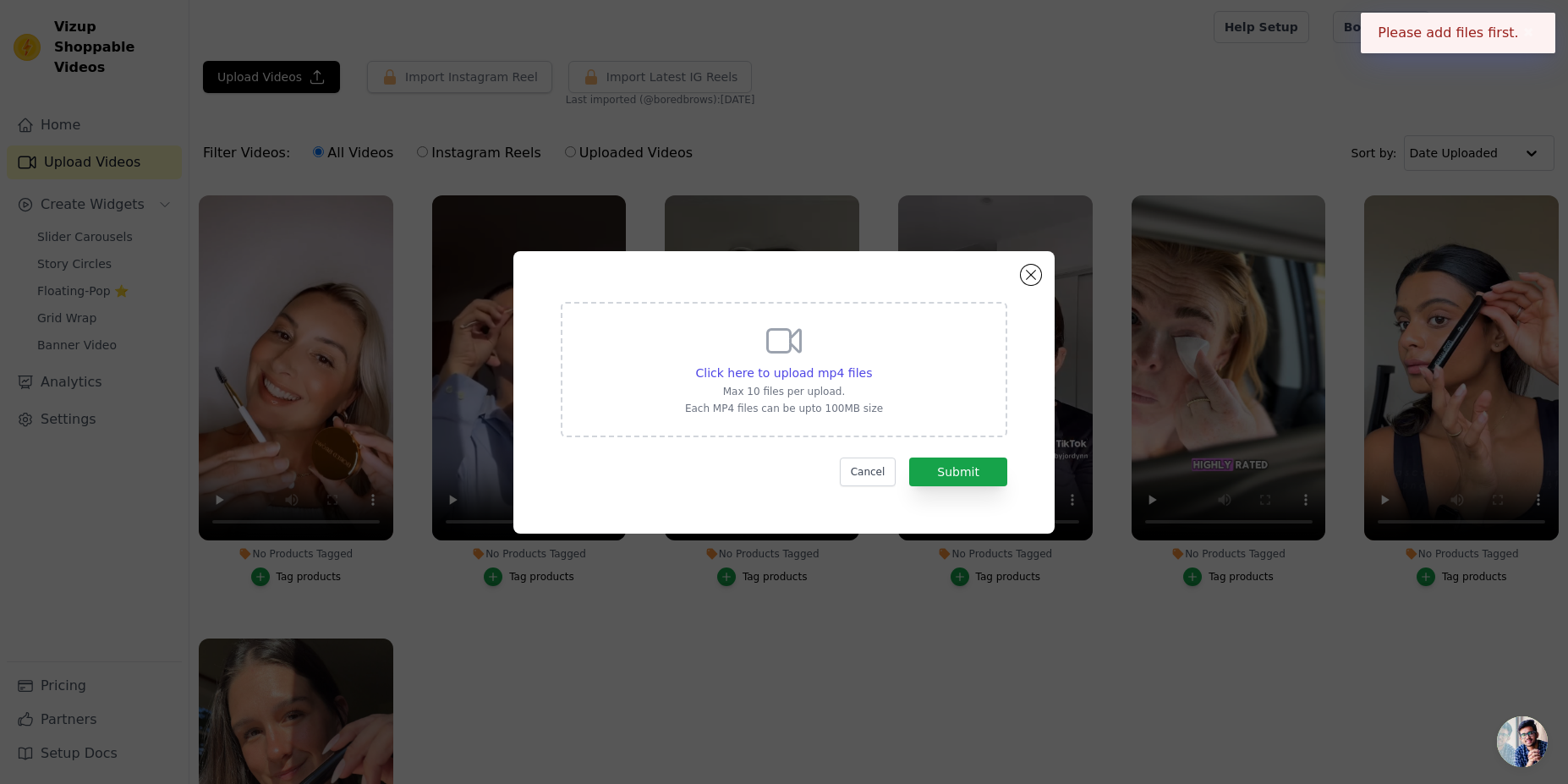
click at [783, 482] on div "Cancel Submit" at bounding box center [784, 471] width 447 height 28
click at [823, 366] on span "Click here to upload mp4 files" at bounding box center [784, 373] width 177 height 14
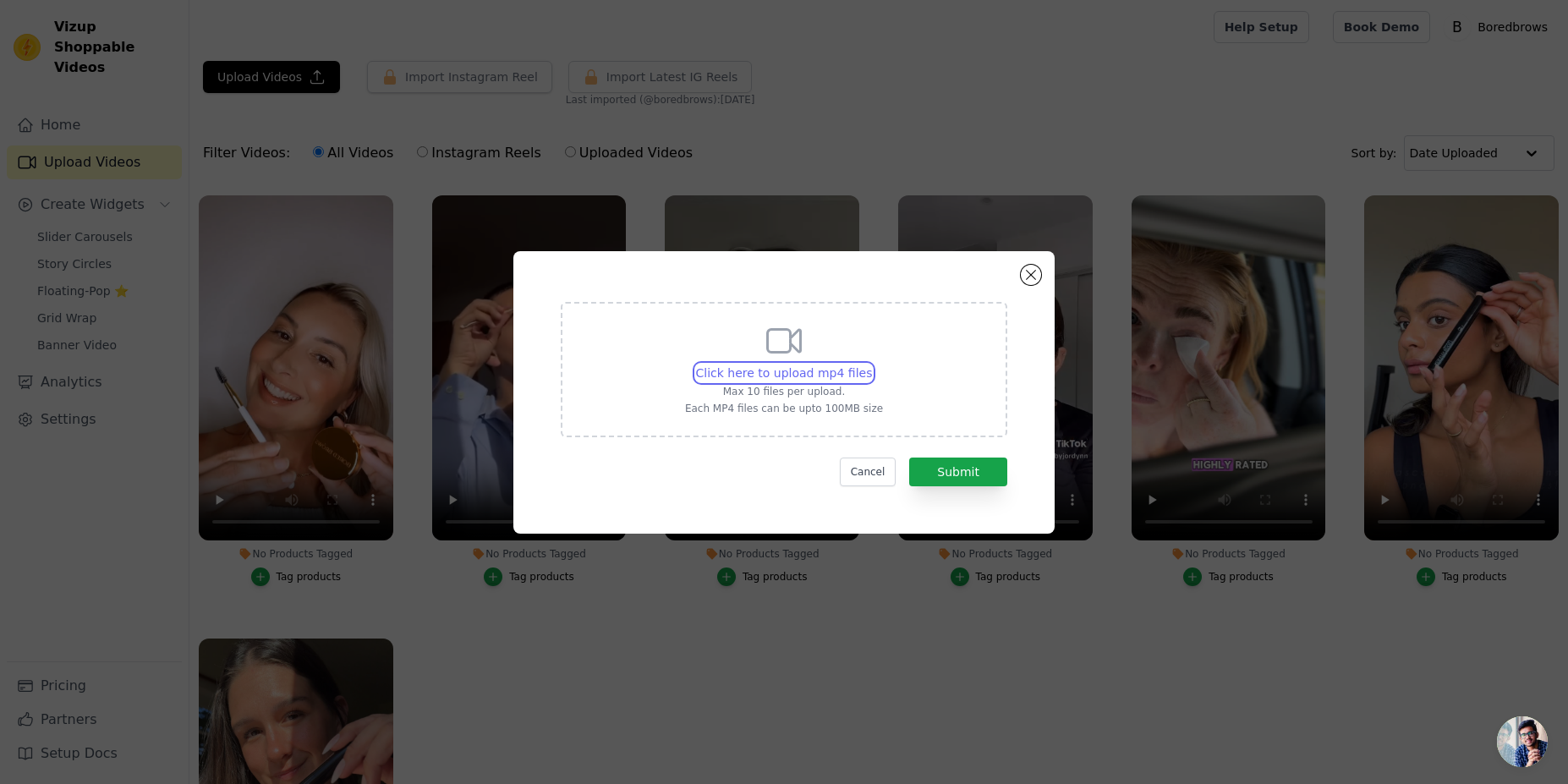
click at [871, 365] on input "Click here to upload mp4 files Max 10 files per upload. Each MP4 files can be u…" at bounding box center [871, 364] width 1 height 1
click at [767, 373] on span "Click here to upload mp4 files" at bounding box center [784, 373] width 177 height 14
click at [871, 365] on input "Click here to upload mp4 files Max 10 files per upload. Each MP4 files can be u…" at bounding box center [871, 364] width 1 height 1
type input "C:\fakepath\bored_story_video_2.mp4"
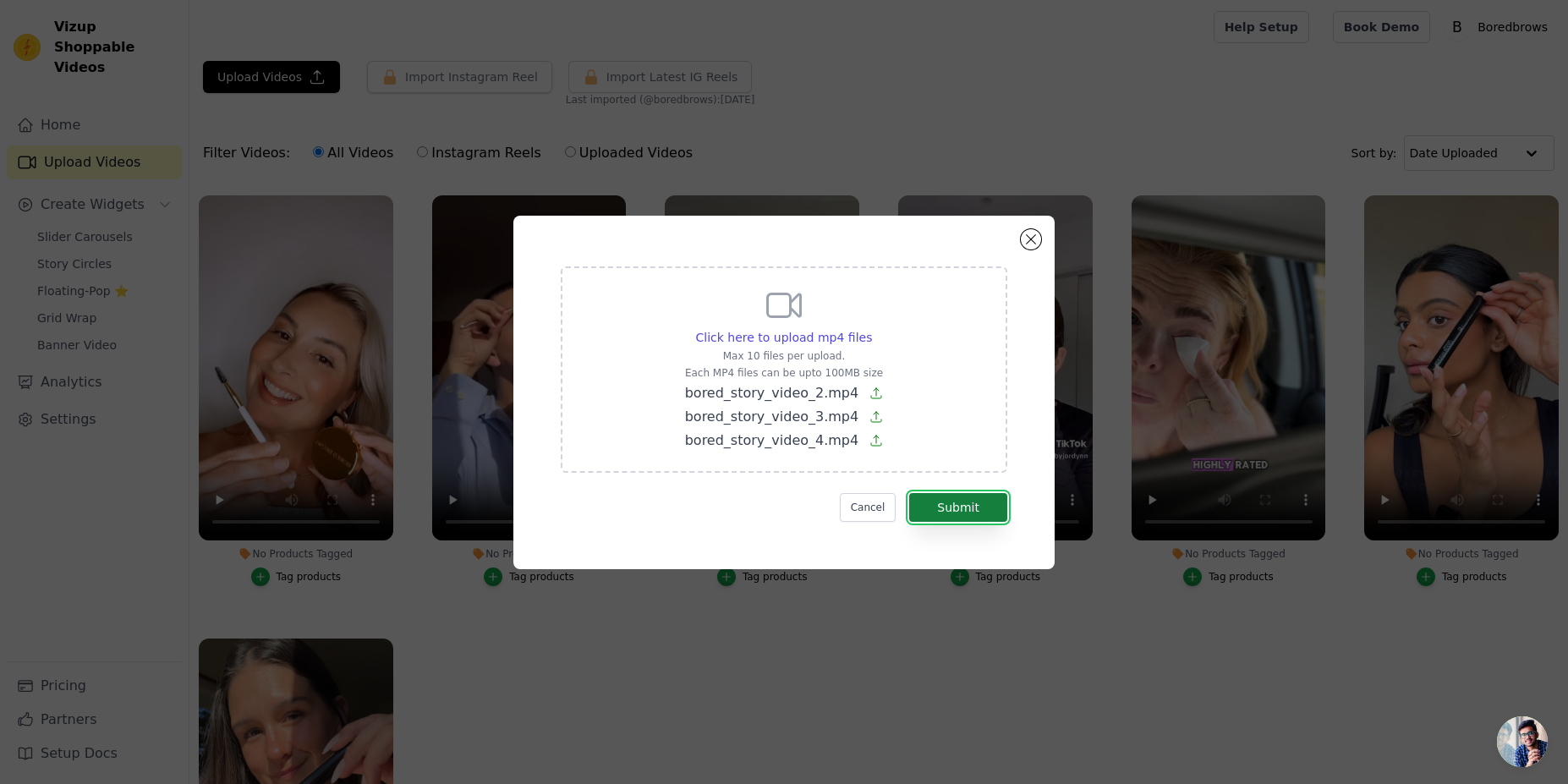
click at [953, 505] on button "Submit" at bounding box center [957, 507] width 98 height 28
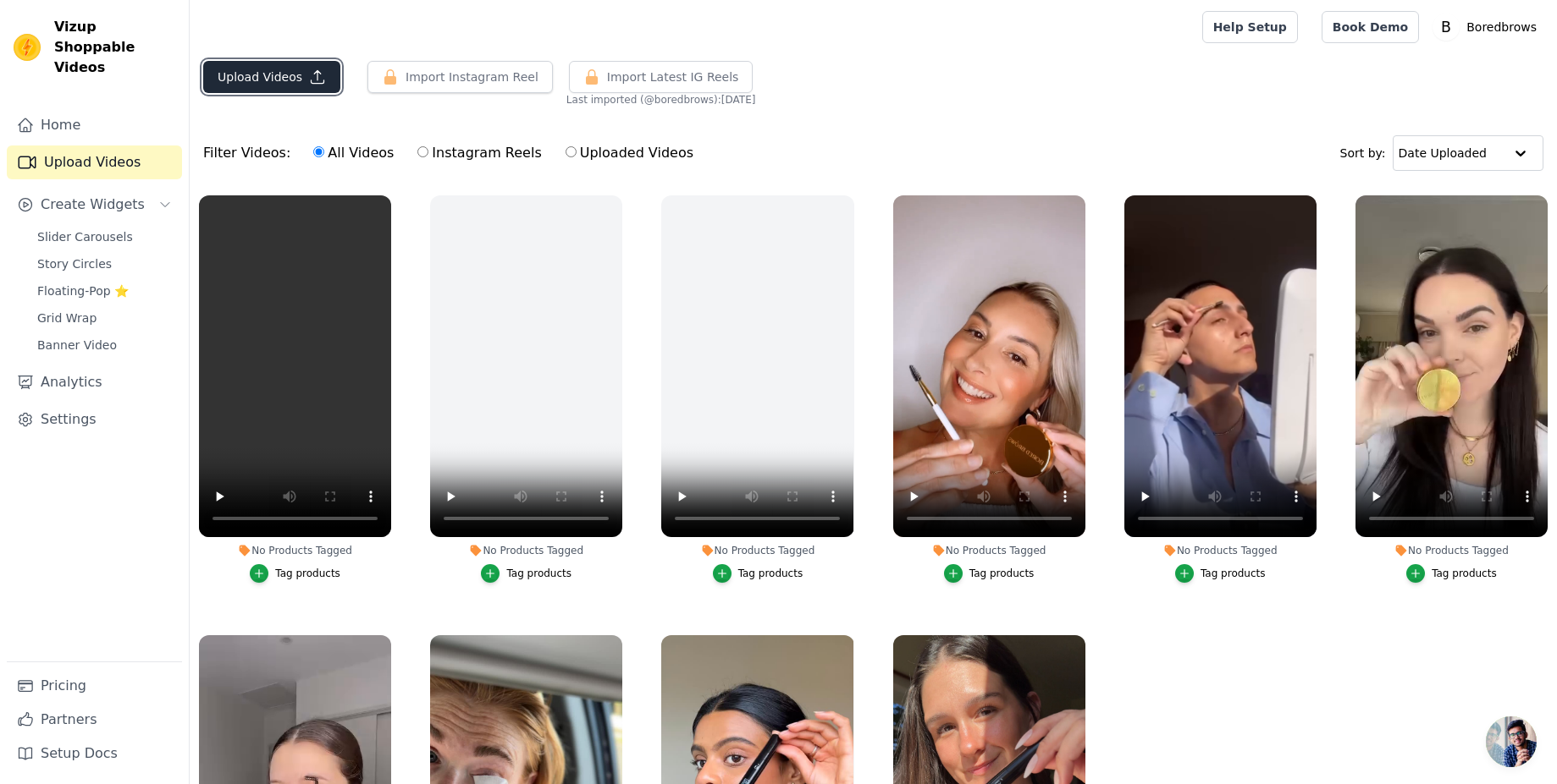
click at [236, 79] on button "Upload Videos" at bounding box center [272, 77] width 137 height 32
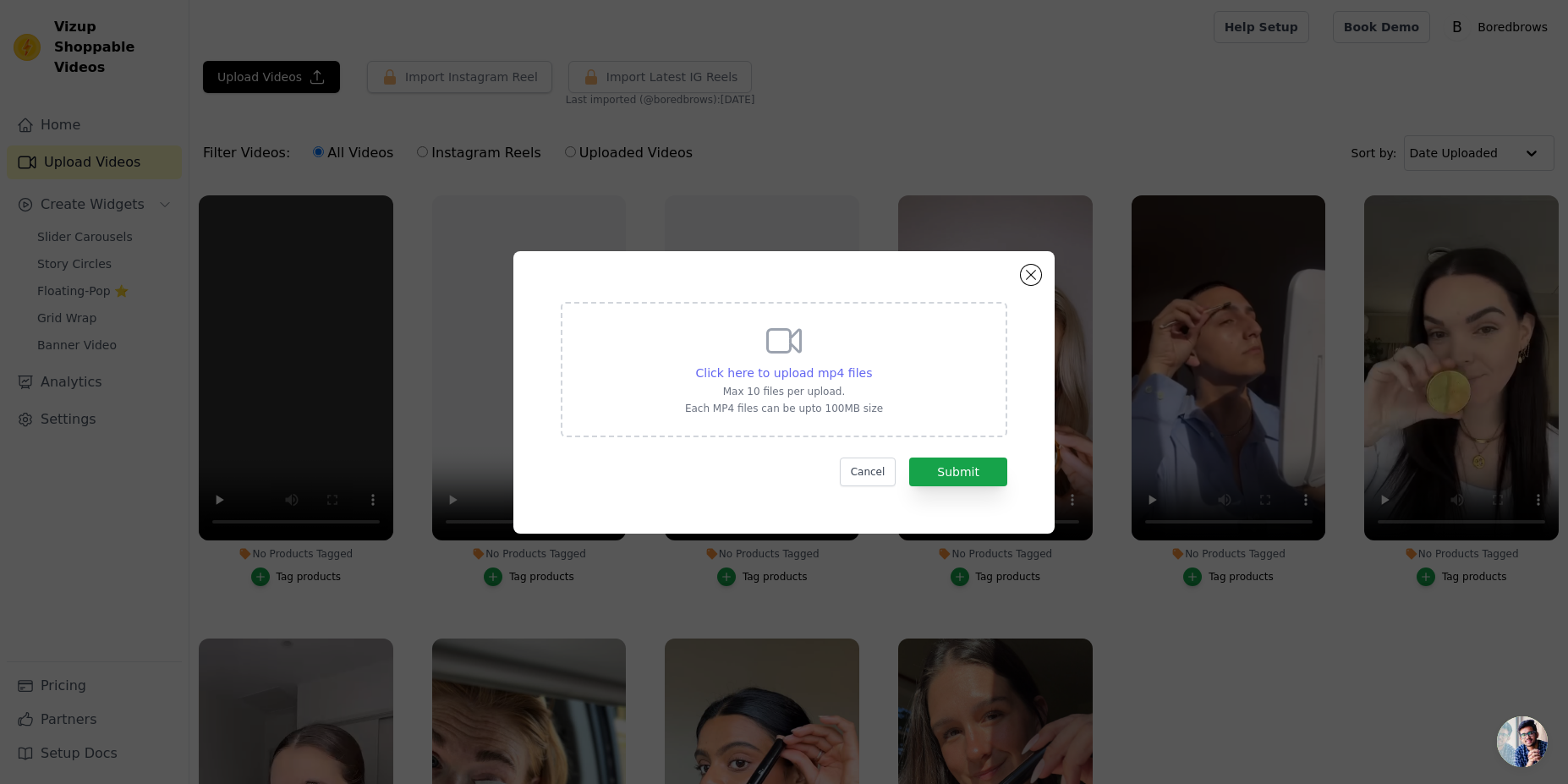
click at [805, 368] on span "Click here to upload mp4 files" at bounding box center [784, 373] width 177 height 14
click at [871, 365] on input "Click here to upload mp4 files Max 10 files per upload. Each MP4 files can be u…" at bounding box center [871, 364] width 1 height 1
type input "C:\fakepath\bored_story_video_1.mp4"
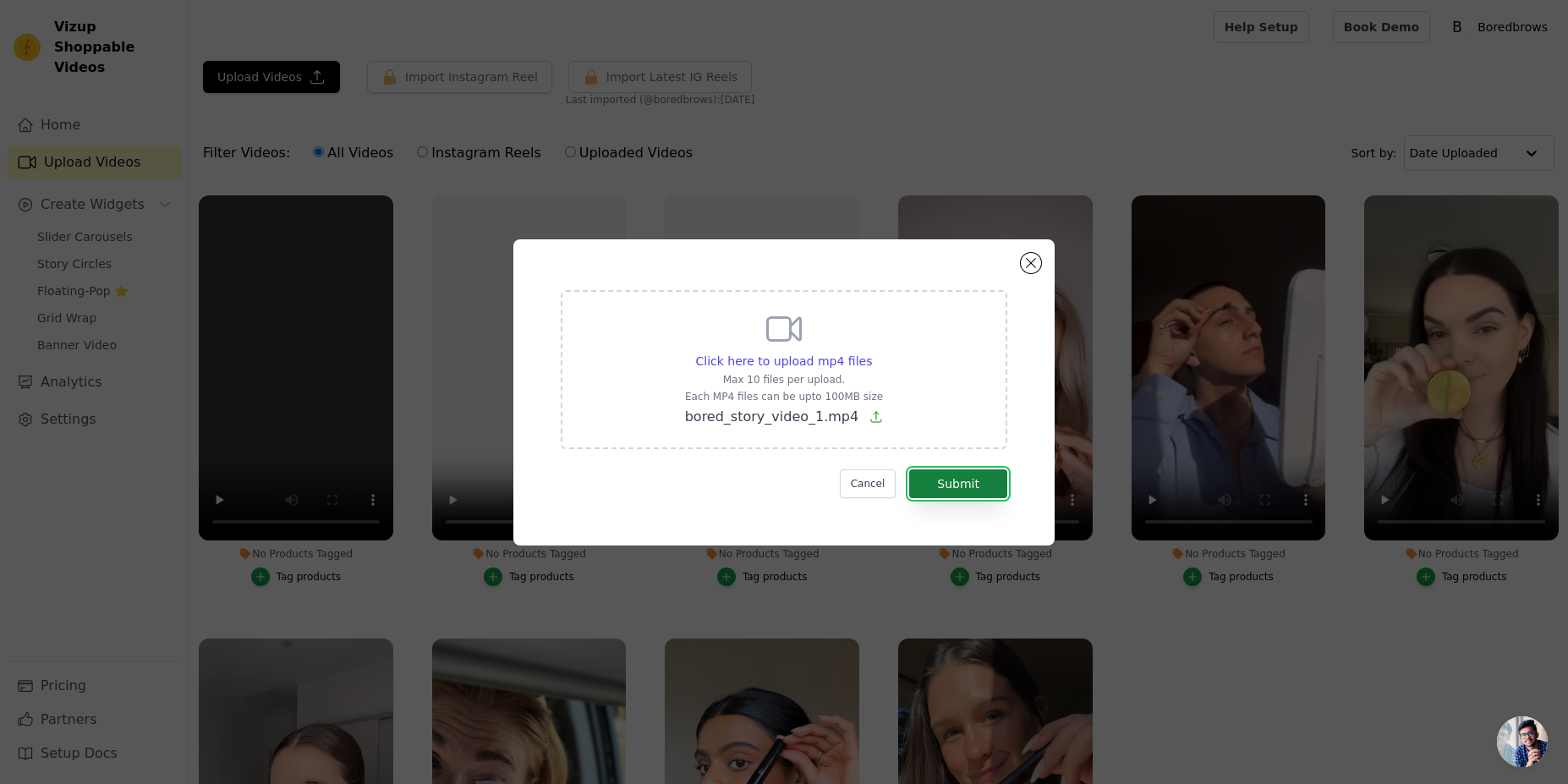
click at [942, 472] on button "Submit" at bounding box center [957, 483] width 98 height 28
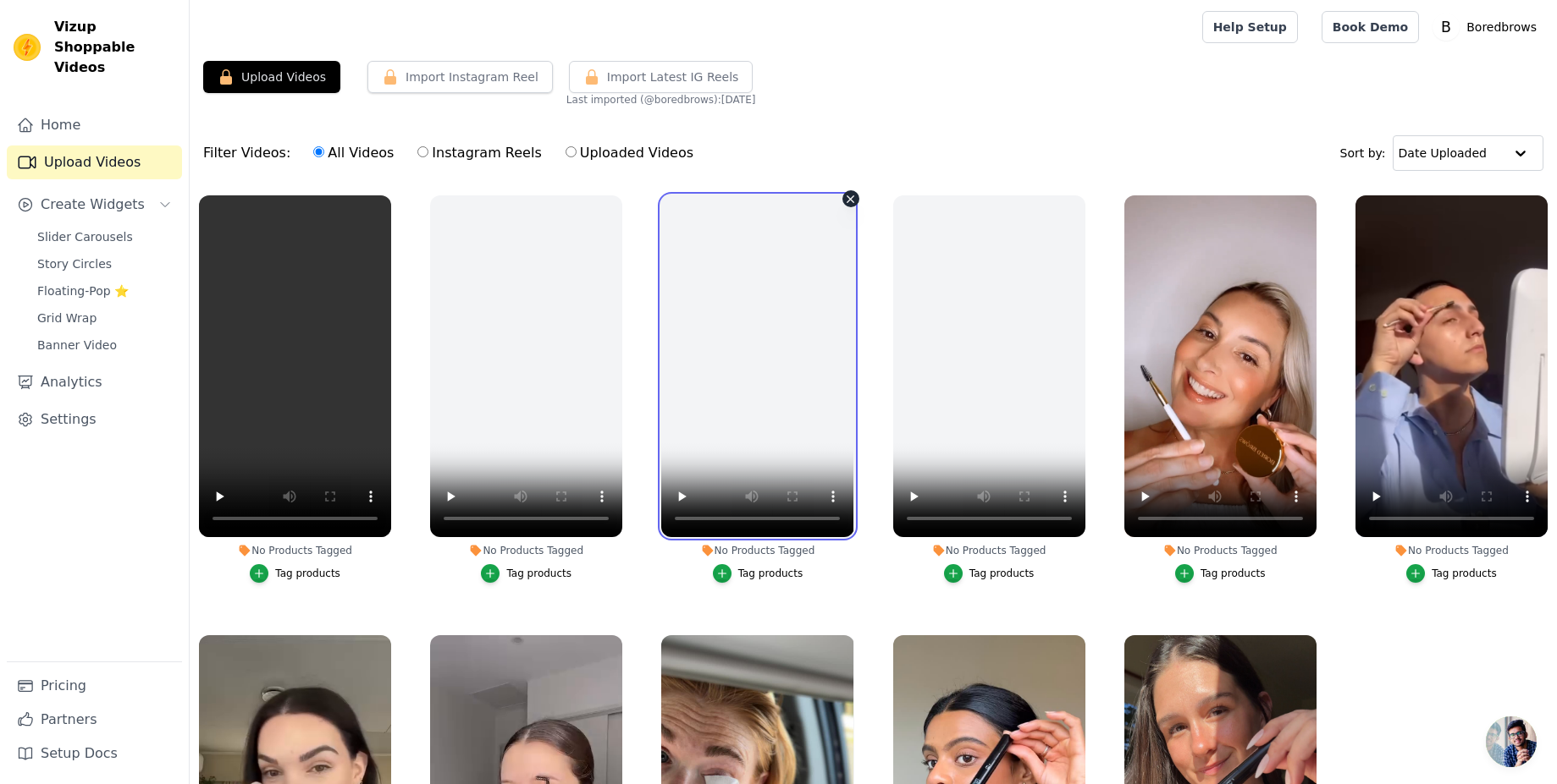
click at [796, 393] on video at bounding box center [757, 366] width 192 height 342
click at [993, 118] on div "Upload Videos Import Instagram Reel Import Latest Instagram Reels Import Latest…" at bounding box center [872, 489] width 1367 height 855
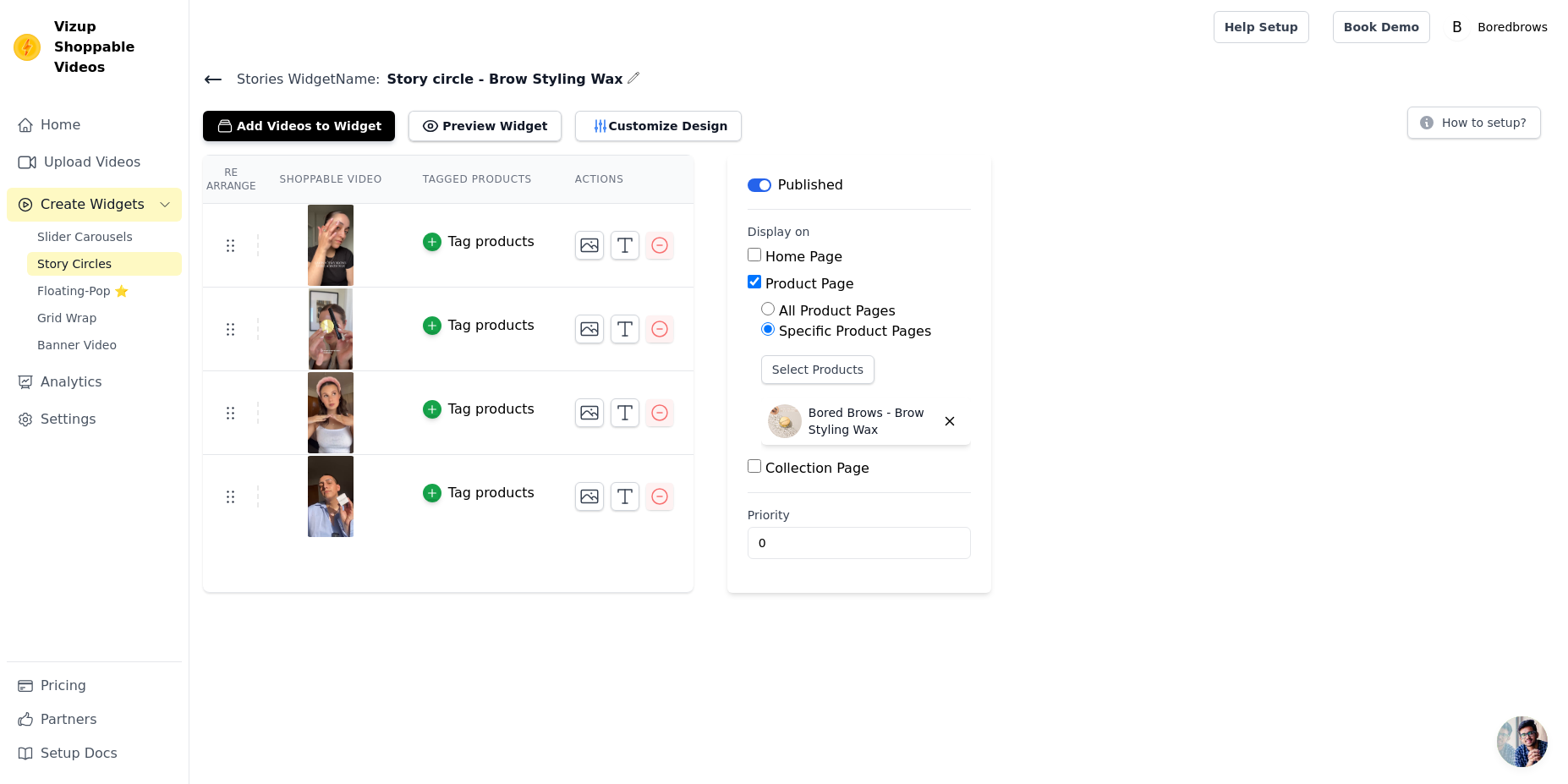
click at [401, 77] on span "Story circle - Brow Styling Wax" at bounding box center [501, 79] width 243 height 20
copy div "Story circle - Brow Styling Wax"
